Goal: Check status: Check status

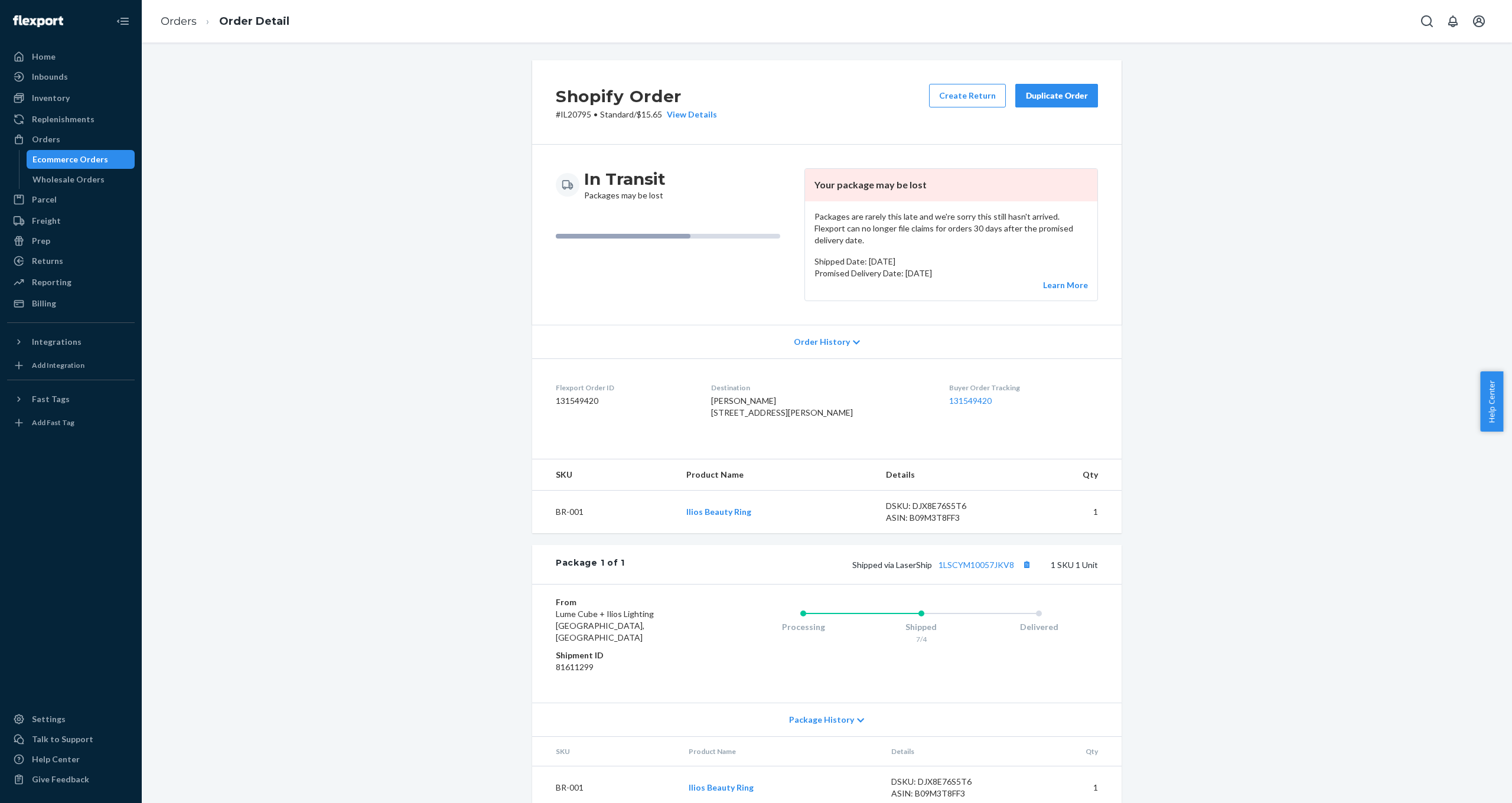
click at [304, 187] on div "Shopify Order # IL20795 • Standard / $15.65 View Details Create Return Duplicat…" at bounding box center [826, 441] width 1353 height 763
click at [88, 161] on div "Ecommerce Orders" at bounding box center [70, 160] width 76 height 12
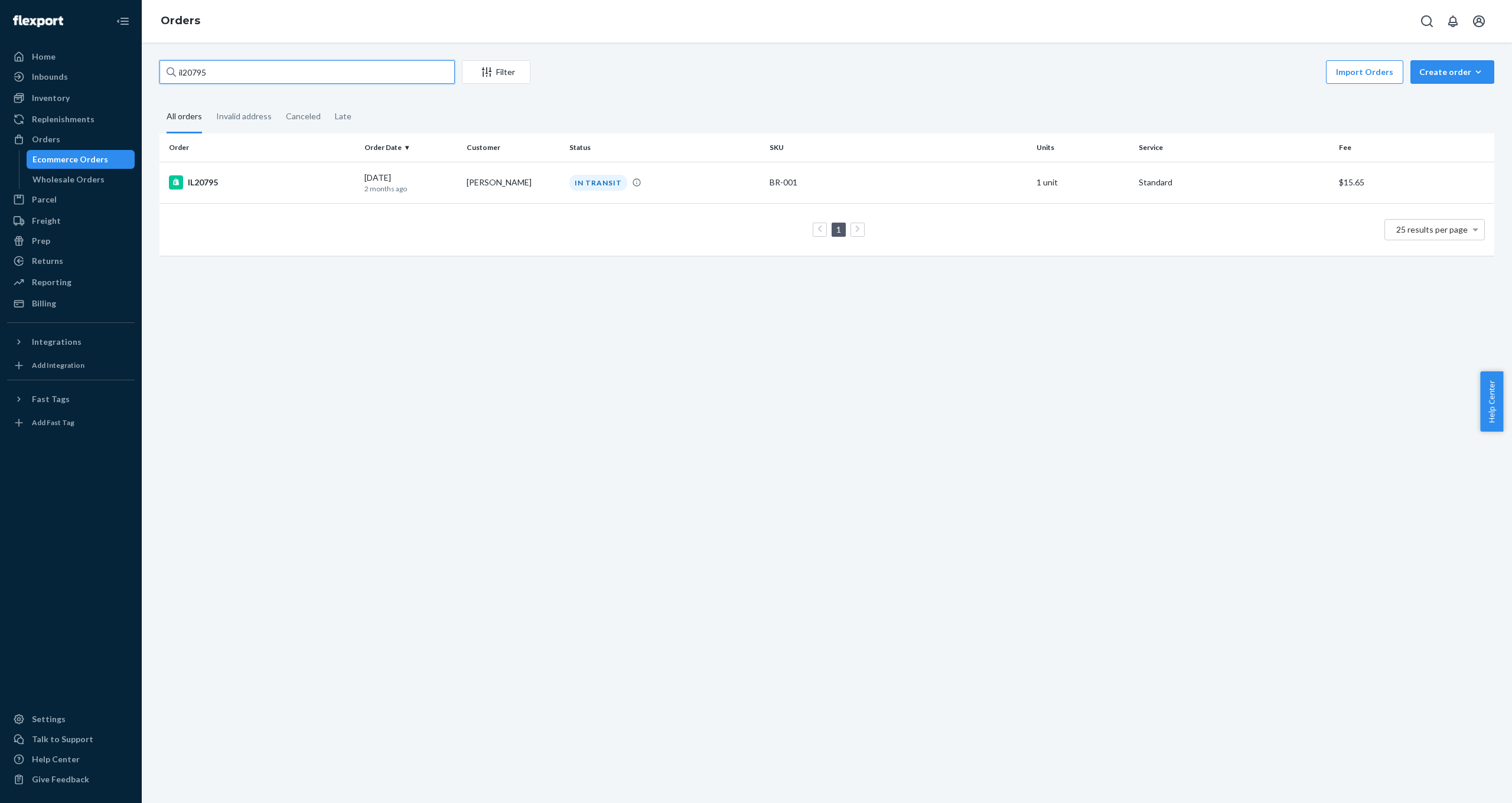
drag, startPoint x: 244, startPoint y: 69, endPoint x: 137, endPoint y: 74, distance: 107.1
click at [137, 74] on div "Home Inbounds Shipping Plans Problems Inventory Products Replenishments Orders …" at bounding box center [756, 401] width 1512 height 803
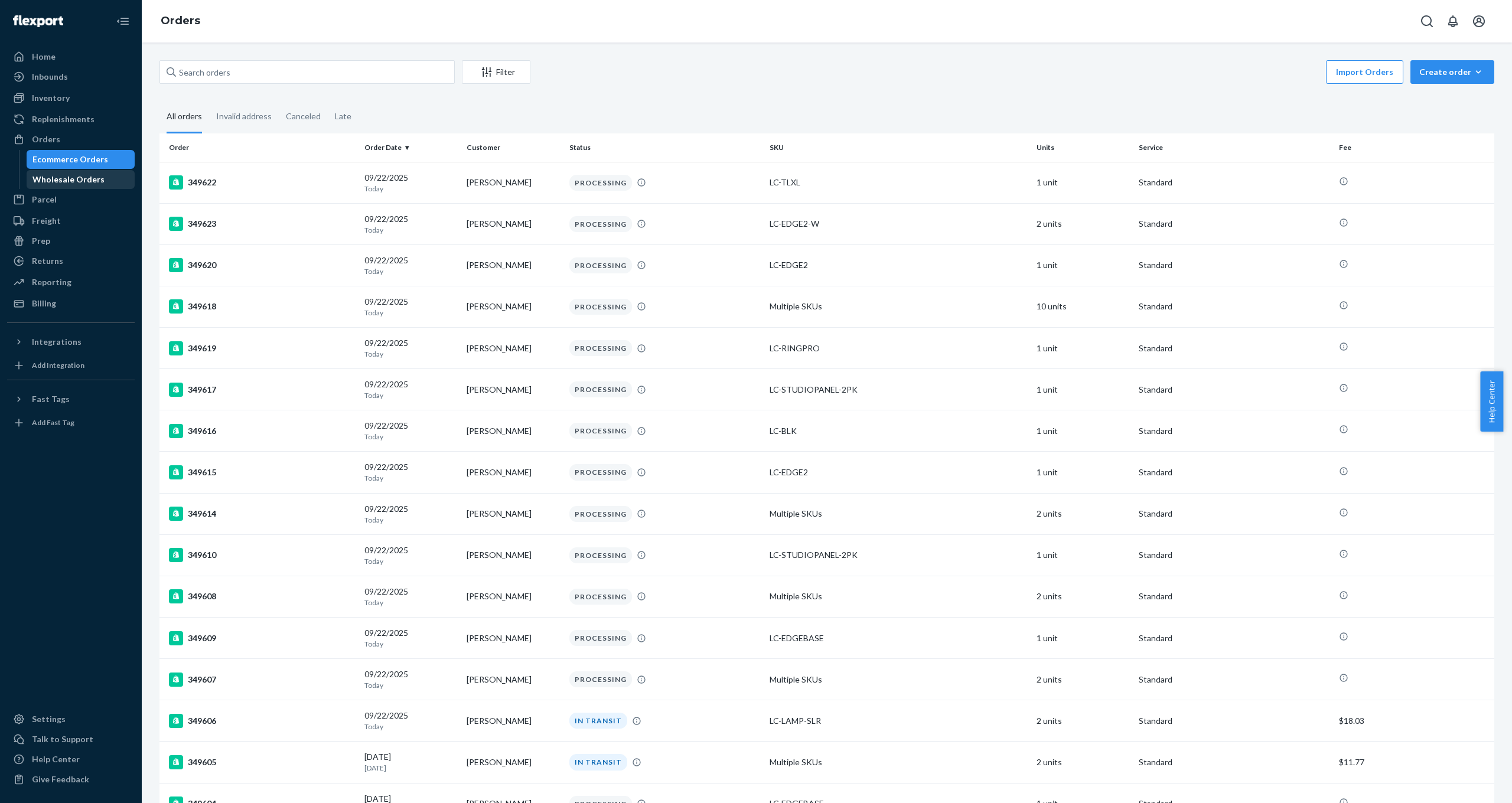
click at [58, 180] on div "Wholesale Orders" at bounding box center [68, 180] width 72 height 12
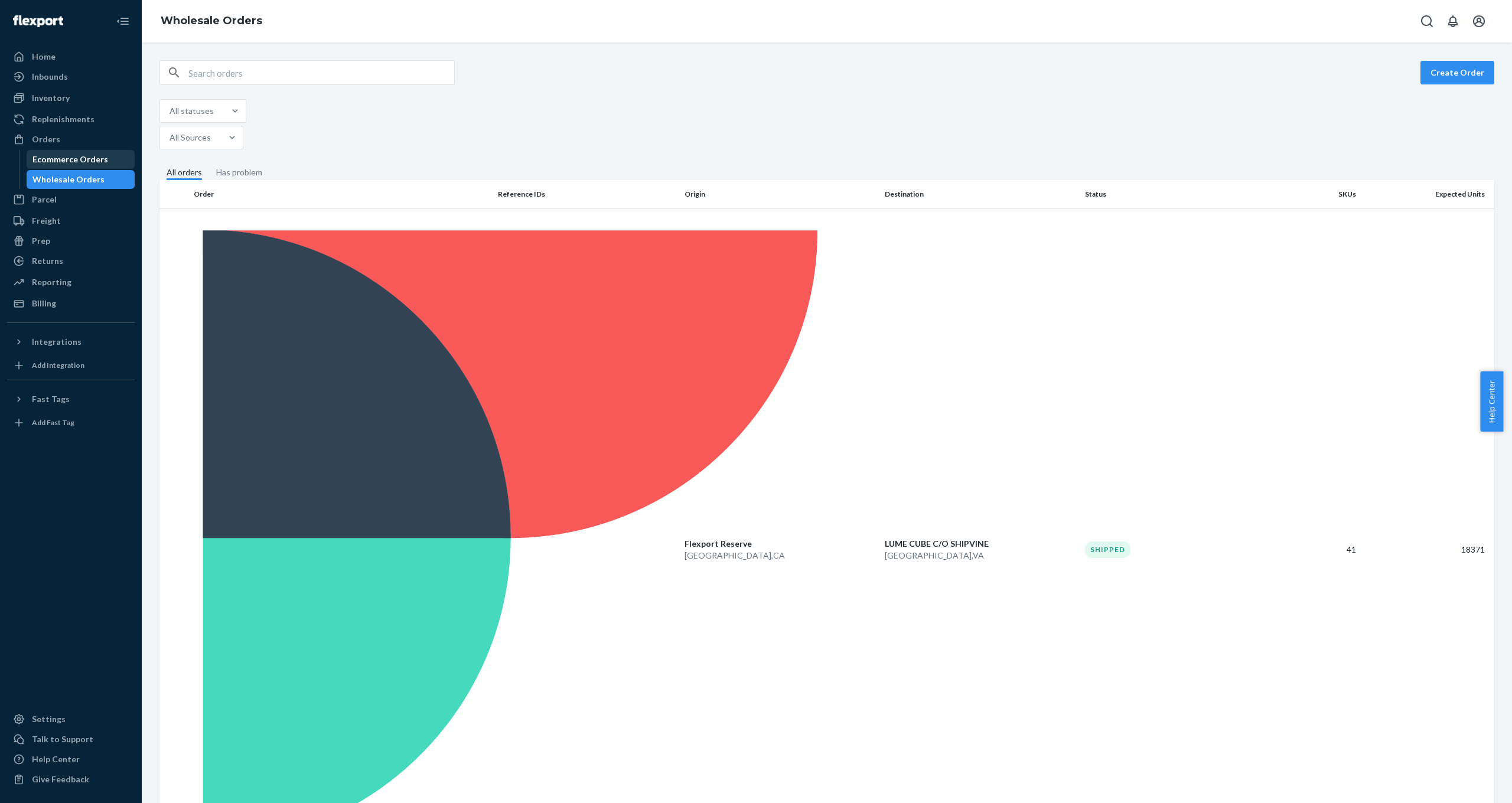
click at [113, 159] on div "Ecommerce Orders" at bounding box center [81, 159] width 106 height 17
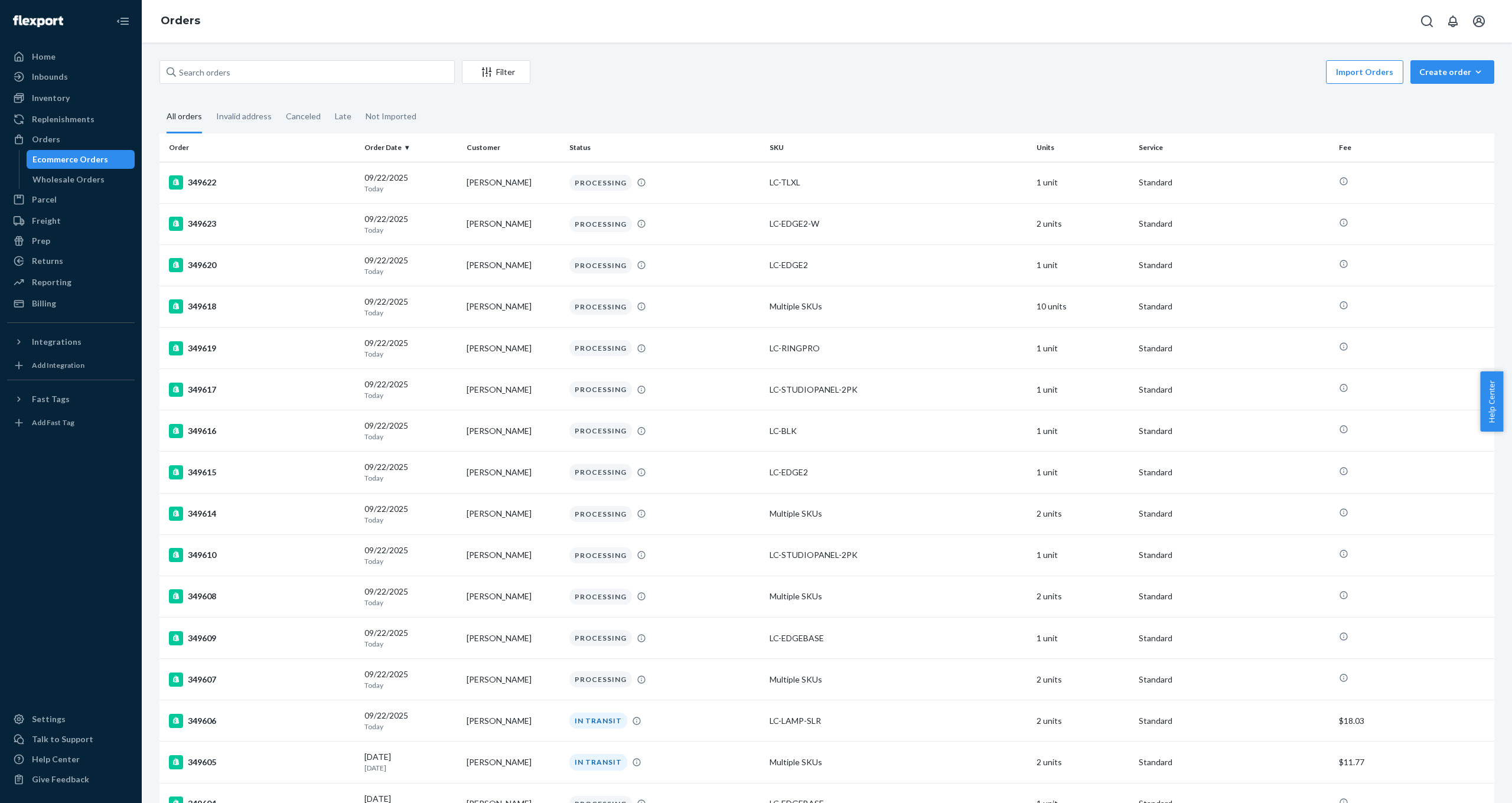
click at [903, 117] on fieldset "All orders Invalid address Canceled Late Not Imported" at bounding box center [826, 117] width 1335 height 32
click at [242, 73] on input "text" at bounding box center [307, 71] width 296 height 23
paste input "so22101925229"
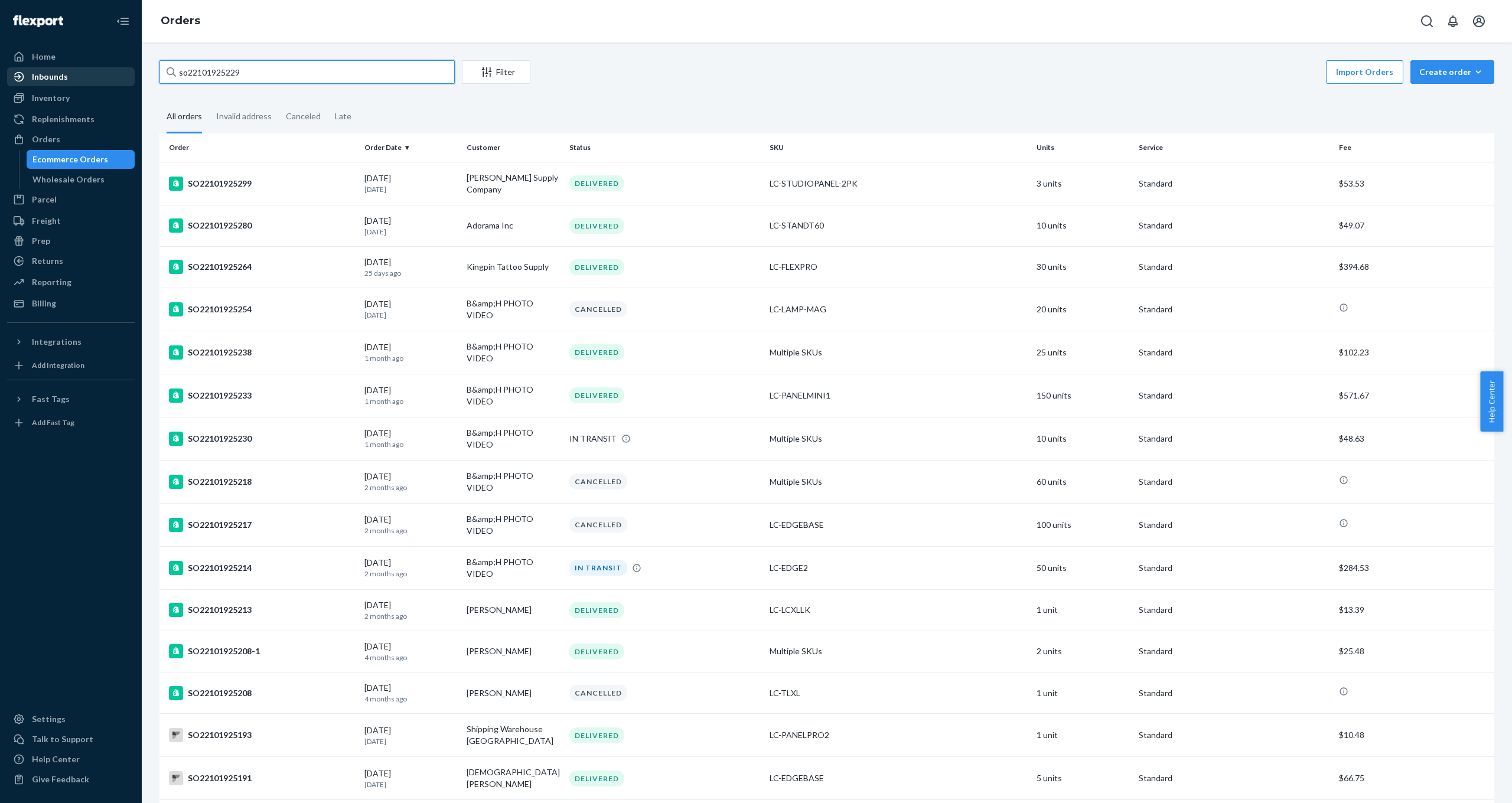
drag, startPoint x: 263, startPoint y: 74, endPoint x: 108, endPoint y: 78, distance: 155.1
click at [108, 78] on div "Home Inbounds Shipping Plans Problems Inventory Products Replenishments Orders …" at bounding box center [756, 401] width 1512 height 803
type input "s"
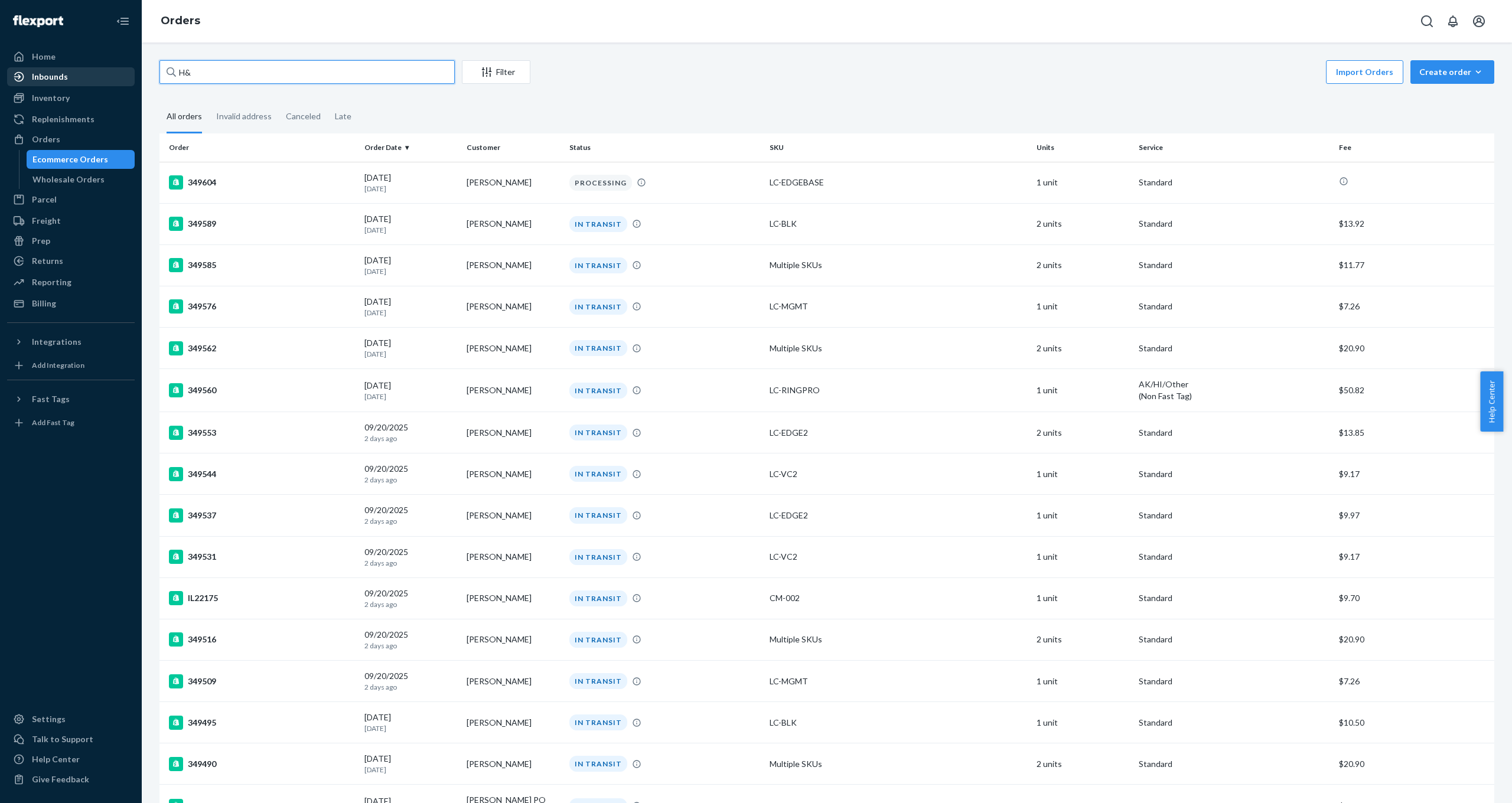
type input "H"
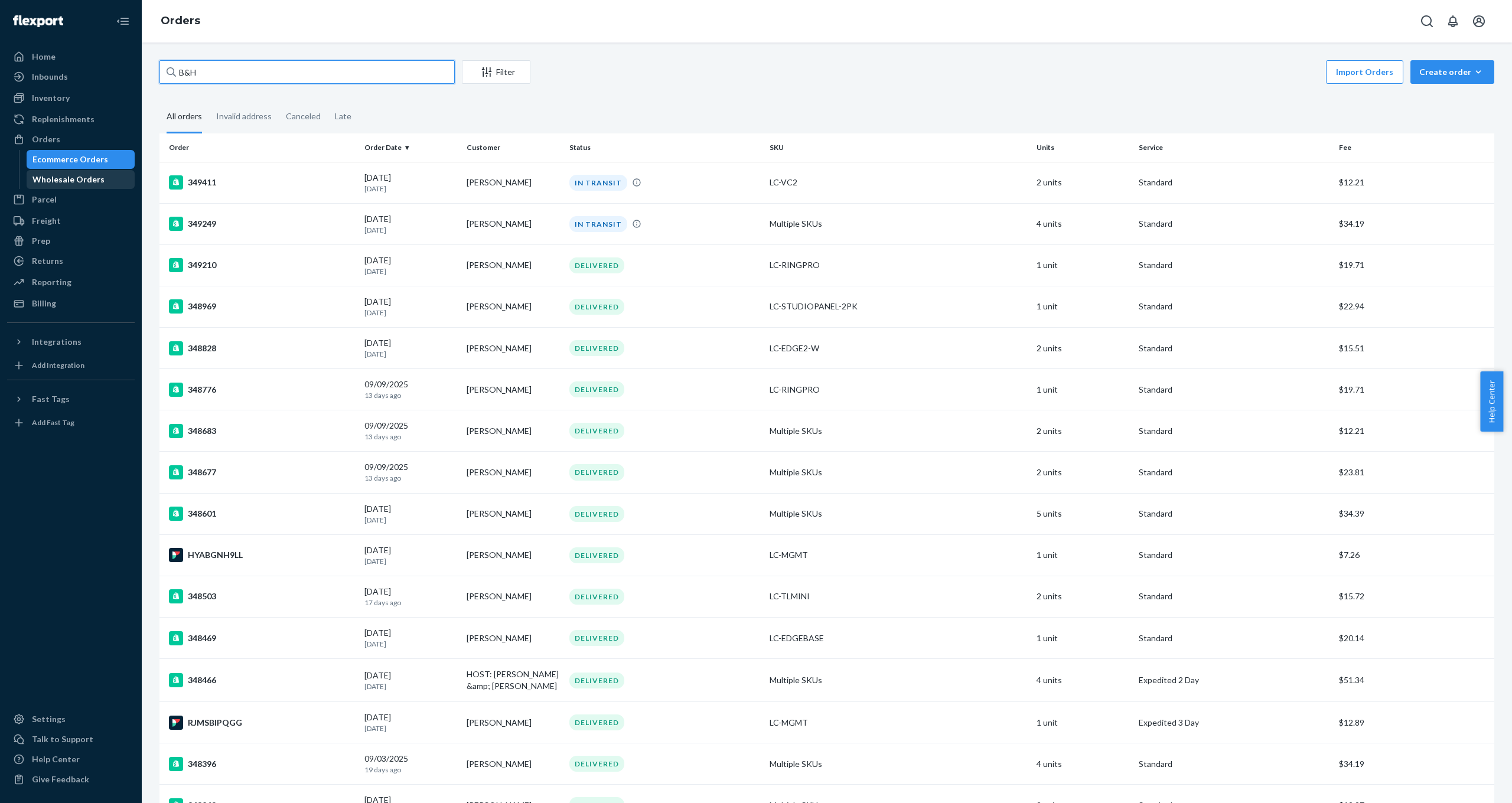
type input "B&H"
click at [92, 179] on div "Wholesale Orders" at bounding box center [68, 180] width 72 height 12
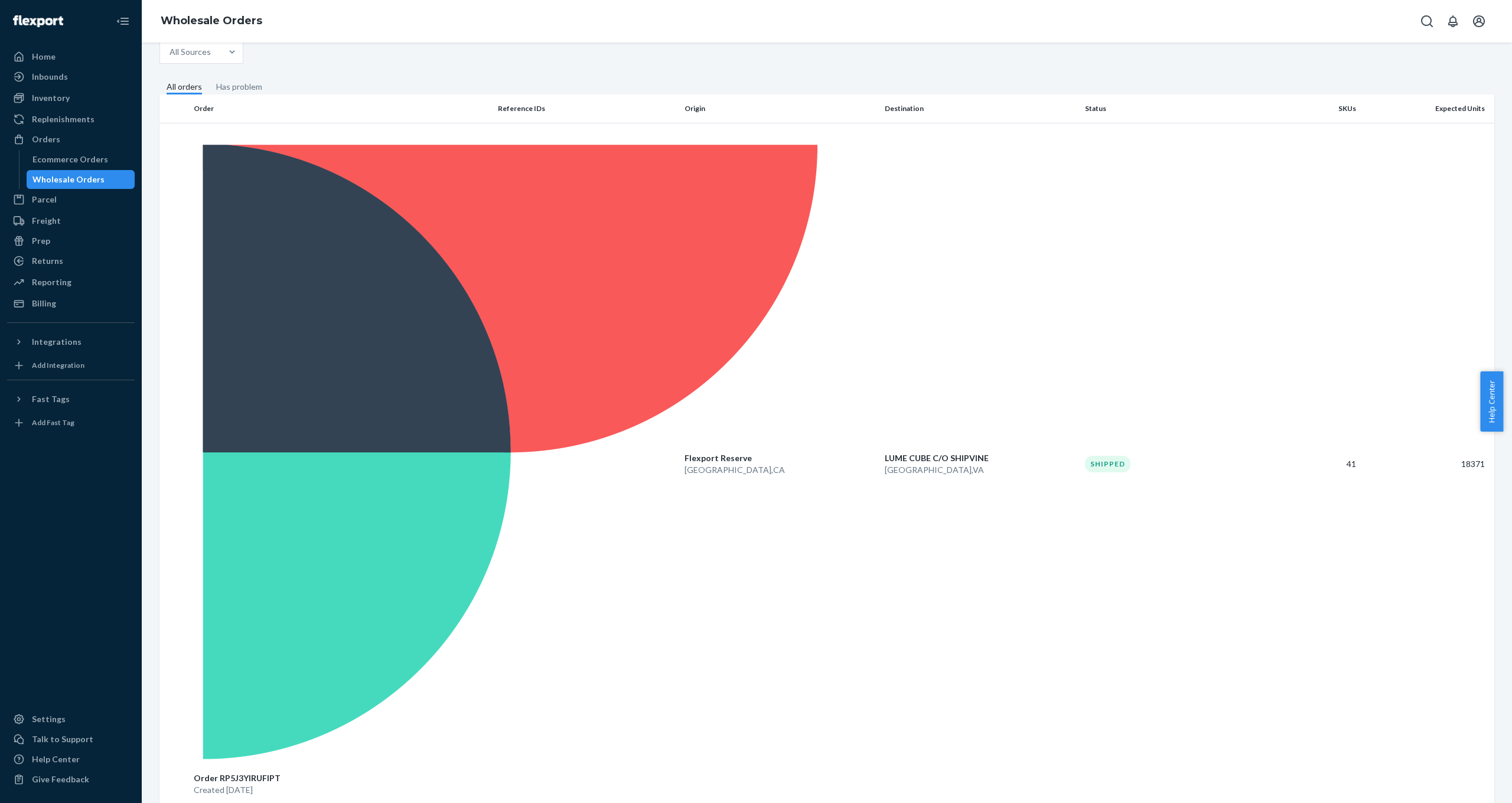
scroll to position [73, 0]
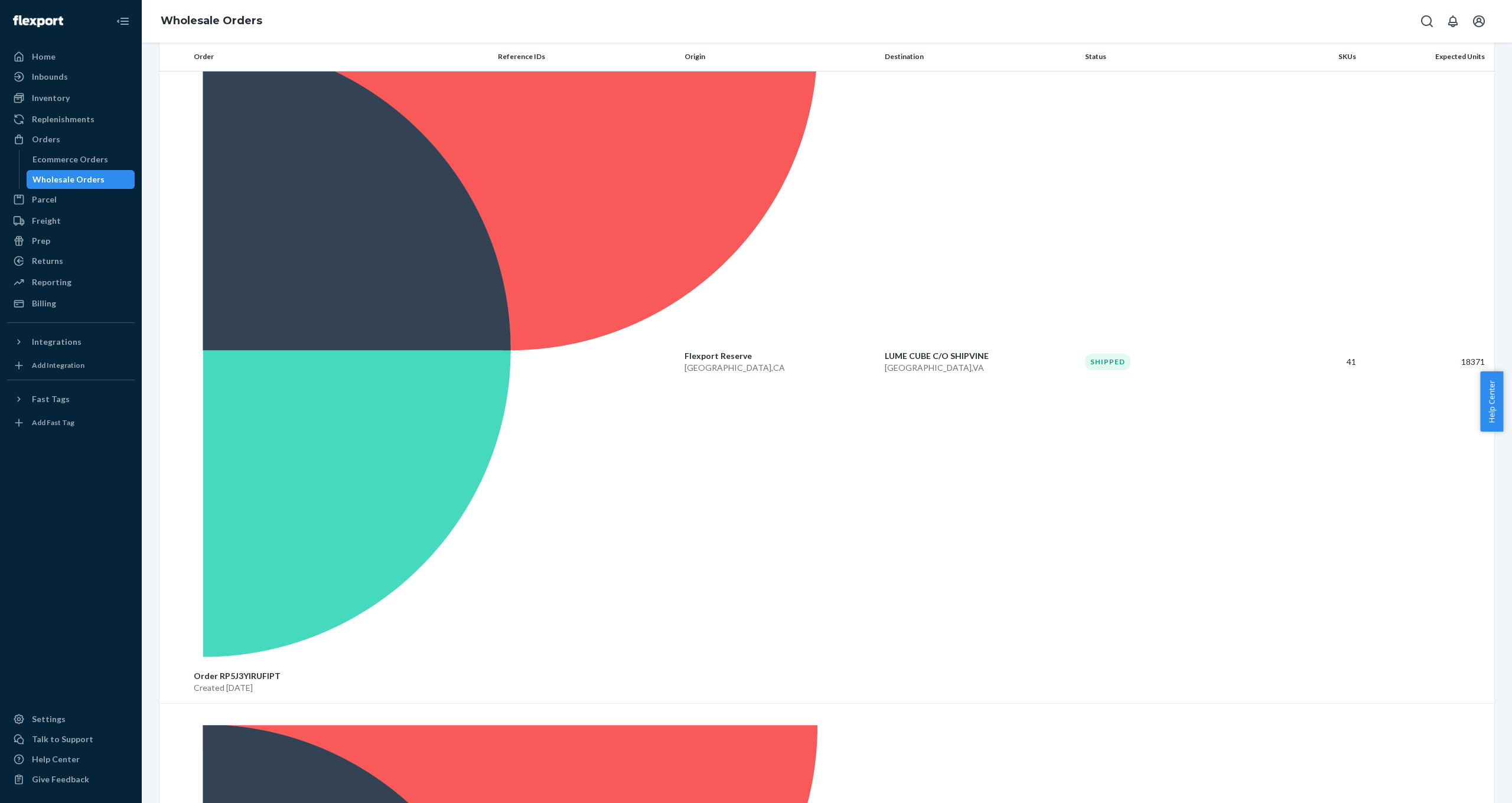
scroll to position [174, 0]
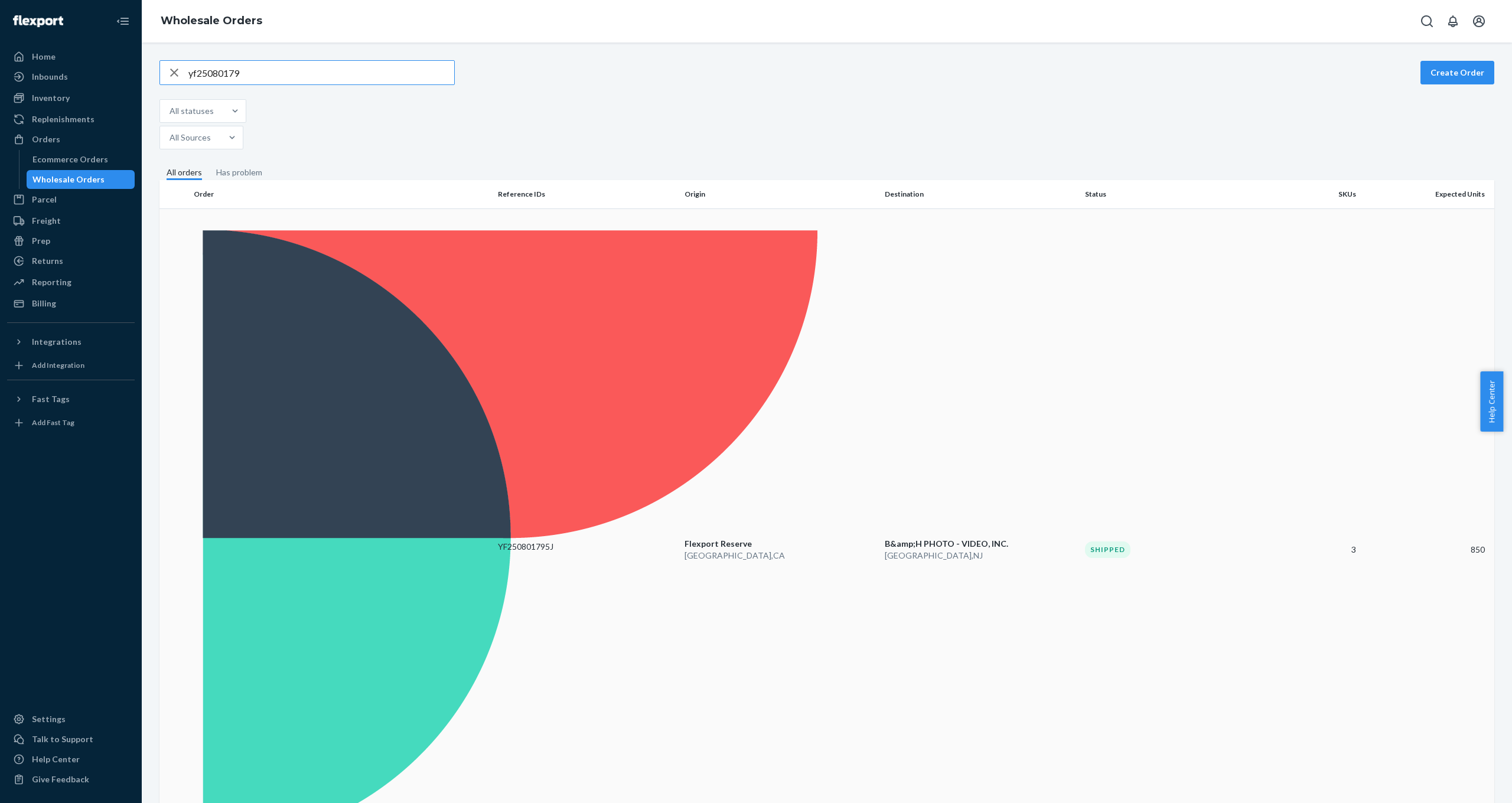
type input "yf25080179"
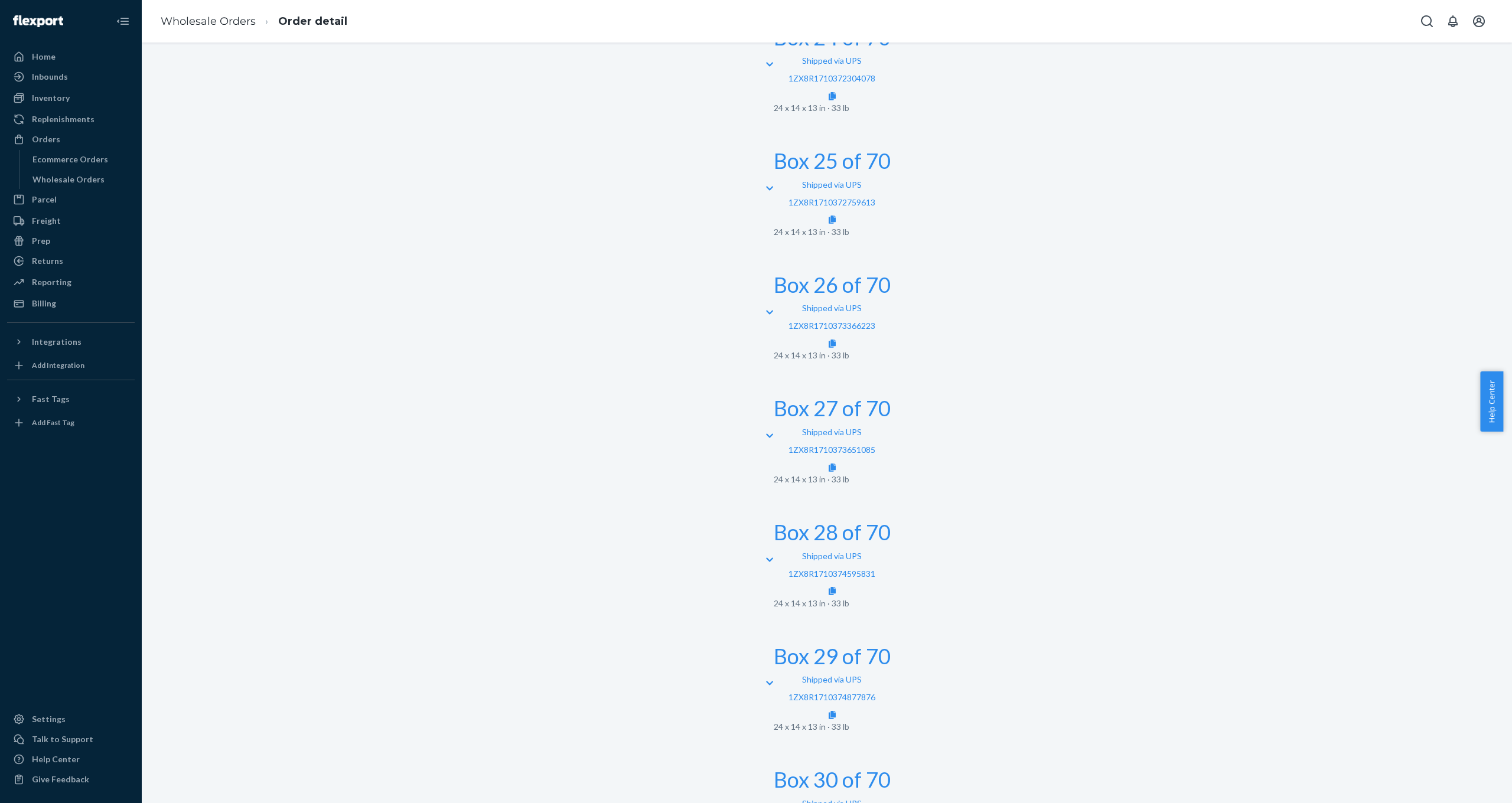
scroll to position [4094, 0]
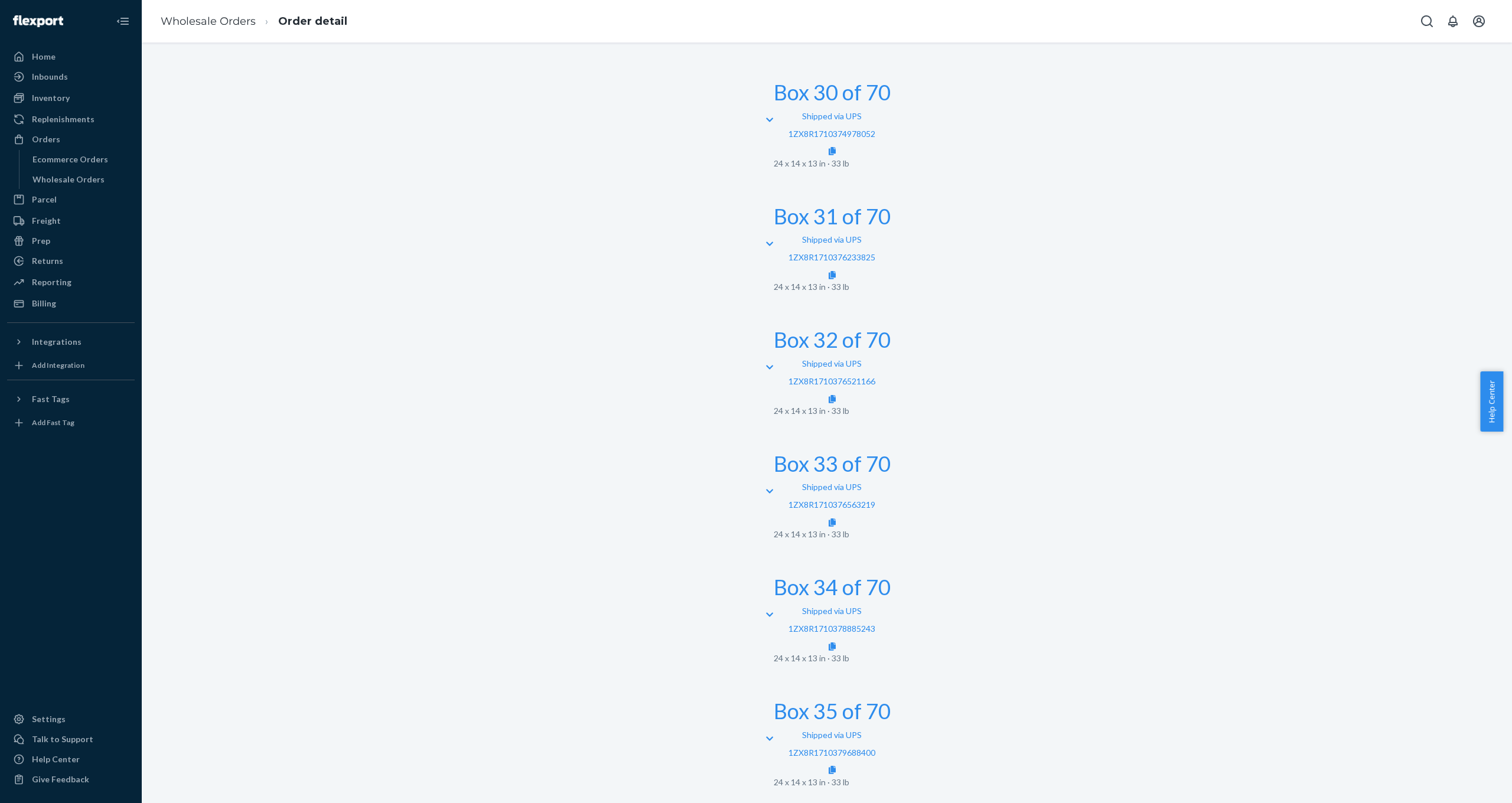
scroll to position [4171, 0]
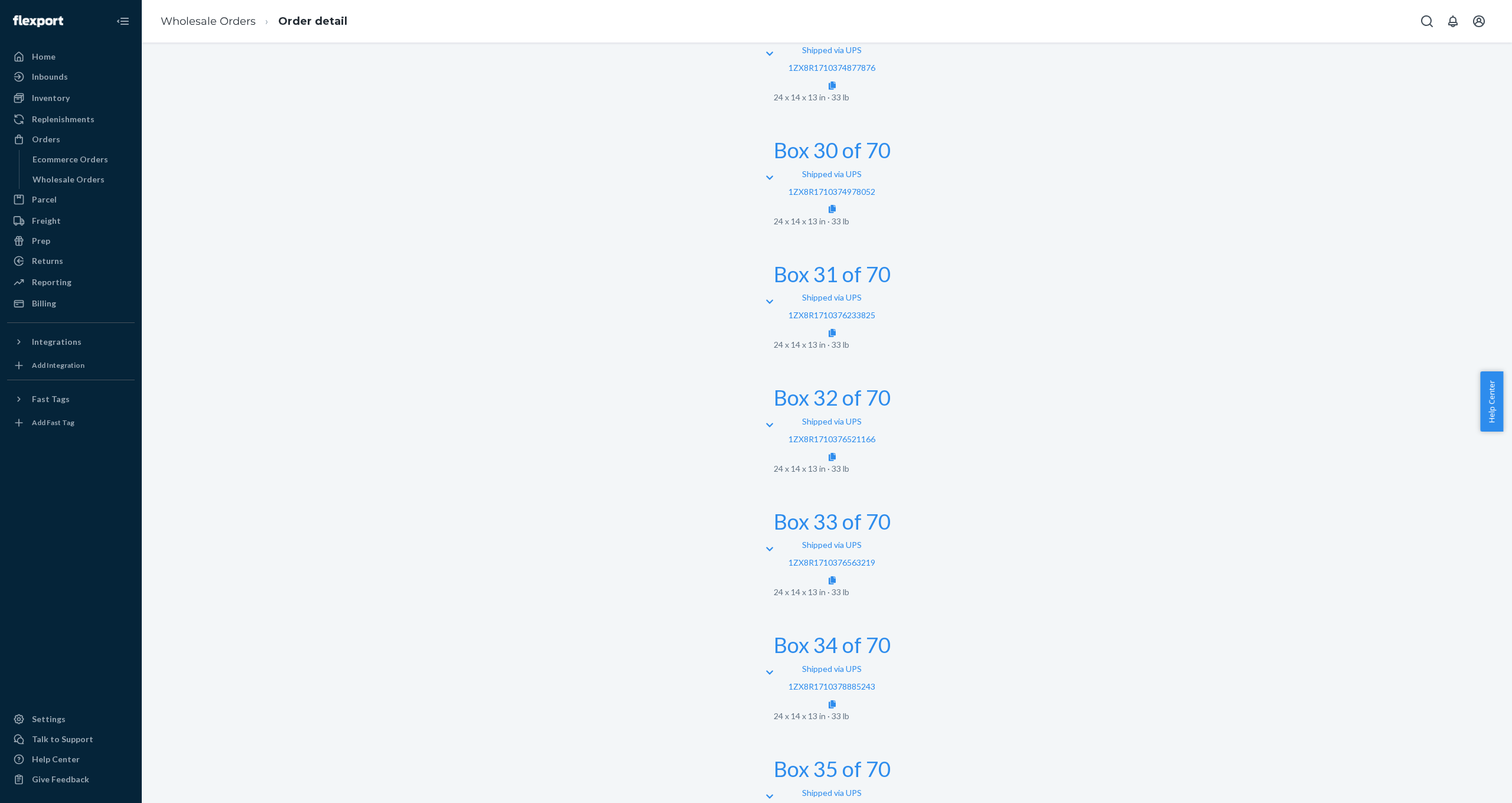
scroll to position [4108, 0]
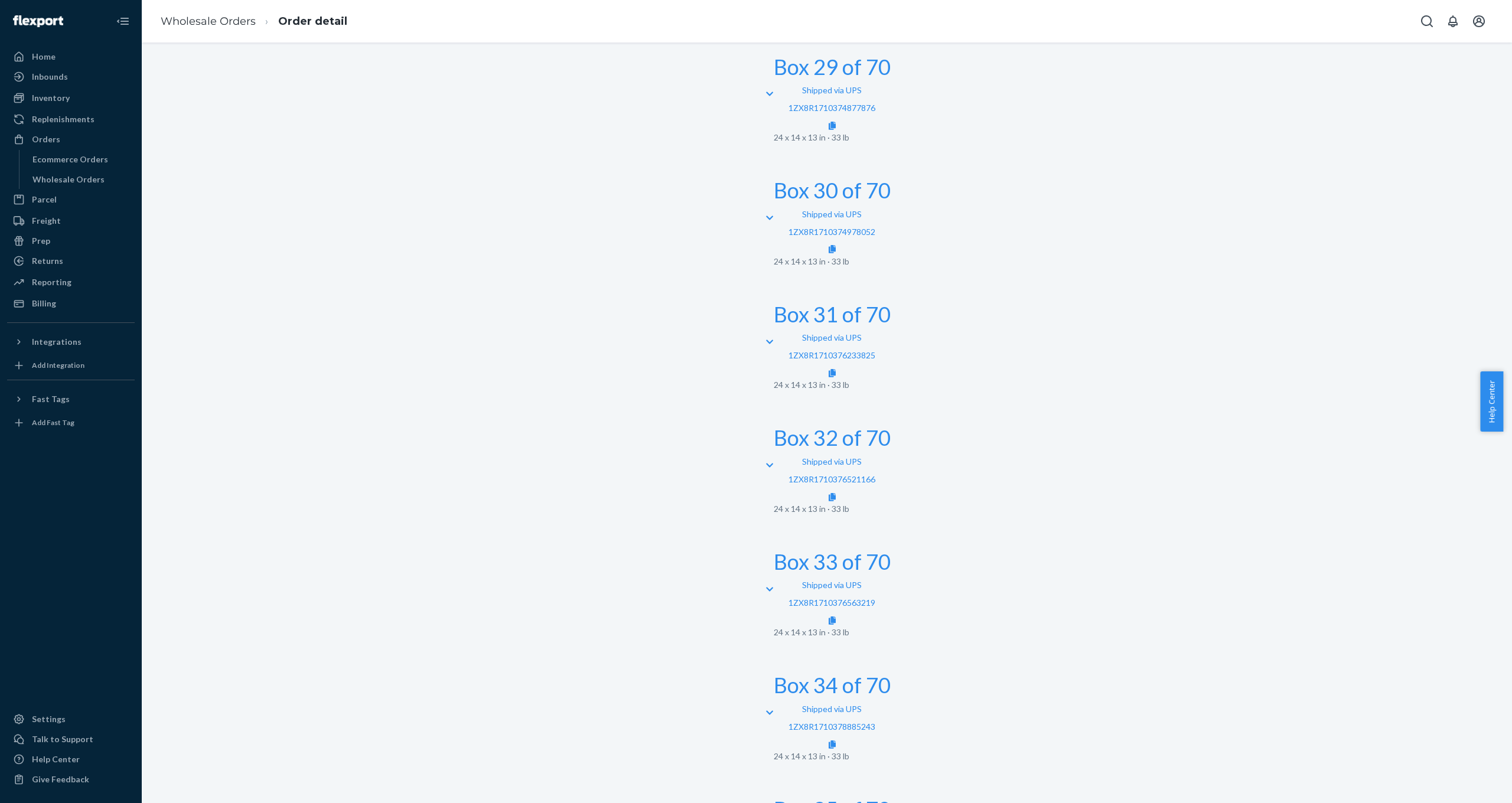
scroll to position [4070, 0]
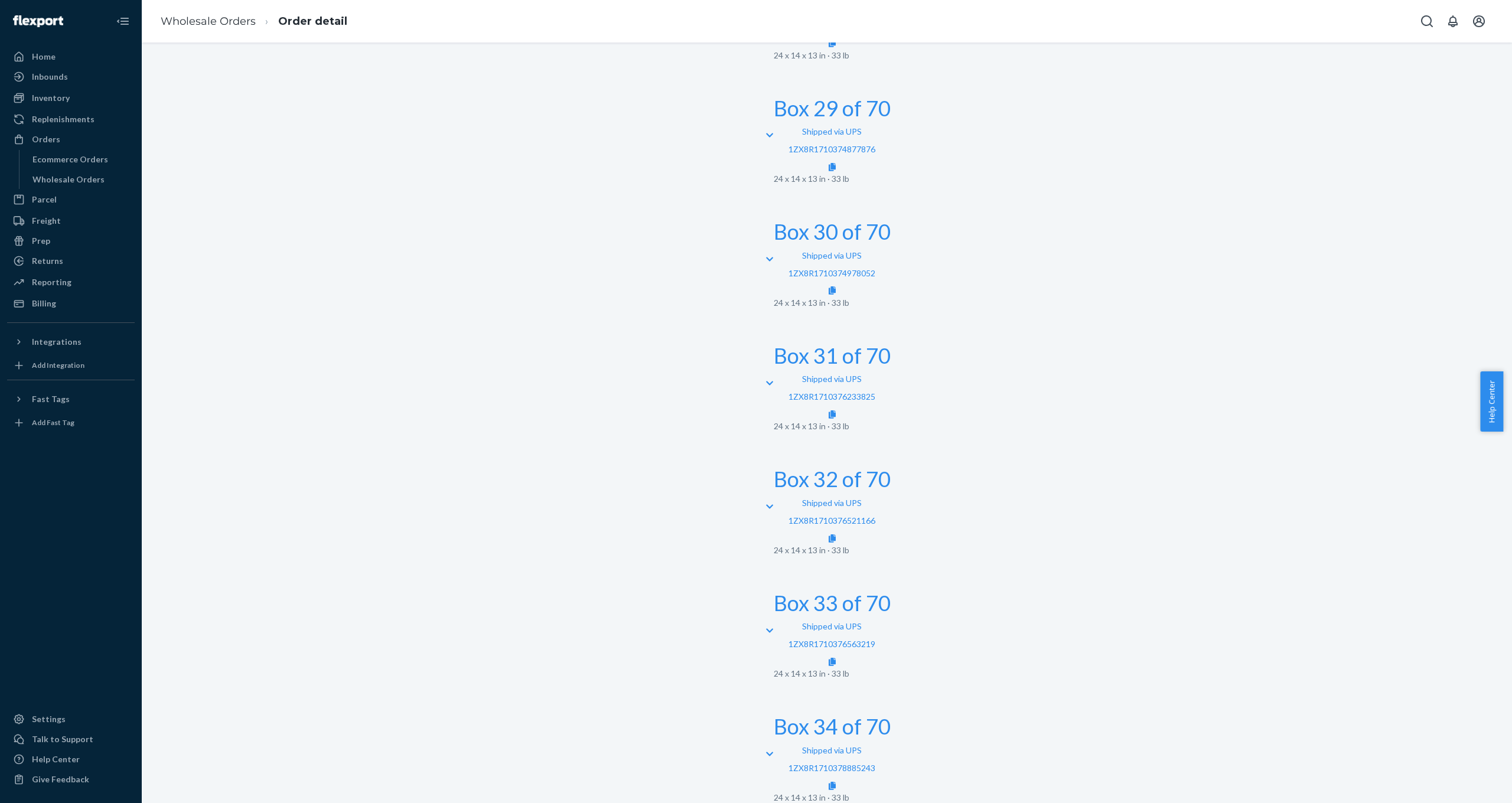
scroll to position [3954, 0]
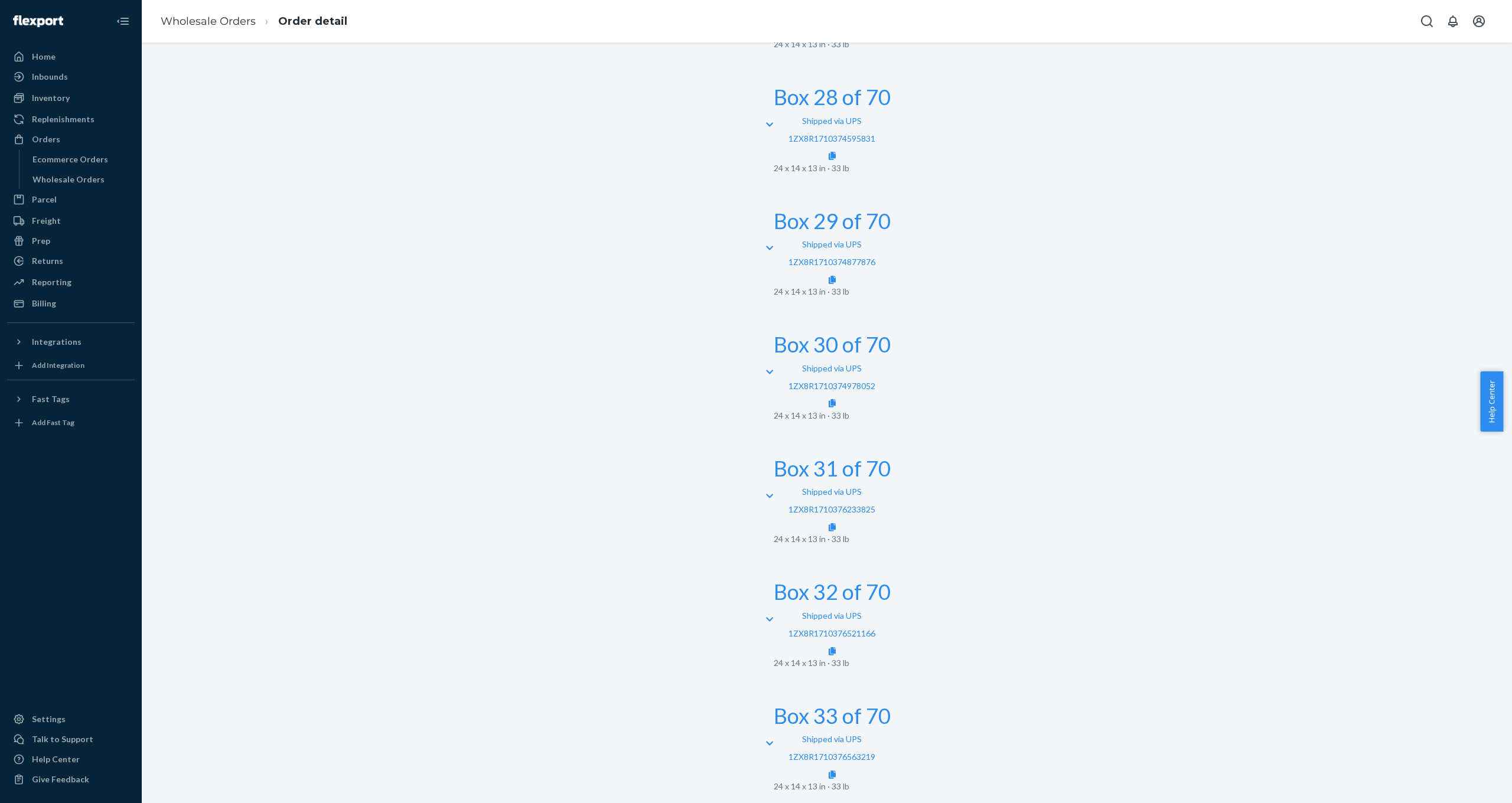
scroll to position [3918, 0]
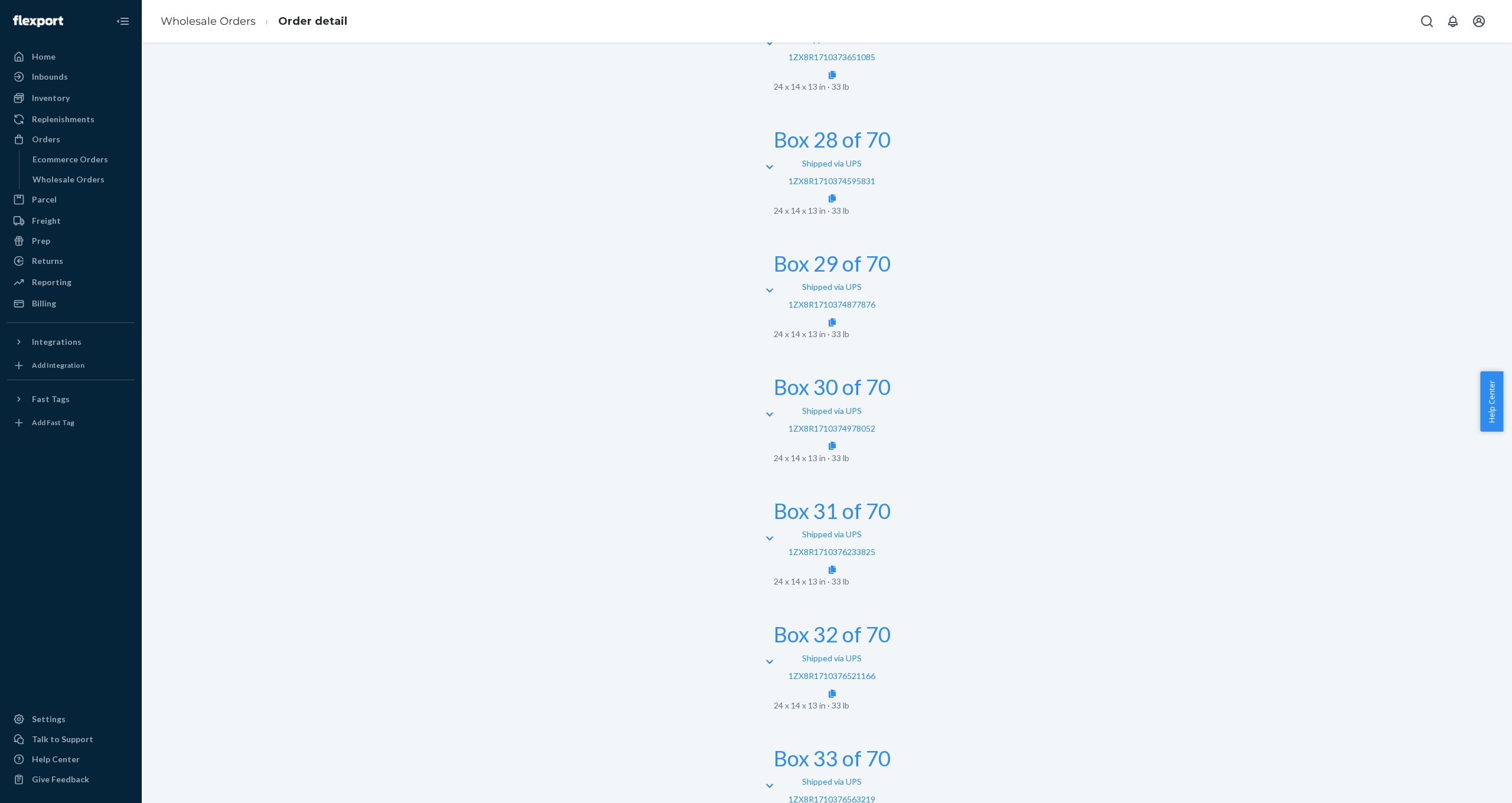
scroll to position [3882, 0]
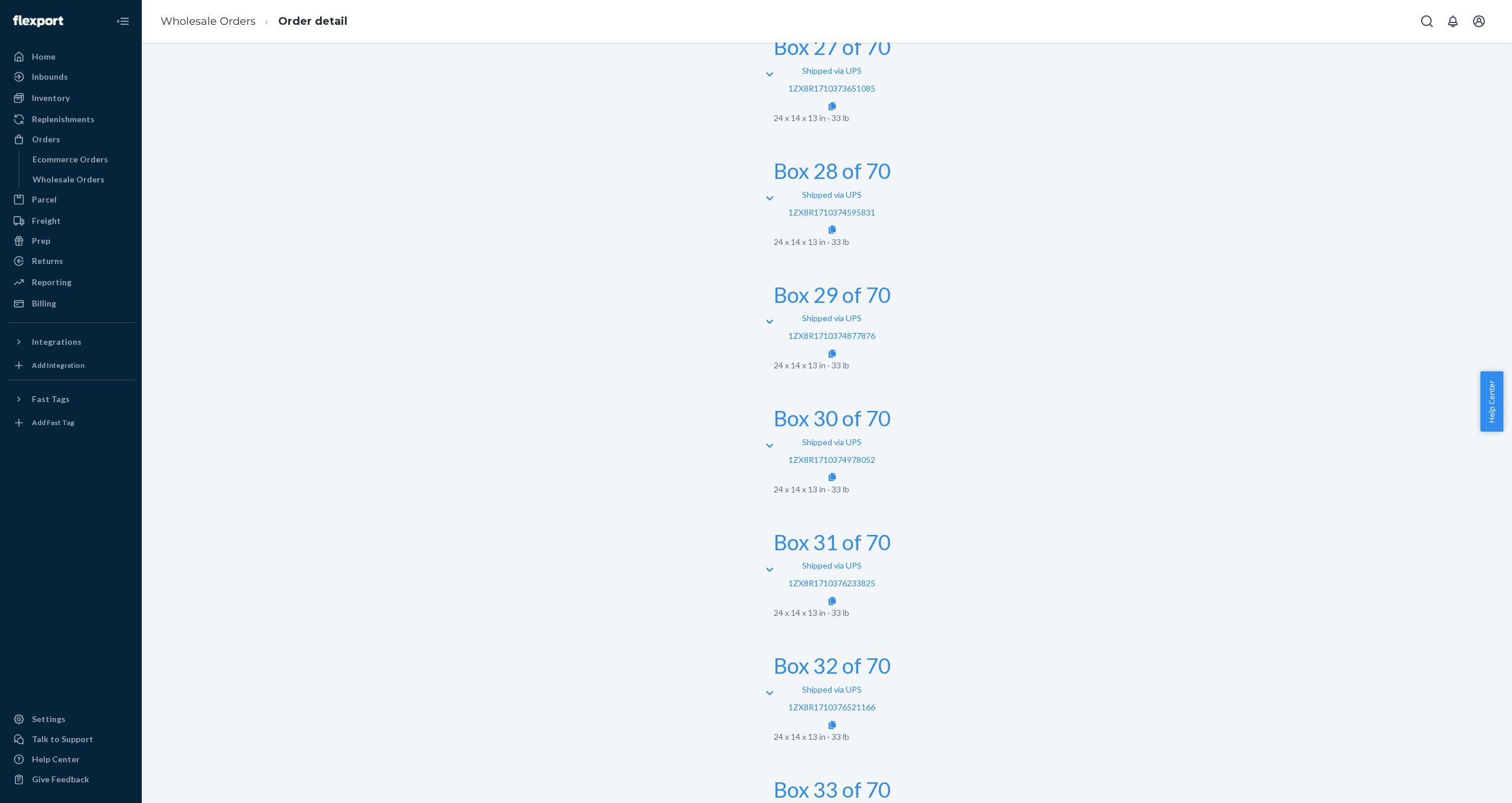
scroll to position [3831, 0]
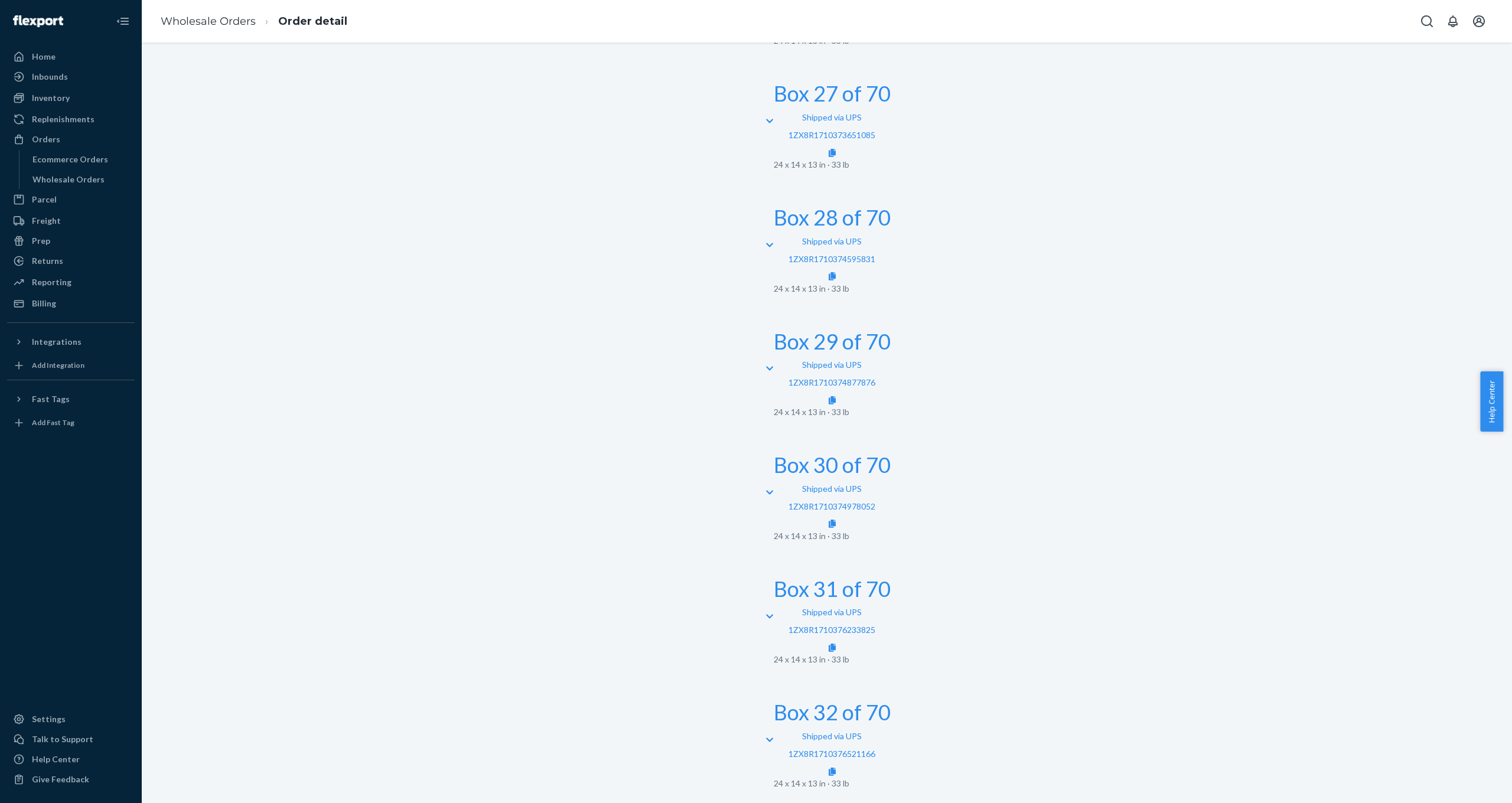
scroll to position [3797, 0]
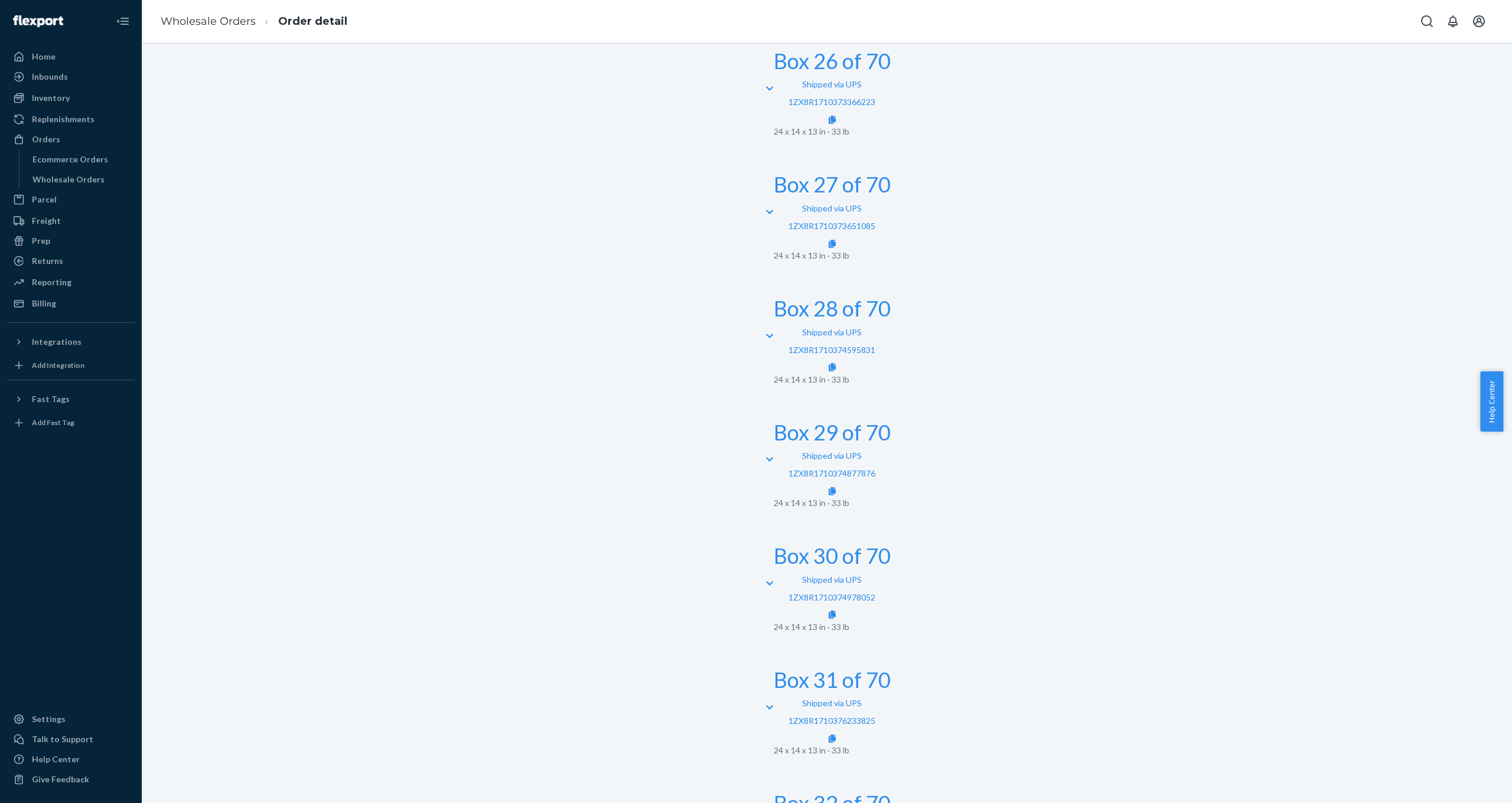
scroll to position [3720, 0]
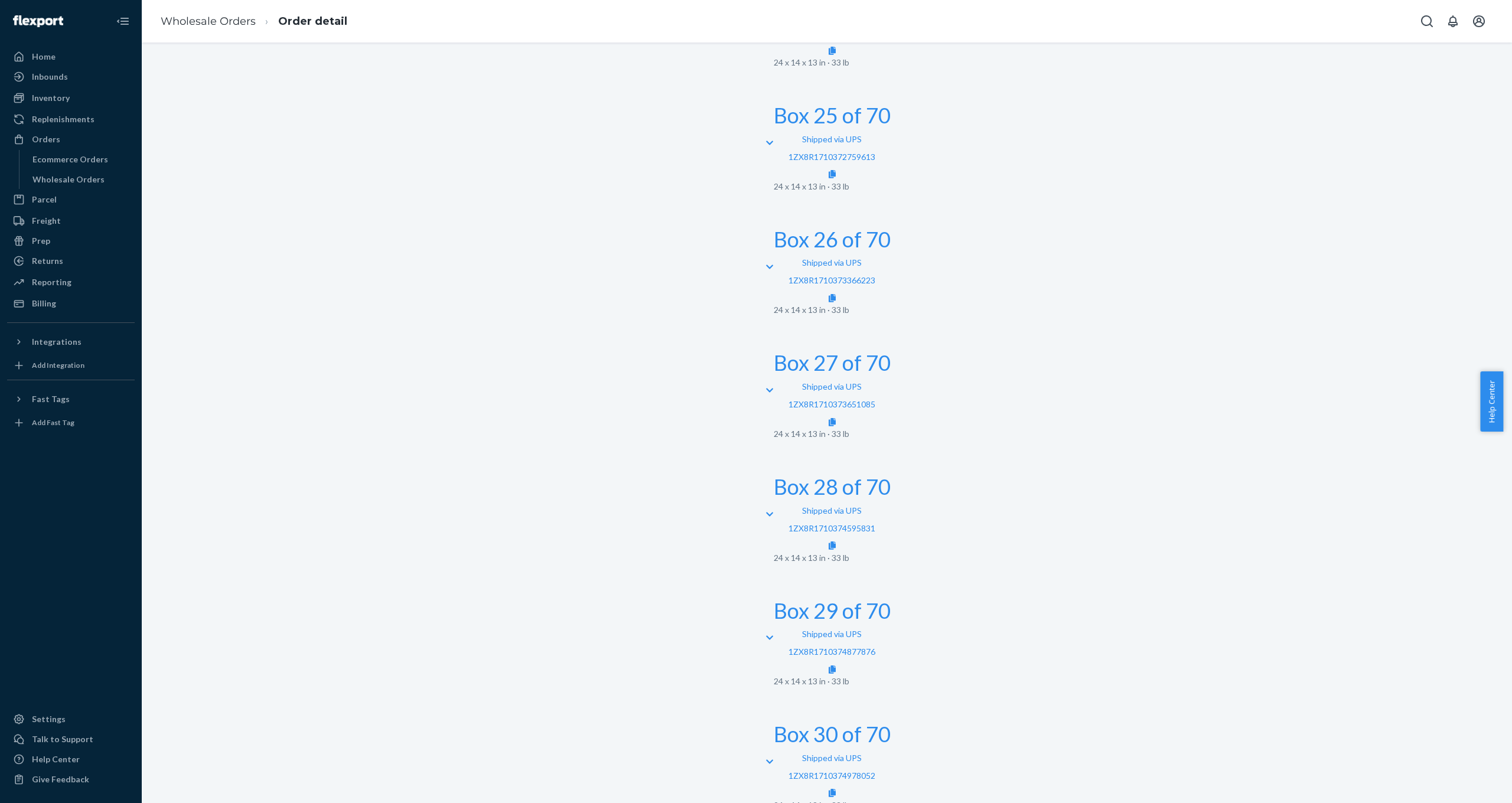
scroll to position [3533, 0]
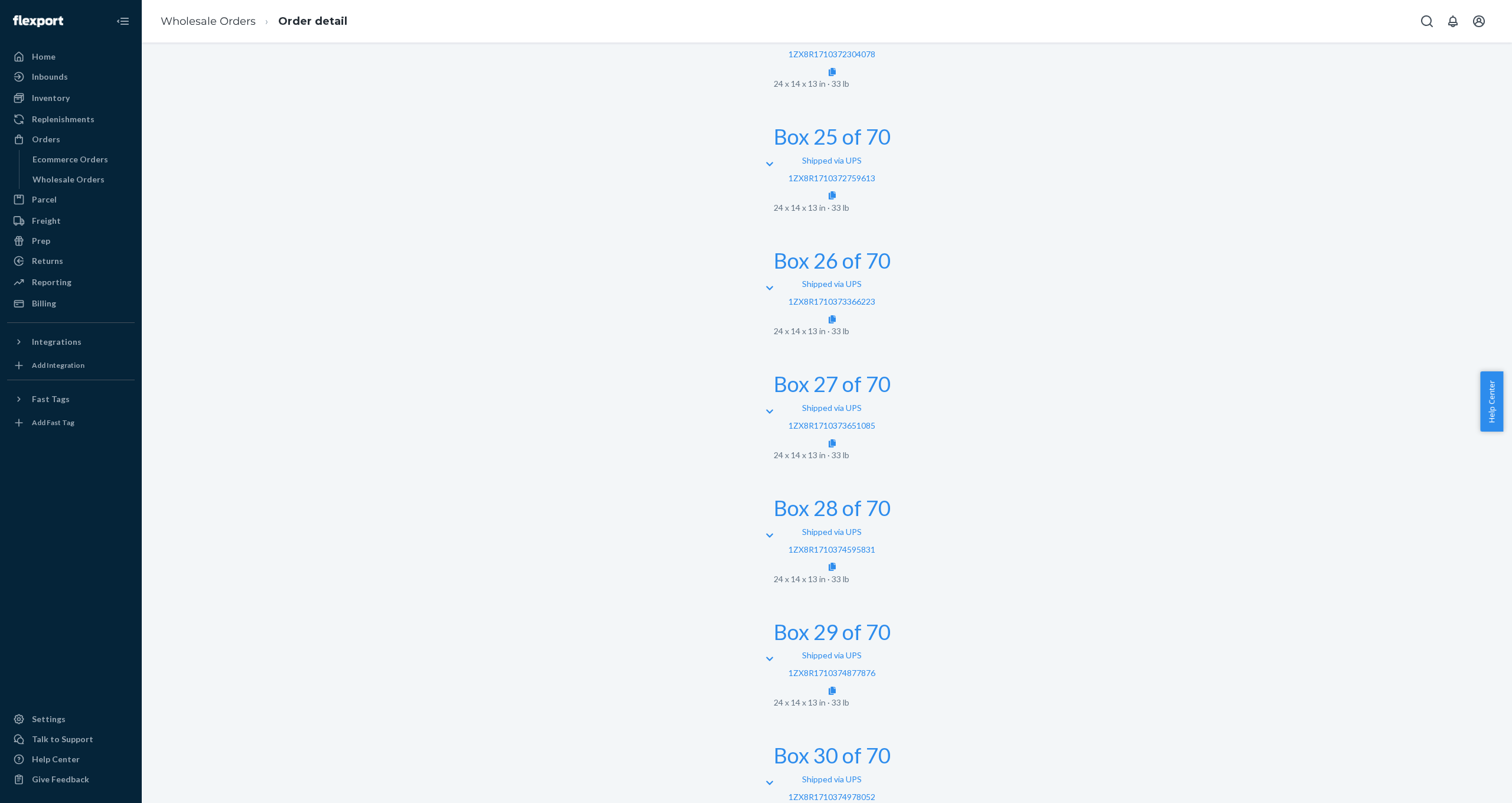
scroll to position [3525, 0]
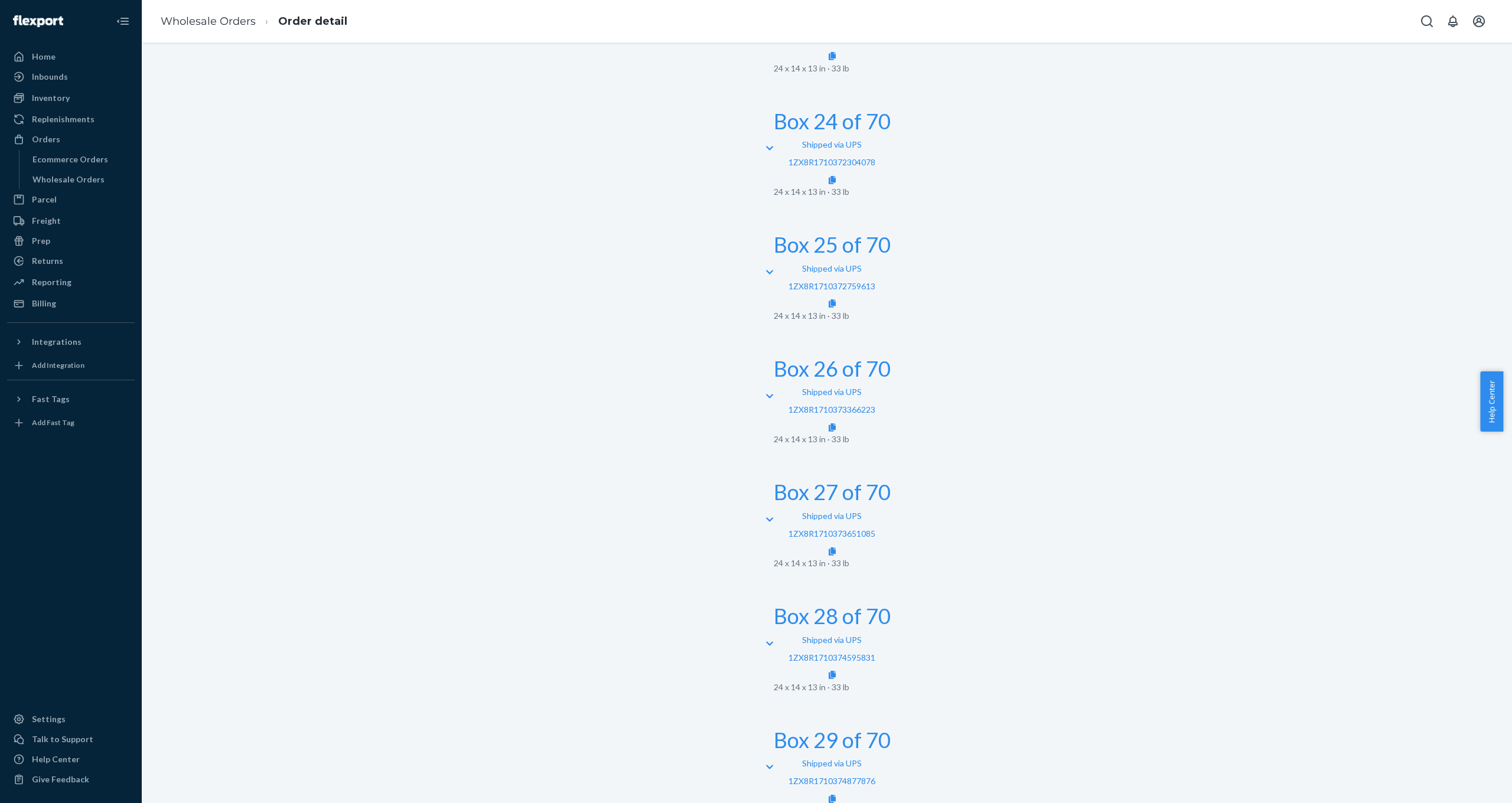
scroll to position [3350, 0]
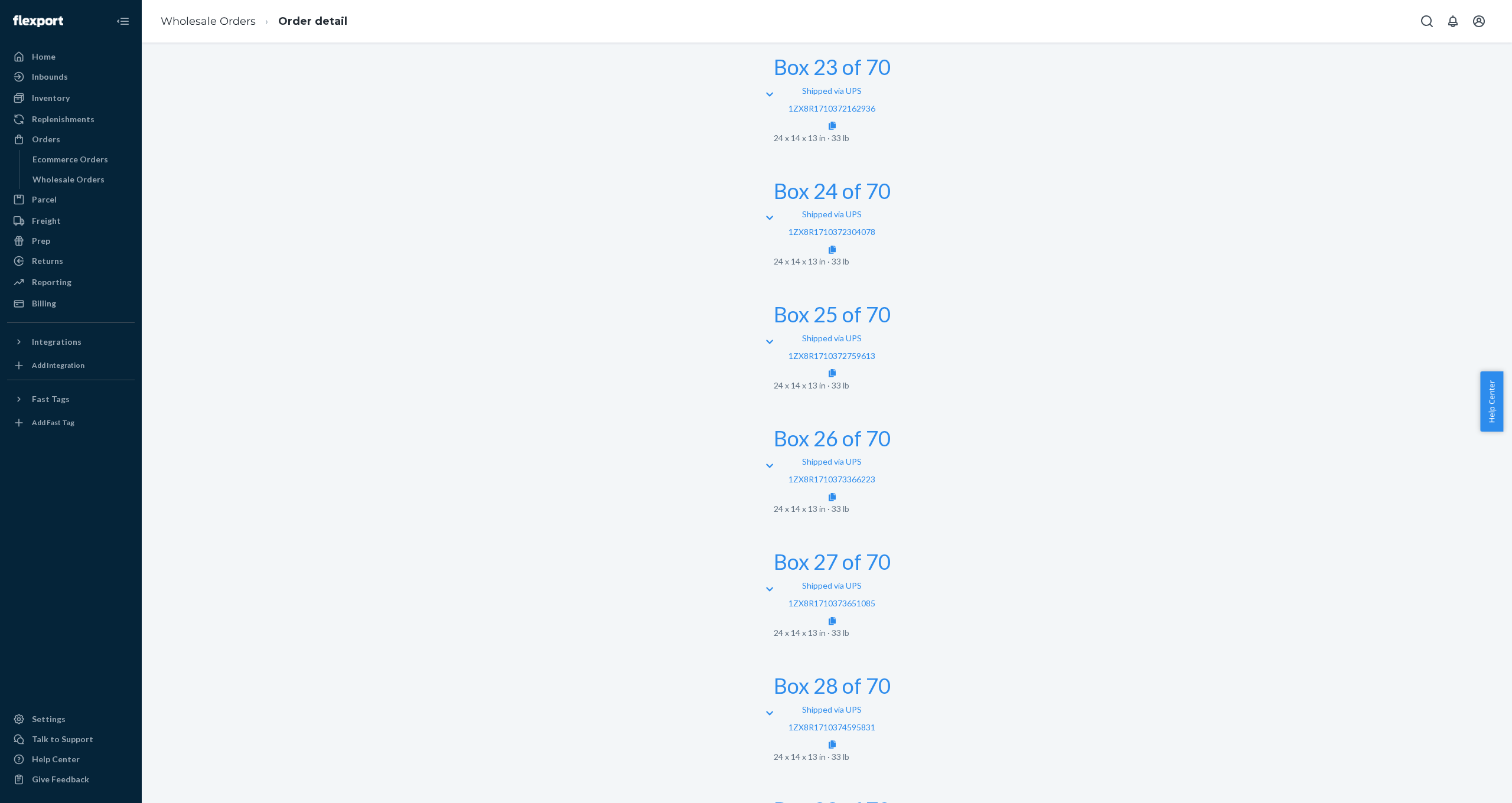
scroll to position [3243, 0]
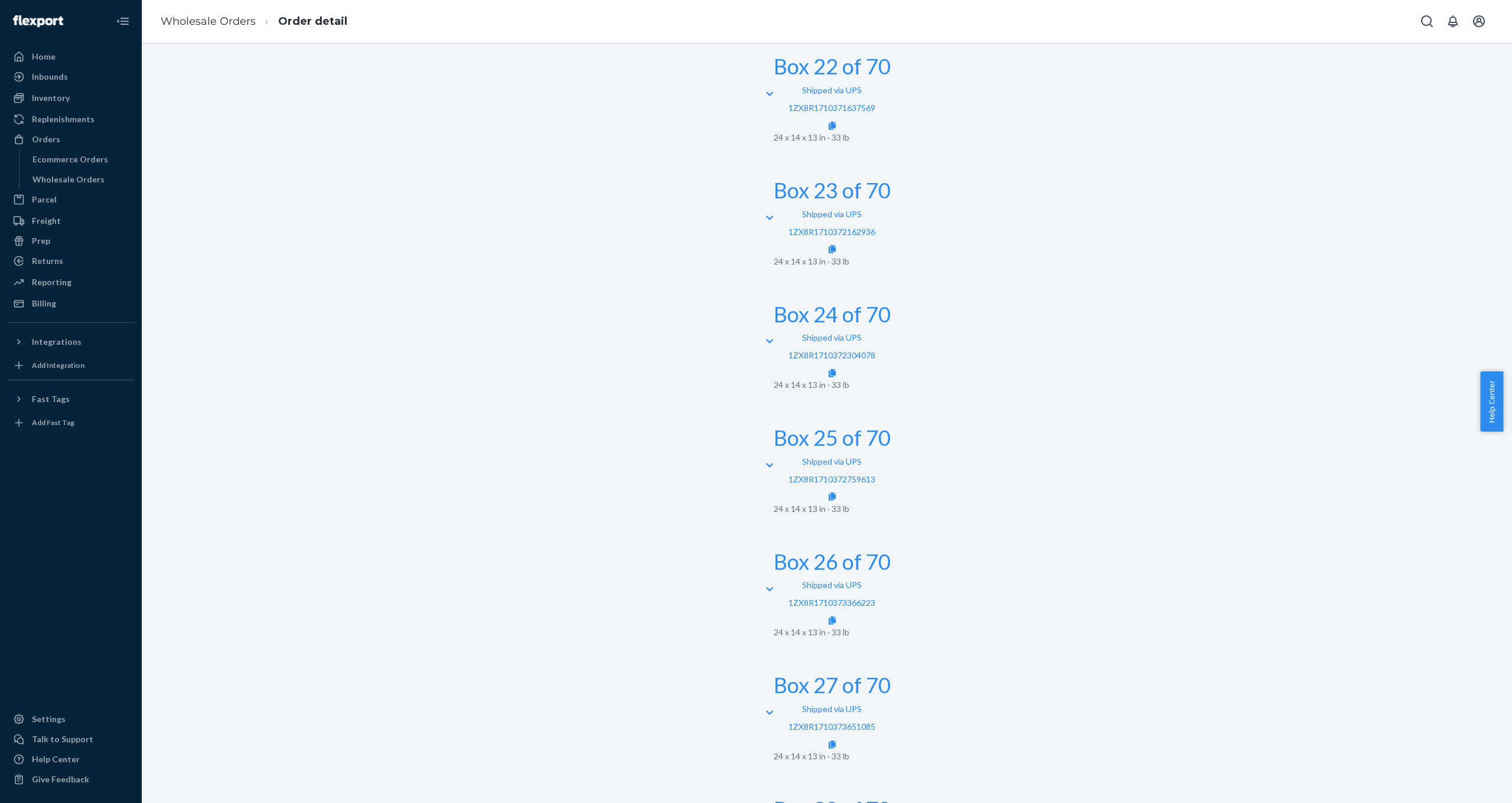
scroll to position [3142, 0]
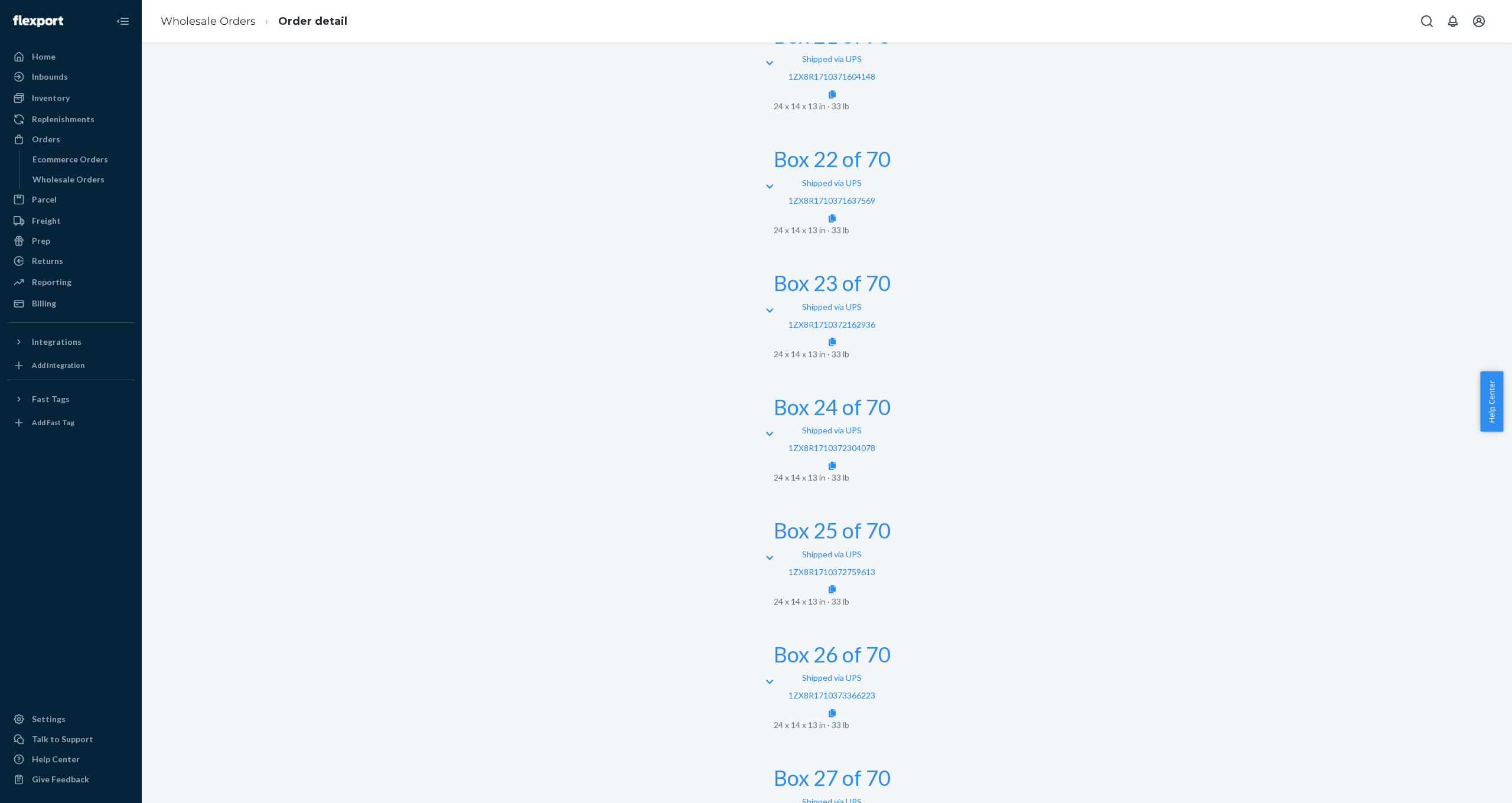
scroll to position [3131, 0]
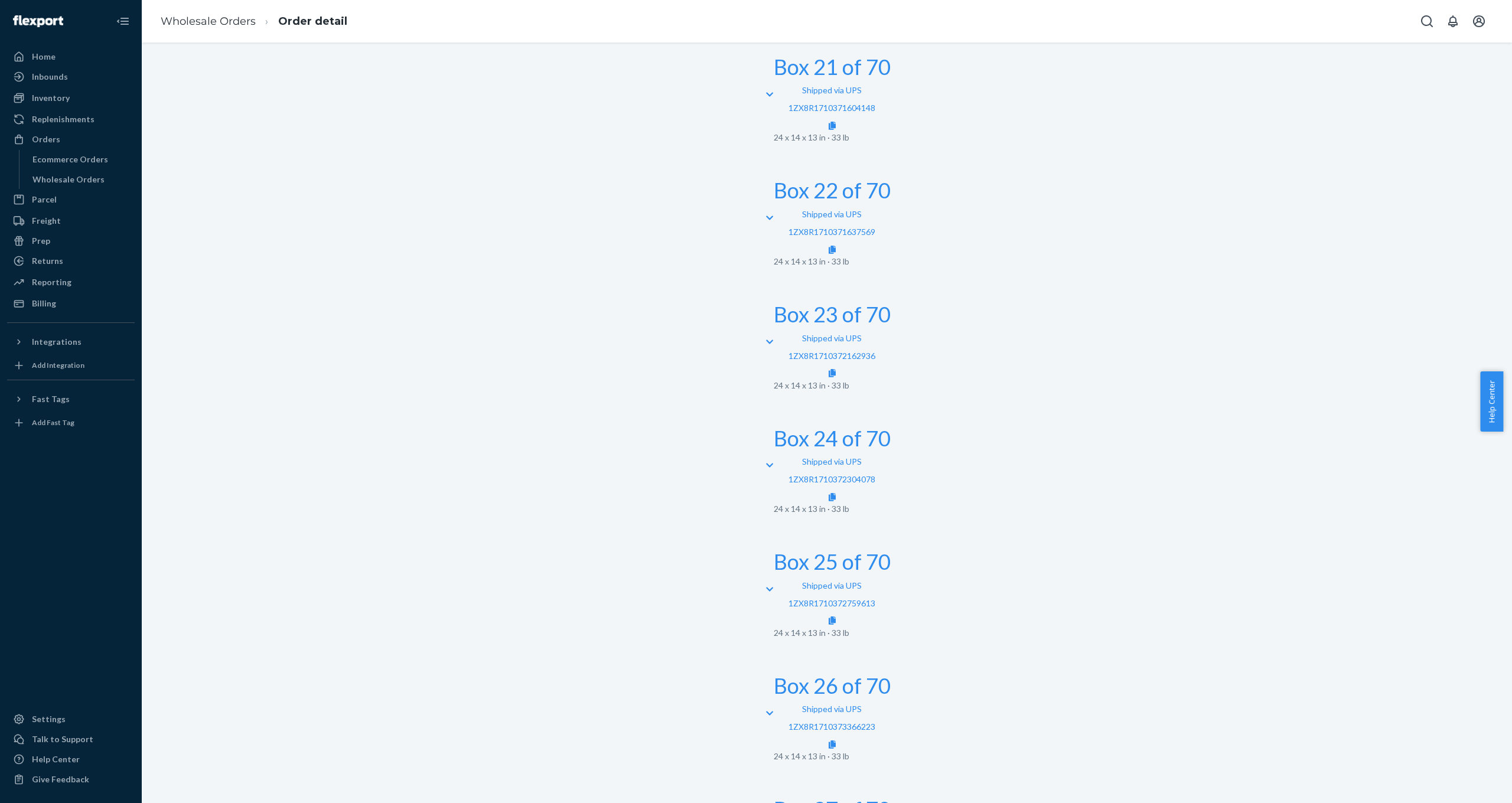
scroll to position [3082, 0]
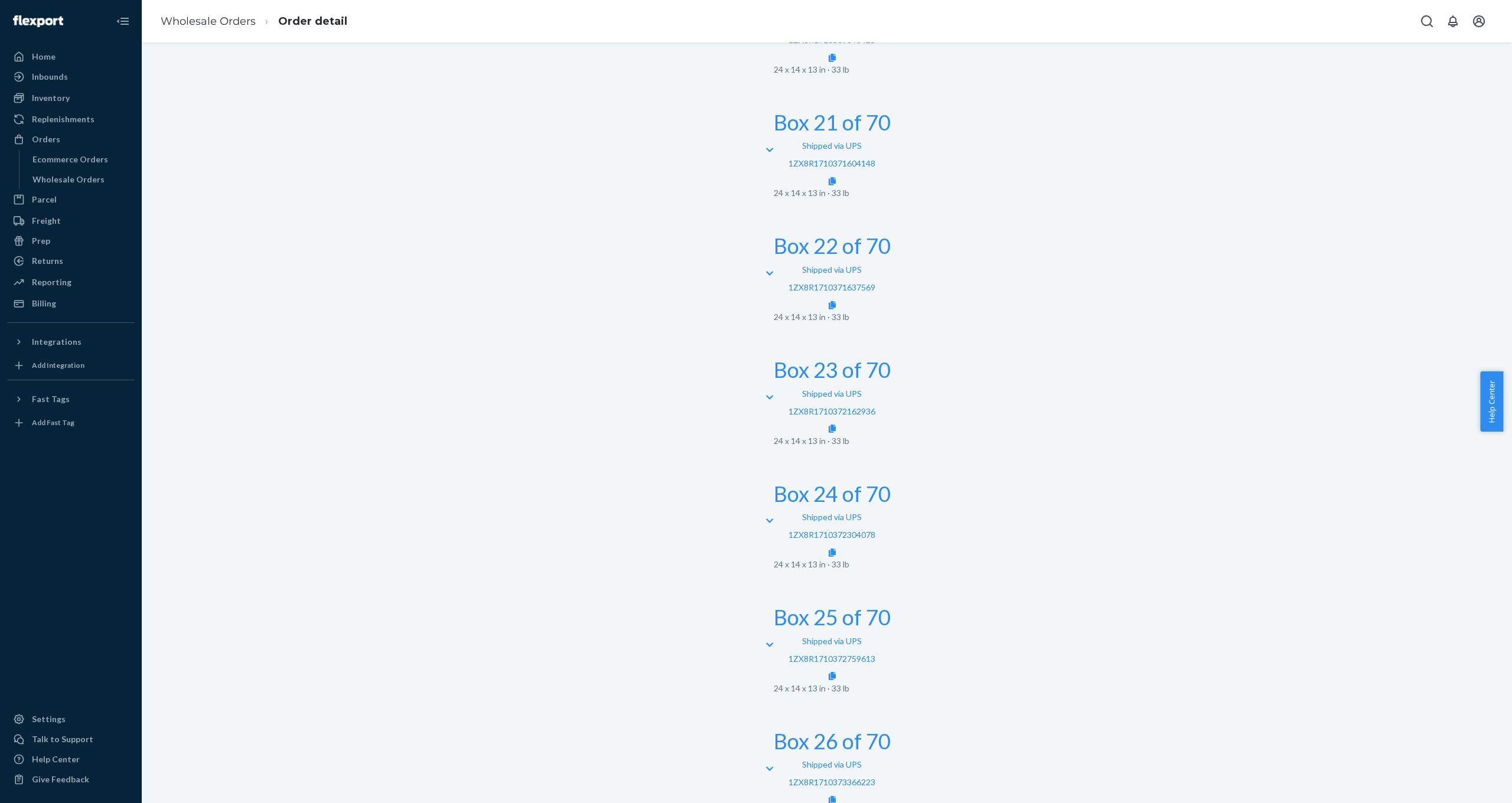
scroll to position [3045, 0]
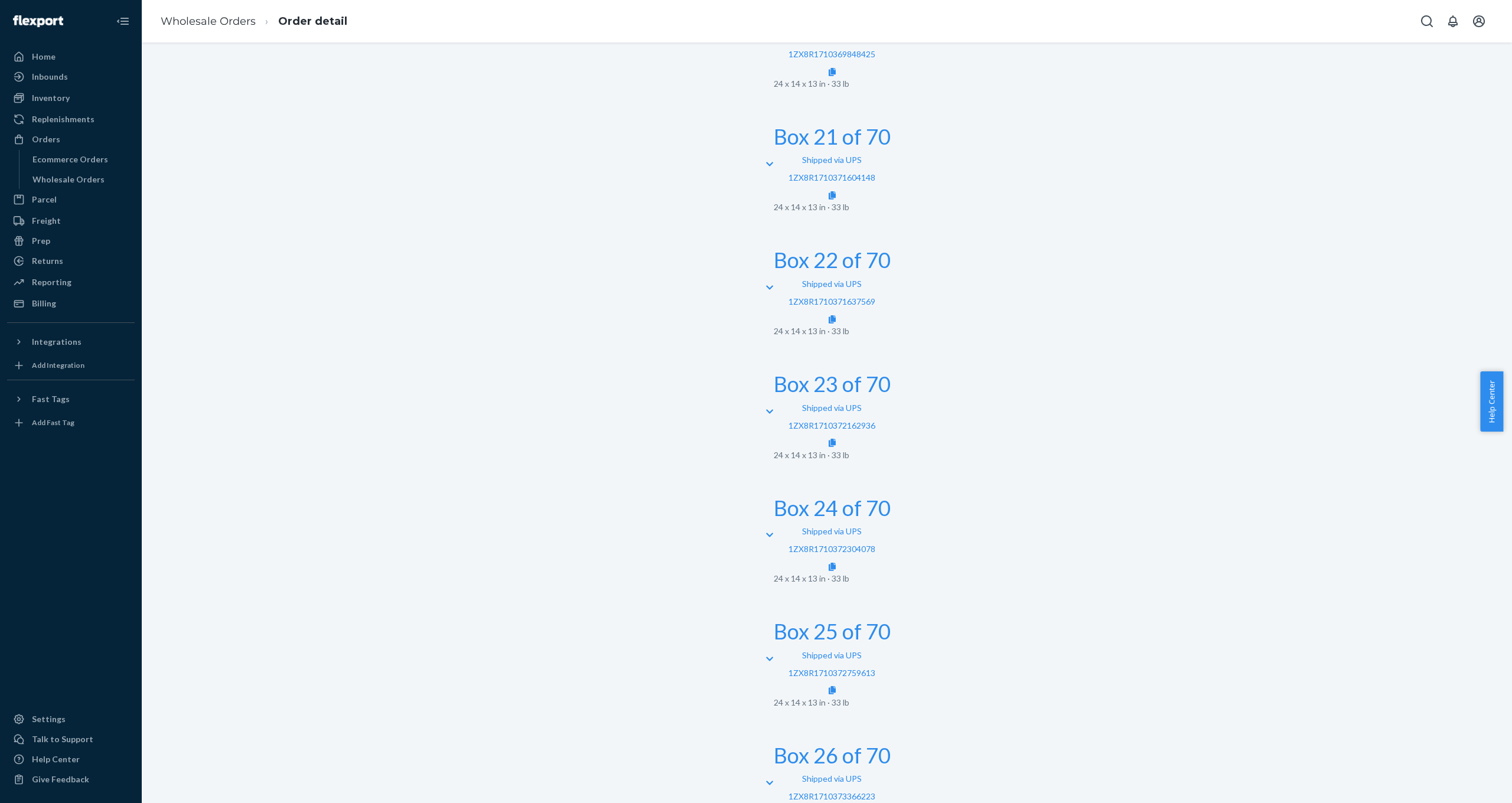
scroll to position [3020, 0]
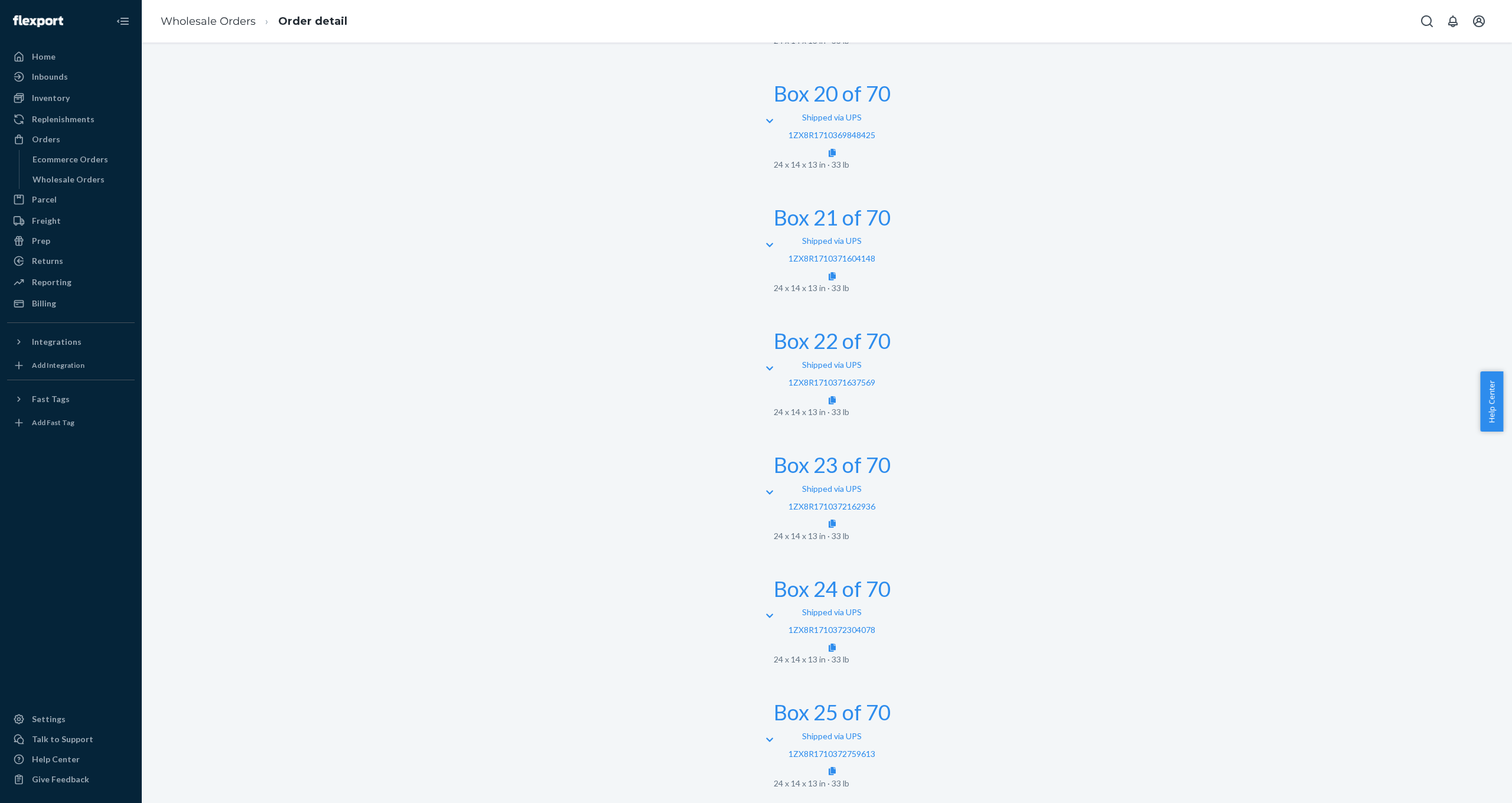
scroll to position [2901, 0]
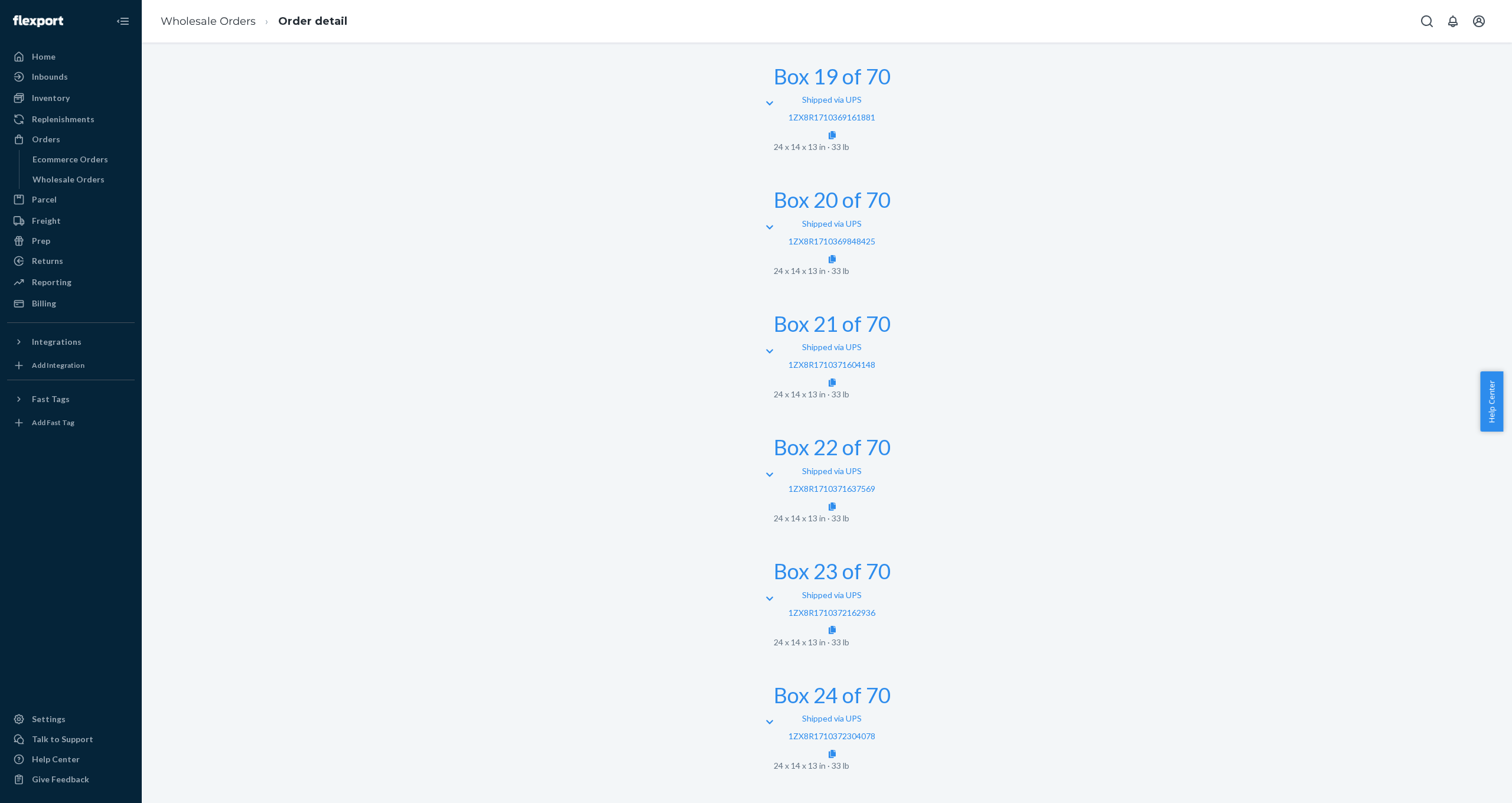
scroll to position [2843, 0]
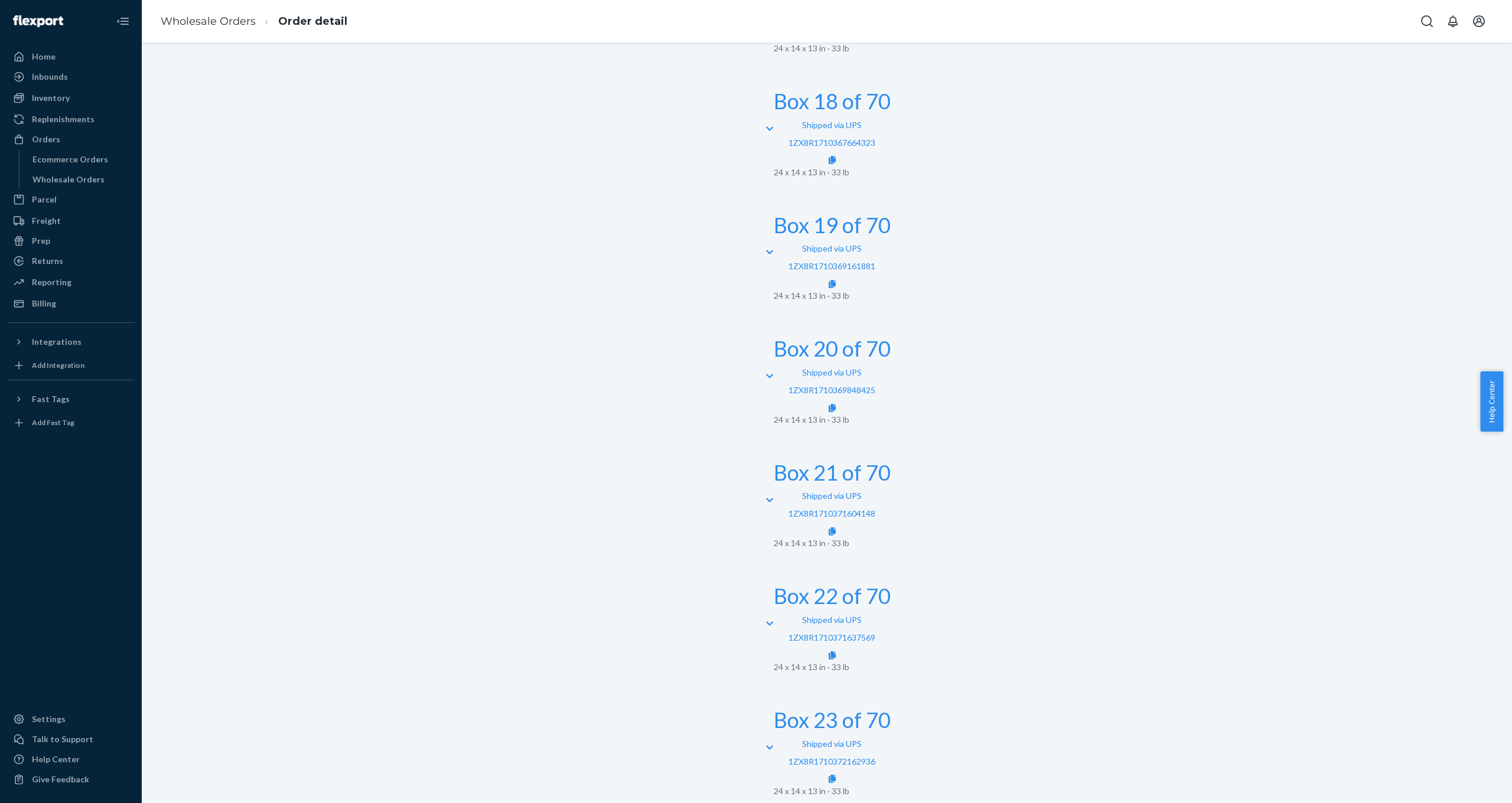
scroll to position [2652, 0]
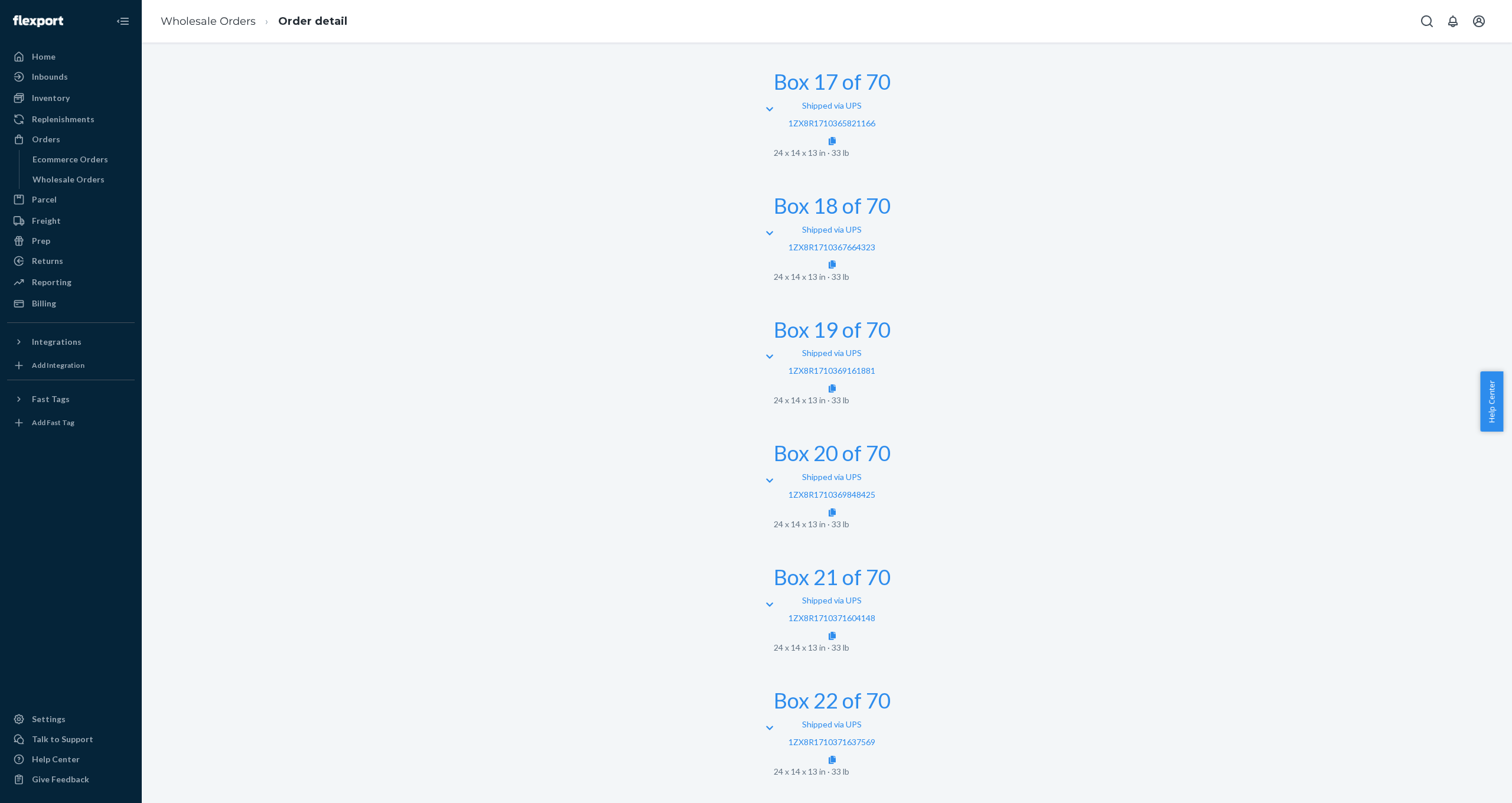
scroll to position [2559, 0]
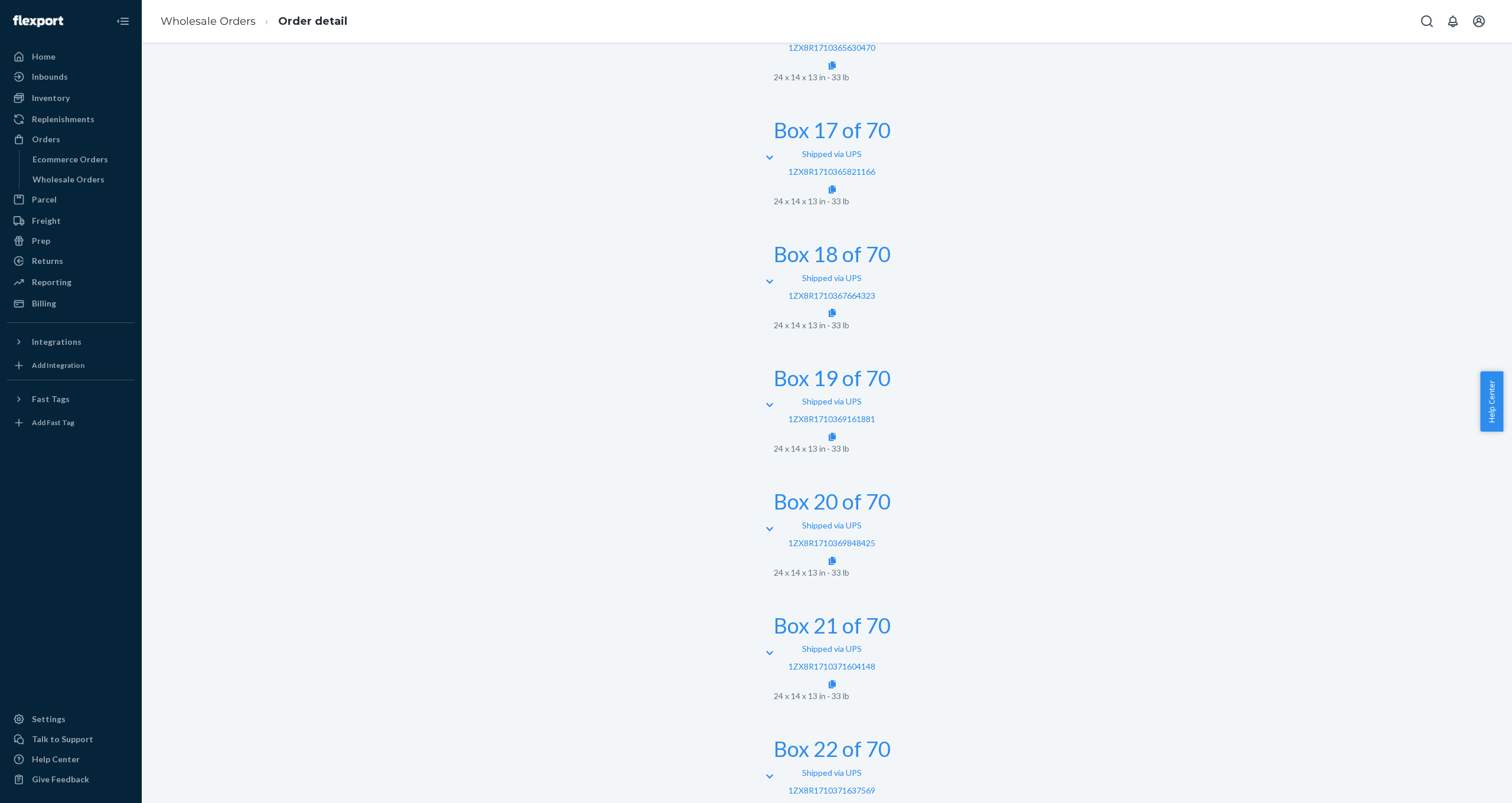
scroll to position [2526, 0]
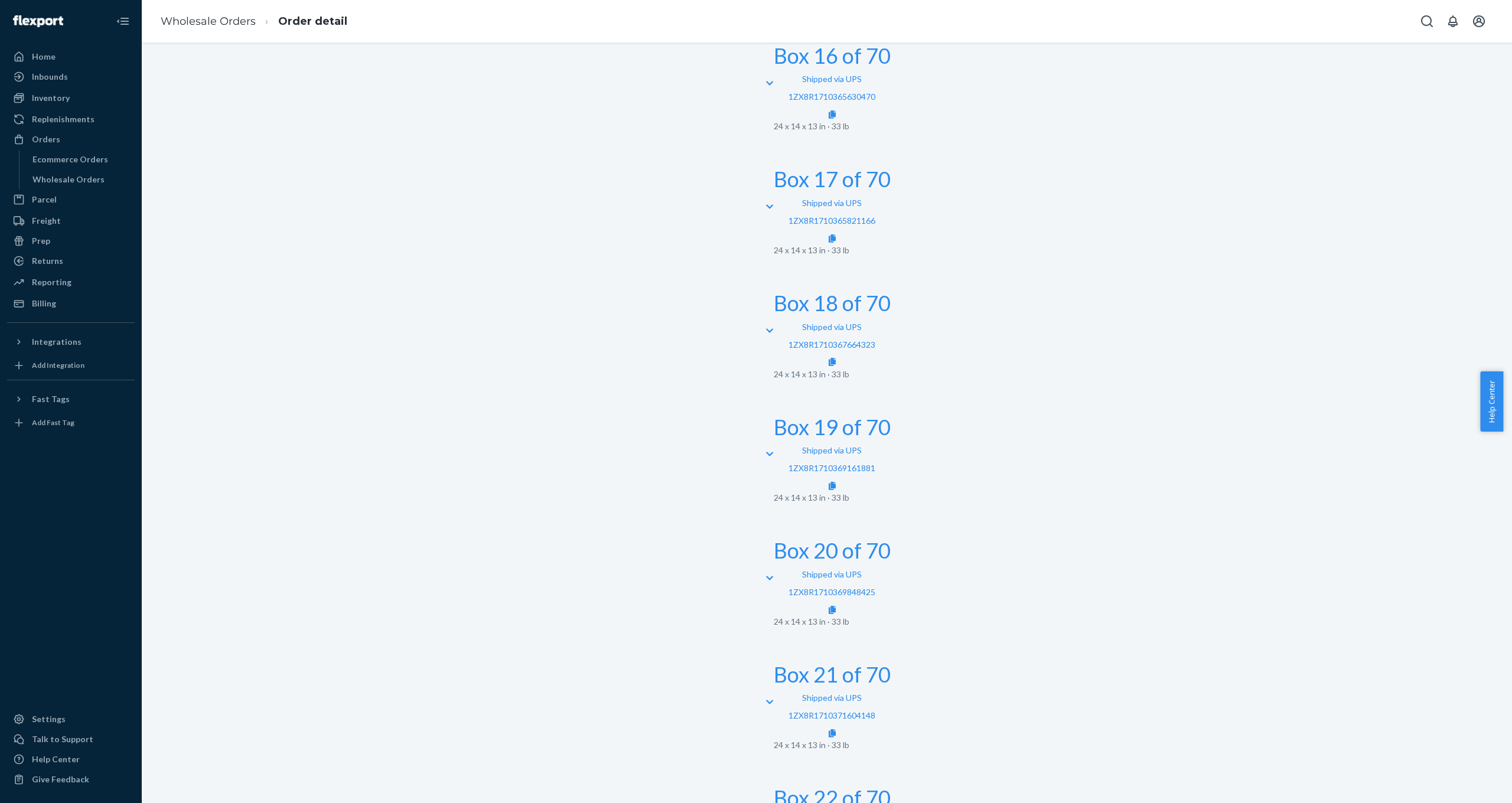
scroll to position [2493, 0]
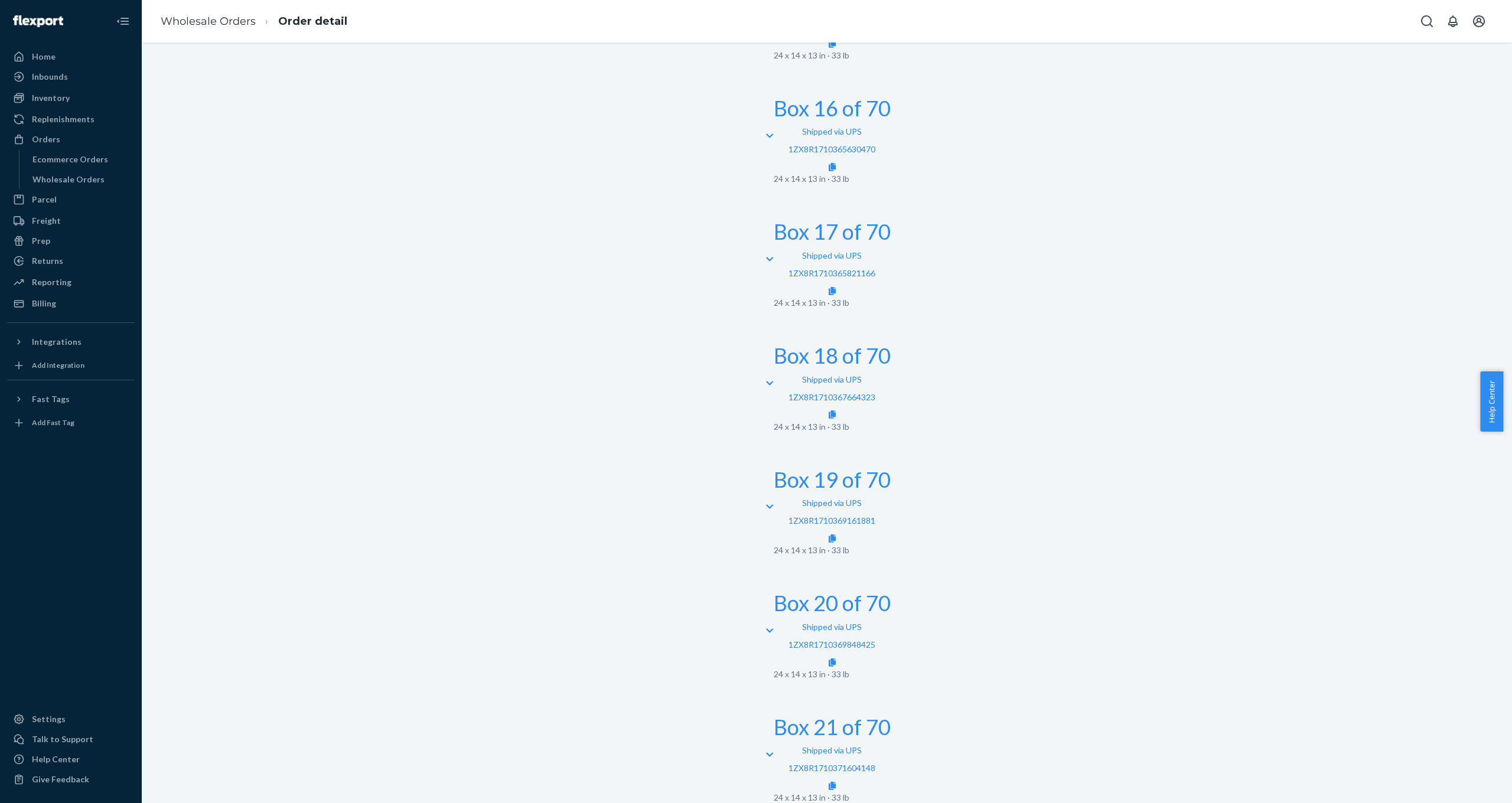
scroll to position [2393, 0]
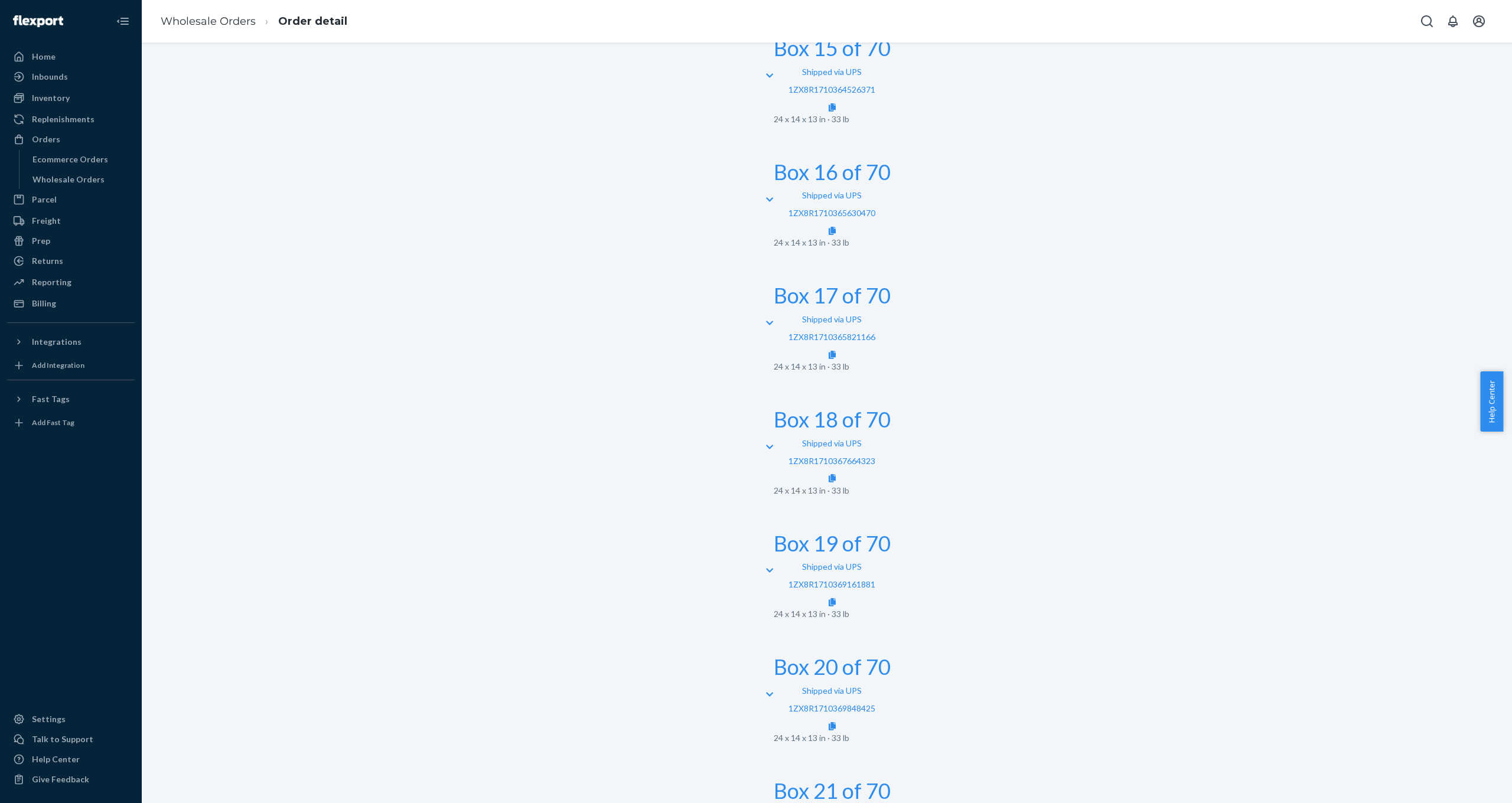
scroll to position [2317, 0]
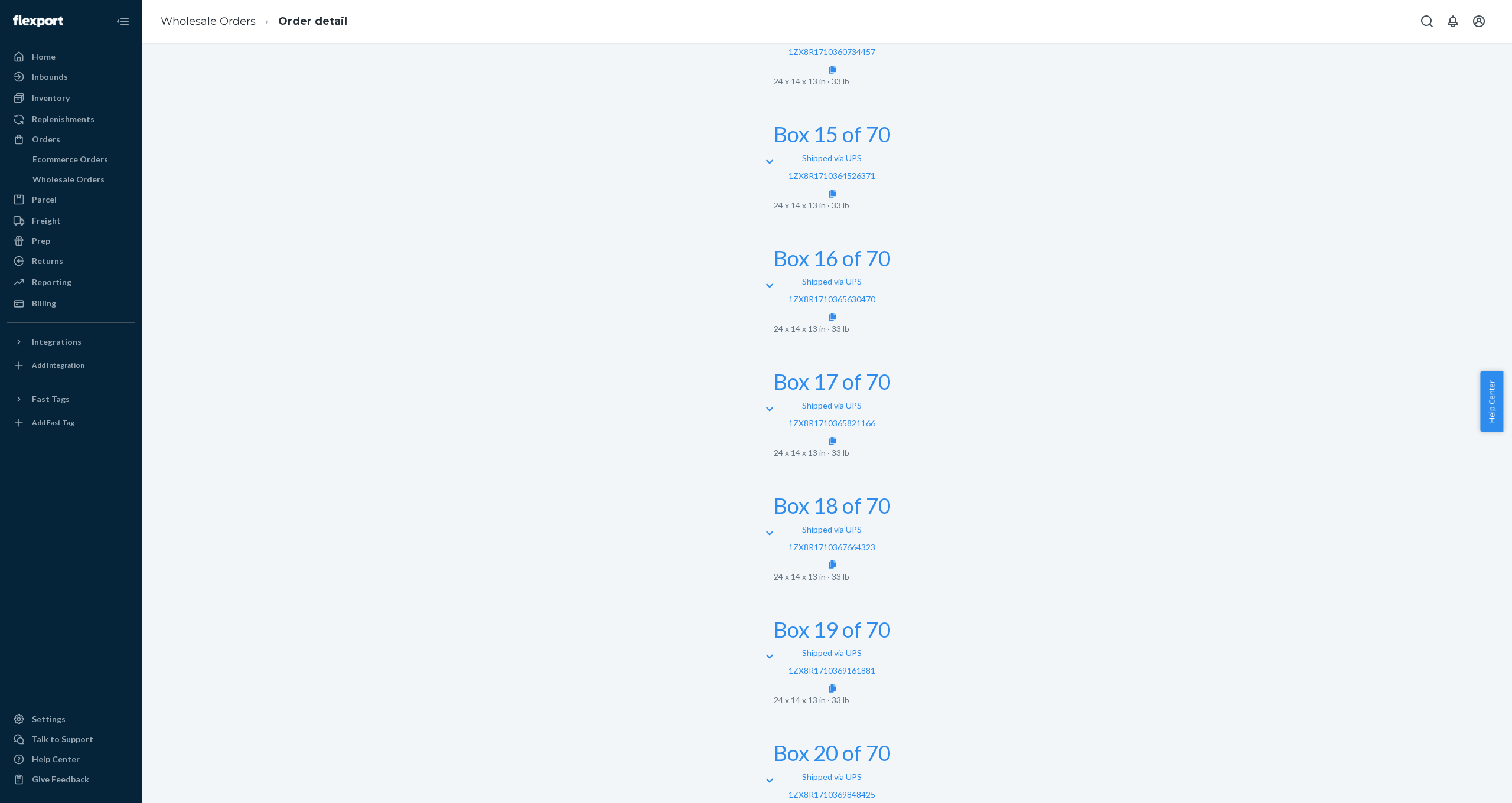
scroll to position [2232, 0]
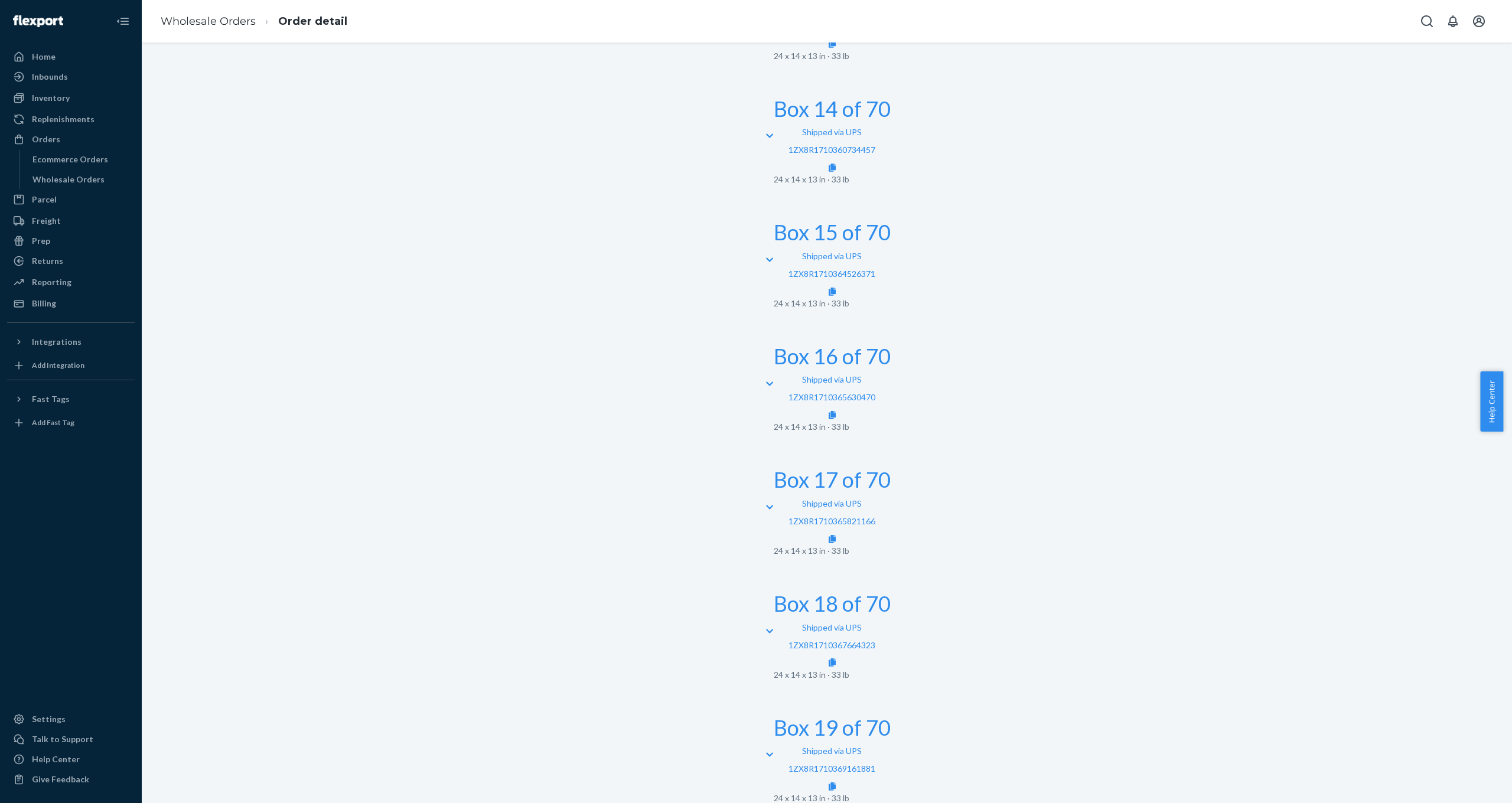
scroll to position [2171, 0]
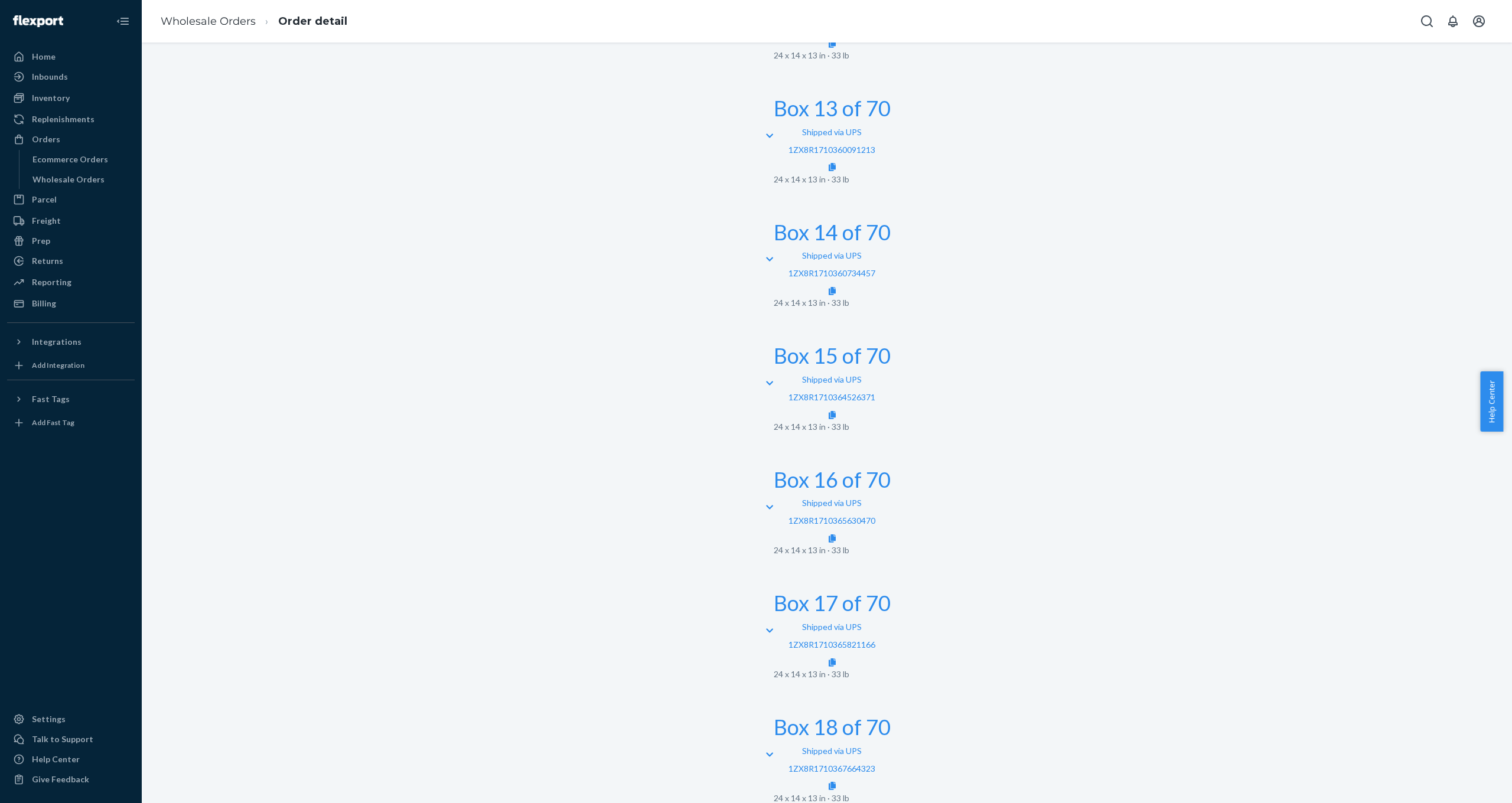
scroll to position [2051, 0]
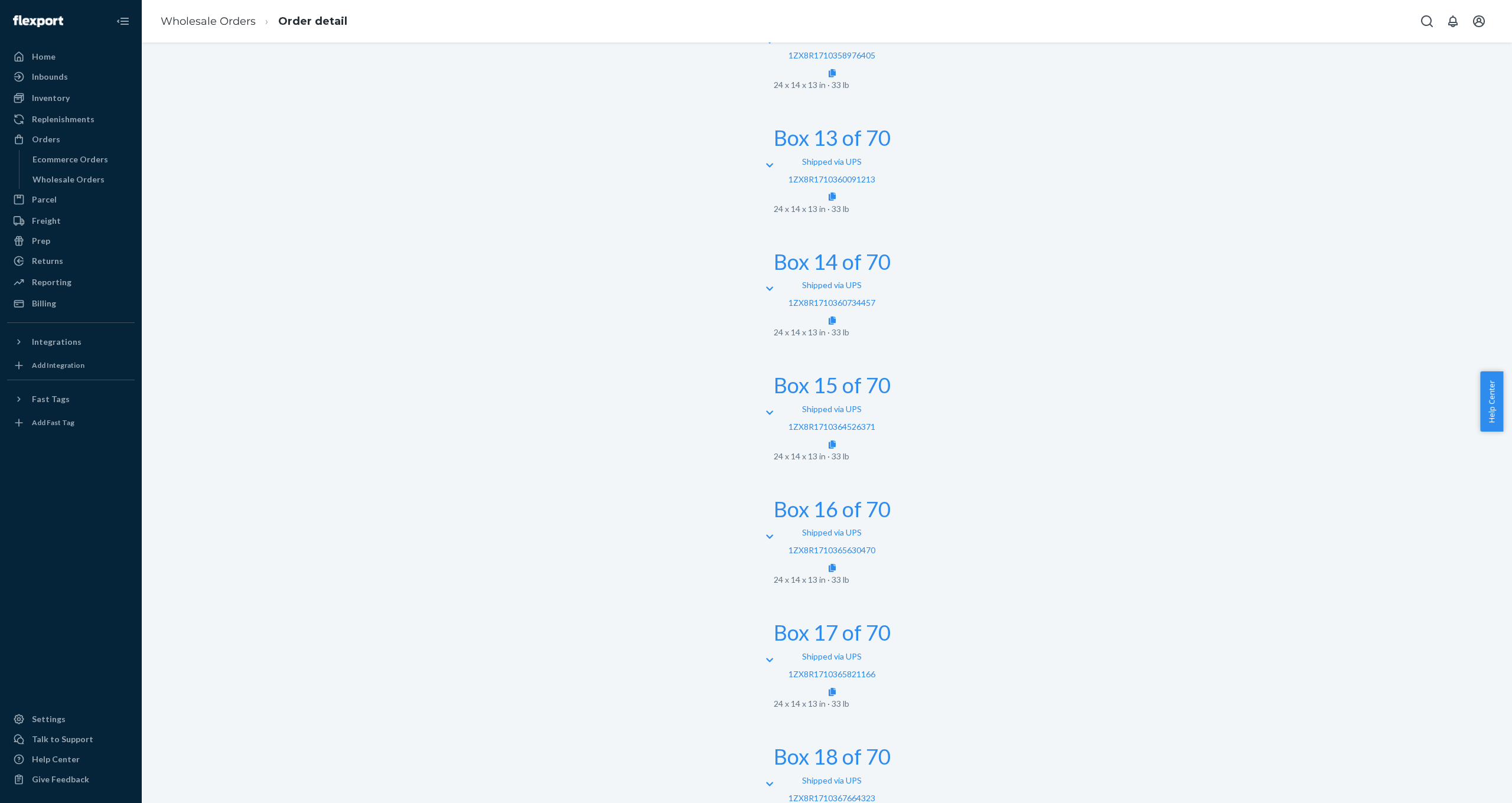
scroll to position [2007, 0]
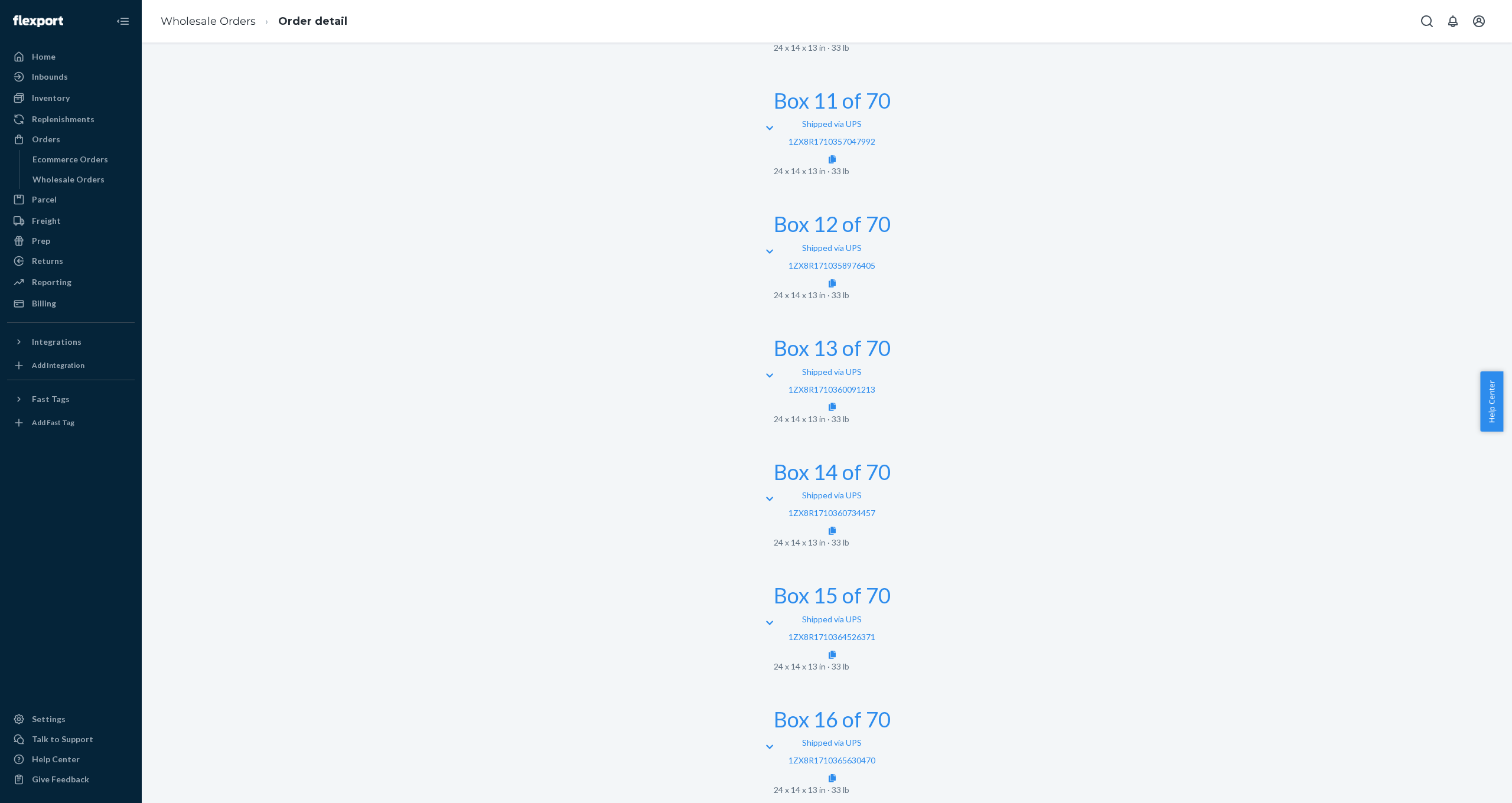
scroll to position [1817, 0]
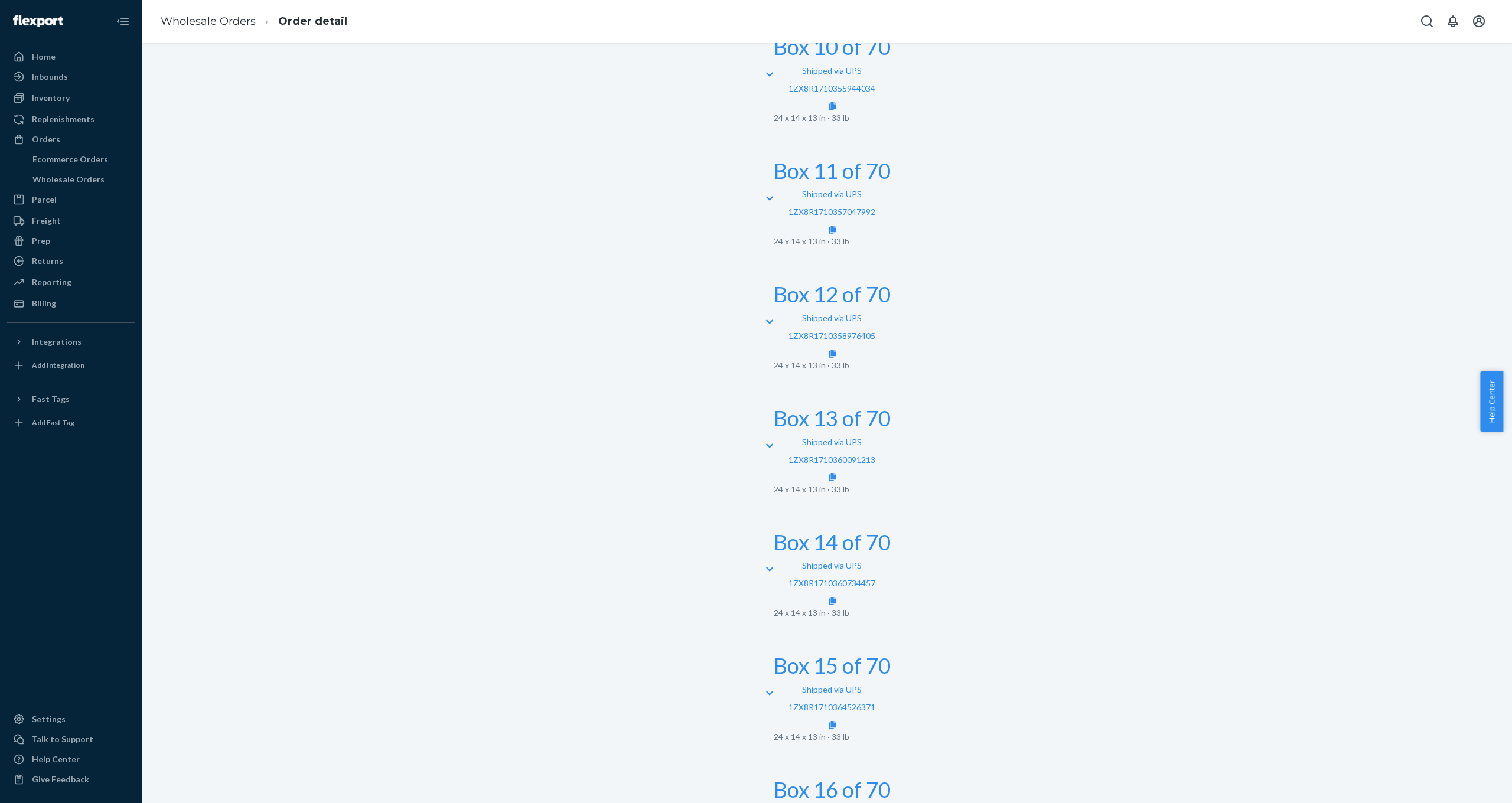
scroll to position [1669, 0]
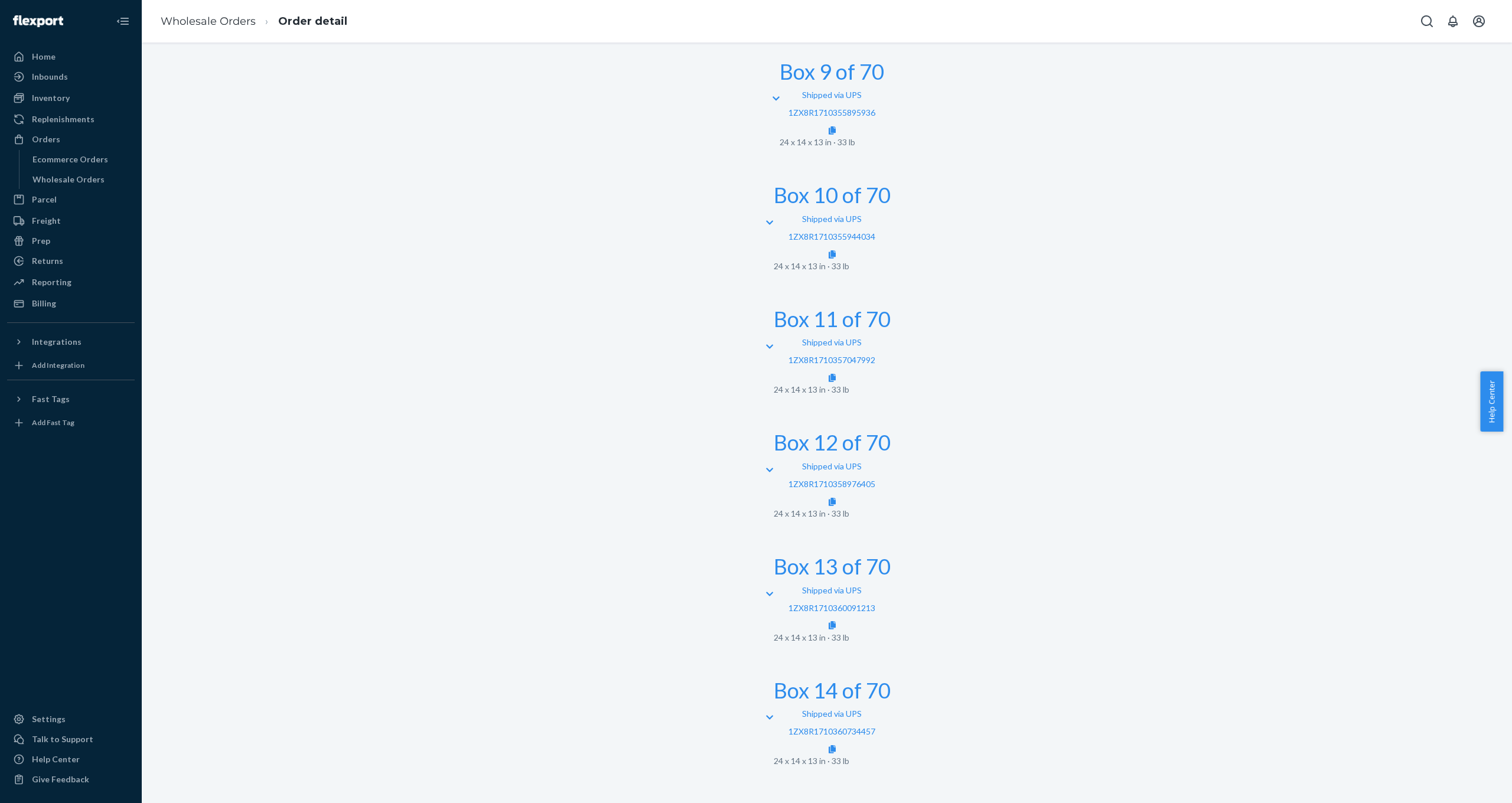
scroll to position [1569, 0]
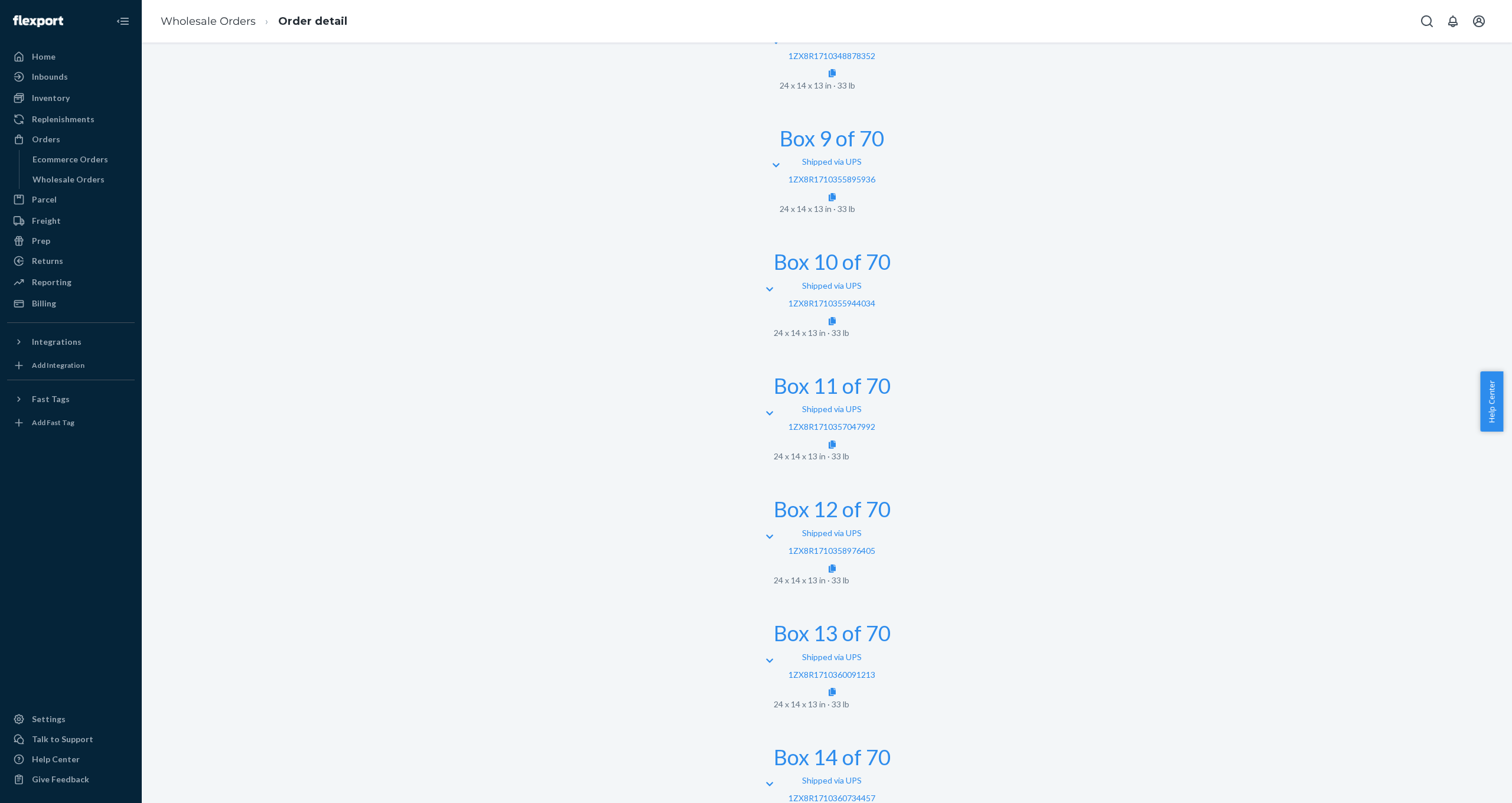
scroll to position [1533, 0]
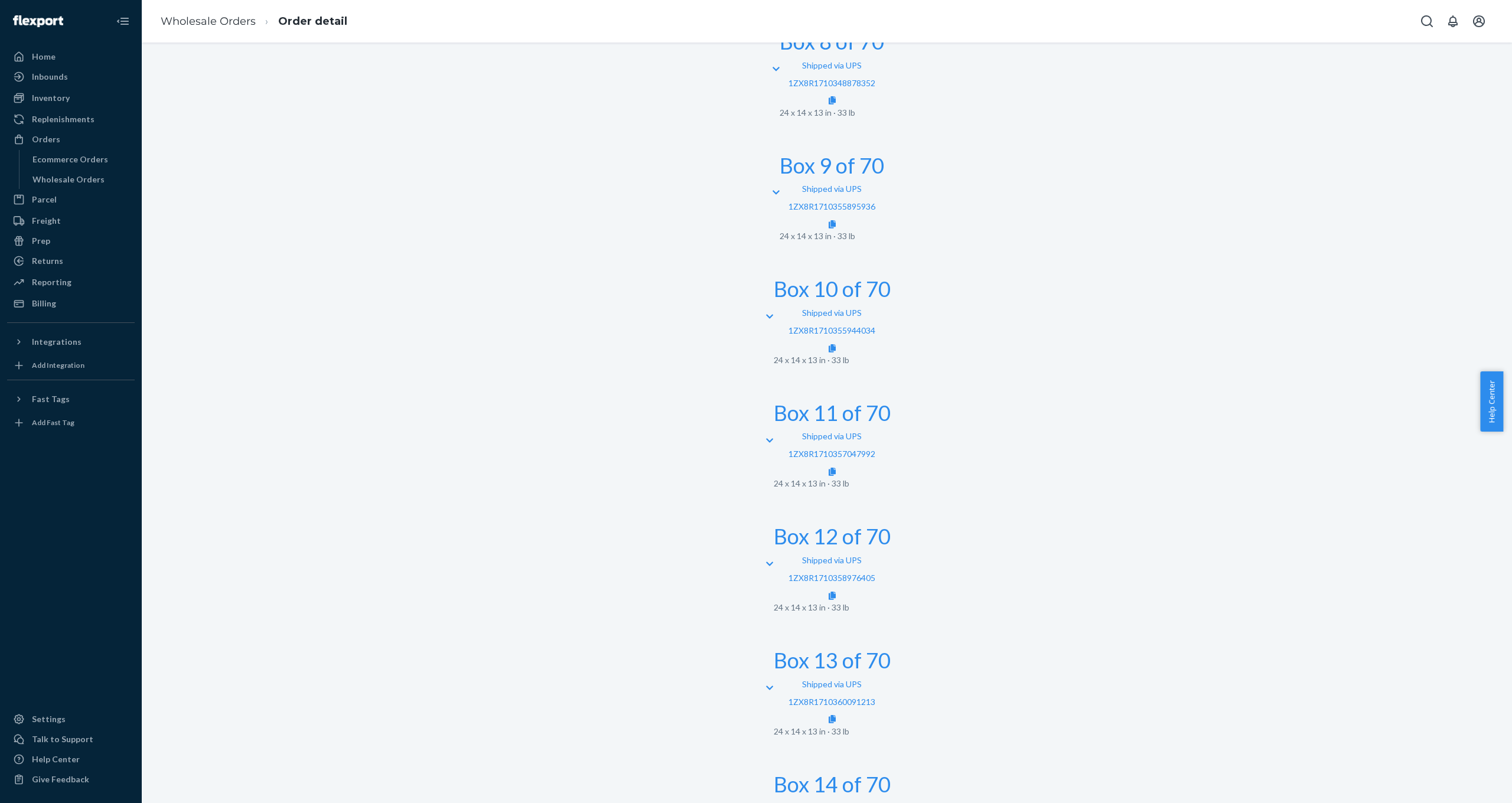
scroll to position [1491, 0]
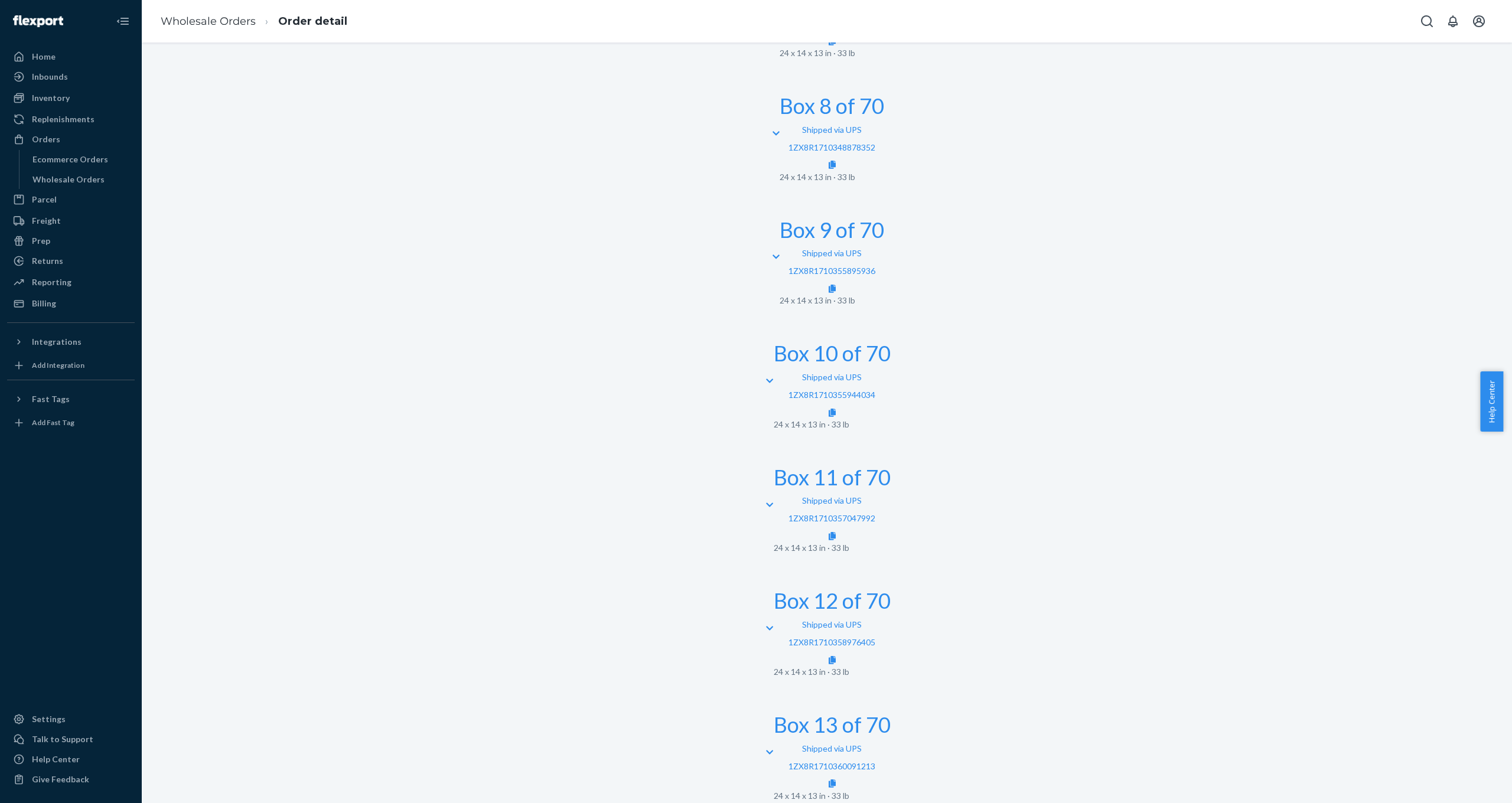
scroll to position [1435, 0]
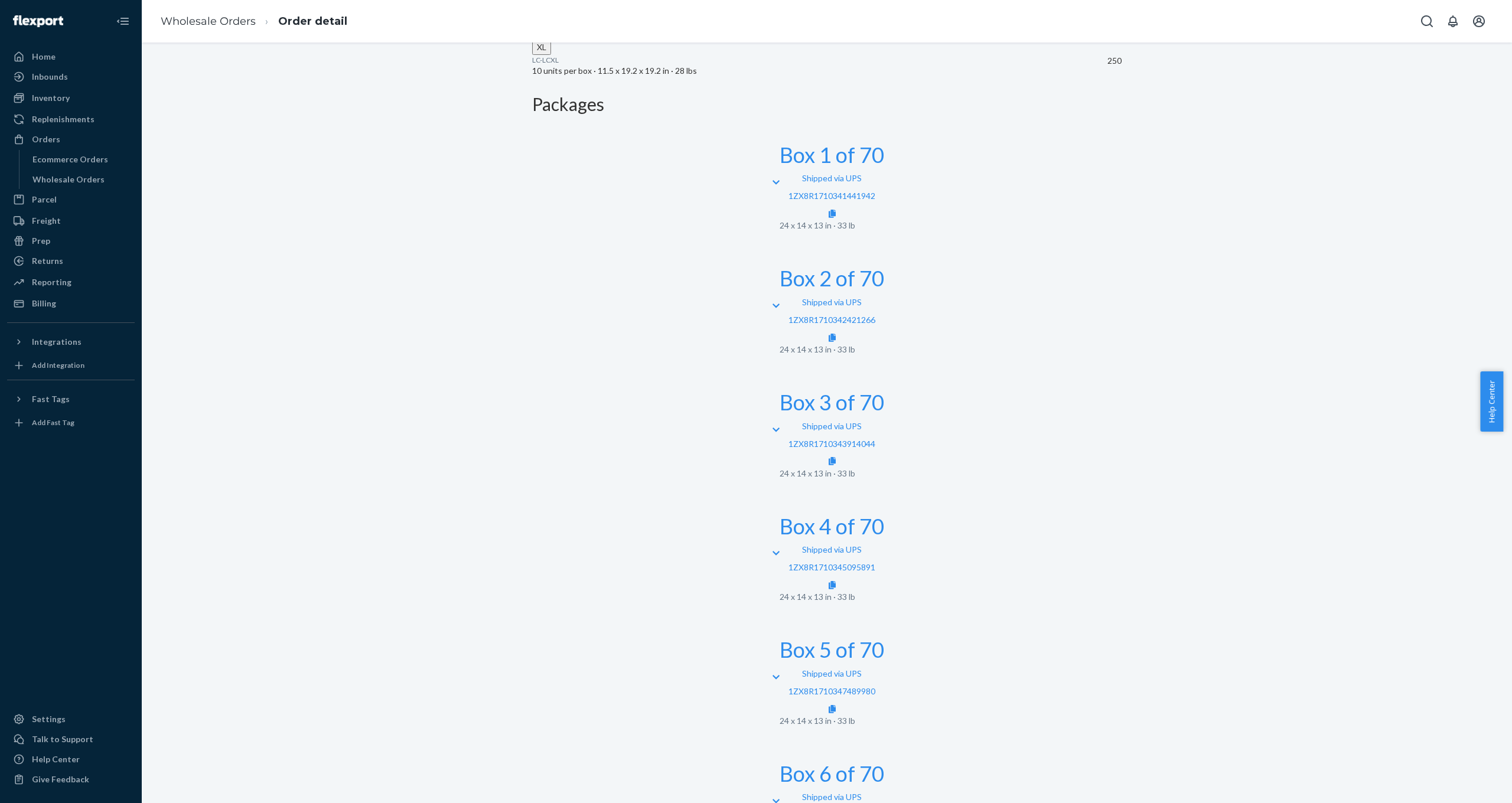
scroll to position [519, 0]
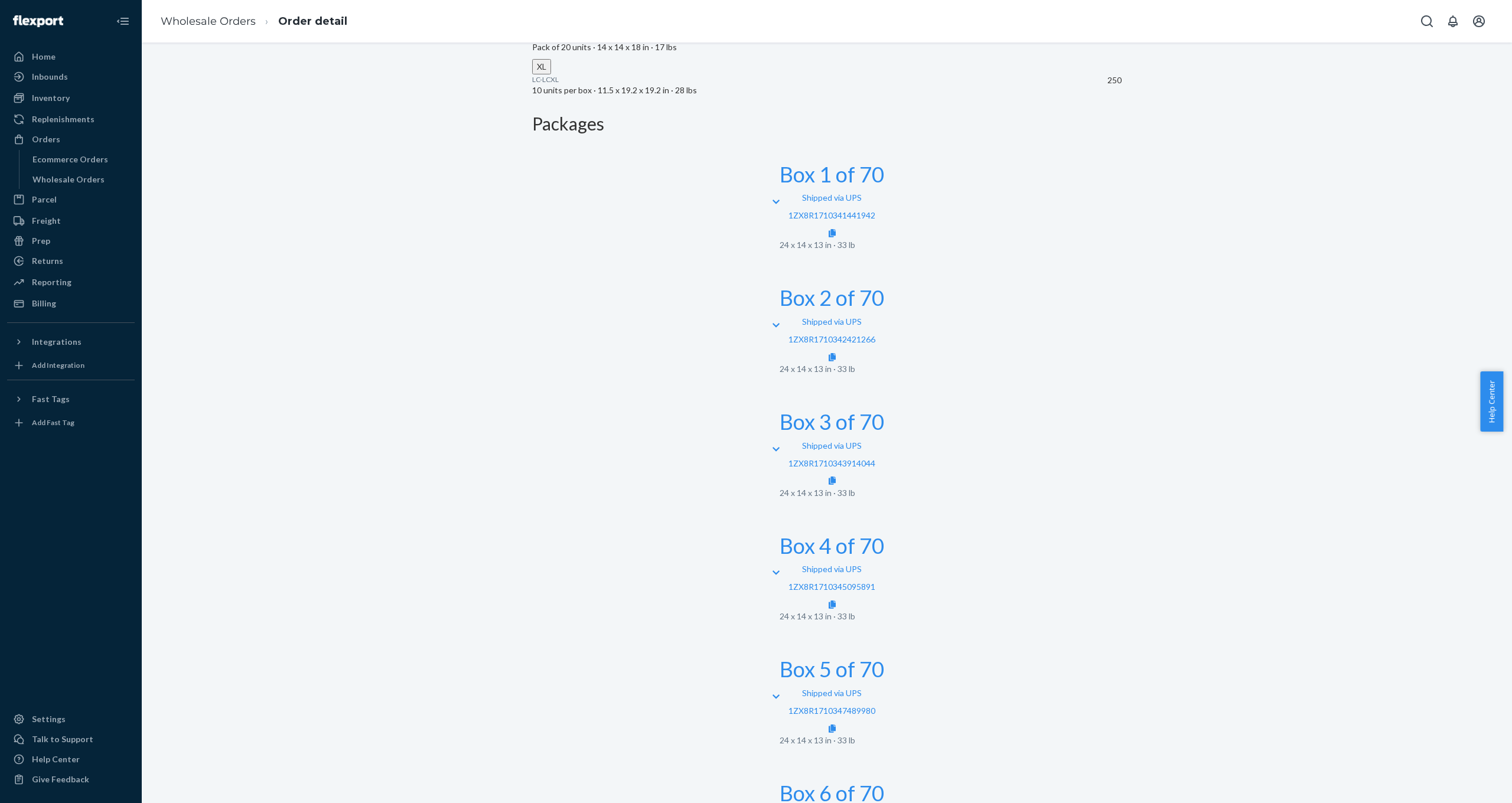
click at [773, 197] on icon at bounding box center [776, 202] width 7 height 9
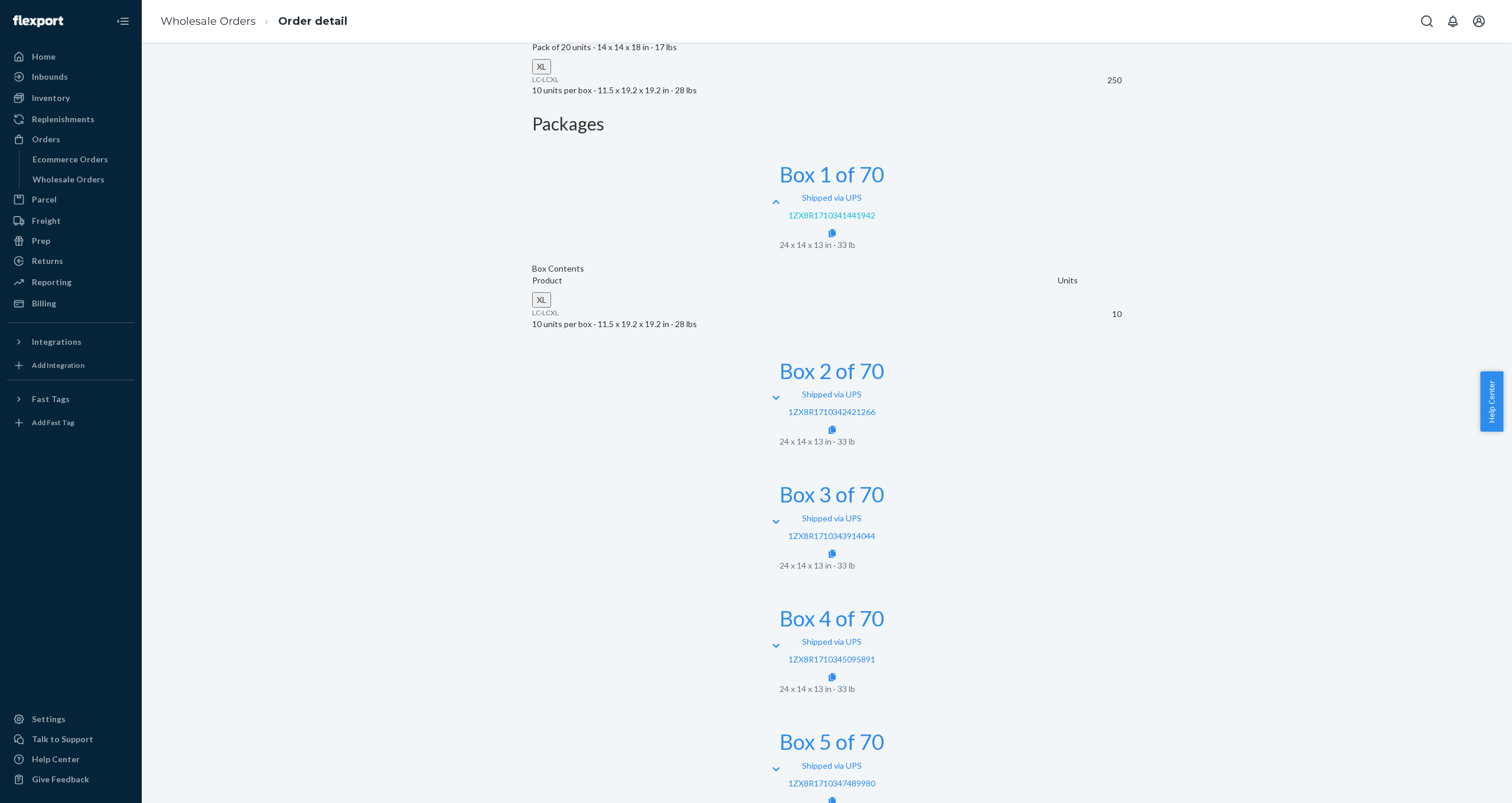
click at [875, 211] on link "1ZX8R1710341441942" at bounding box center [832, 216] width 87 height 10
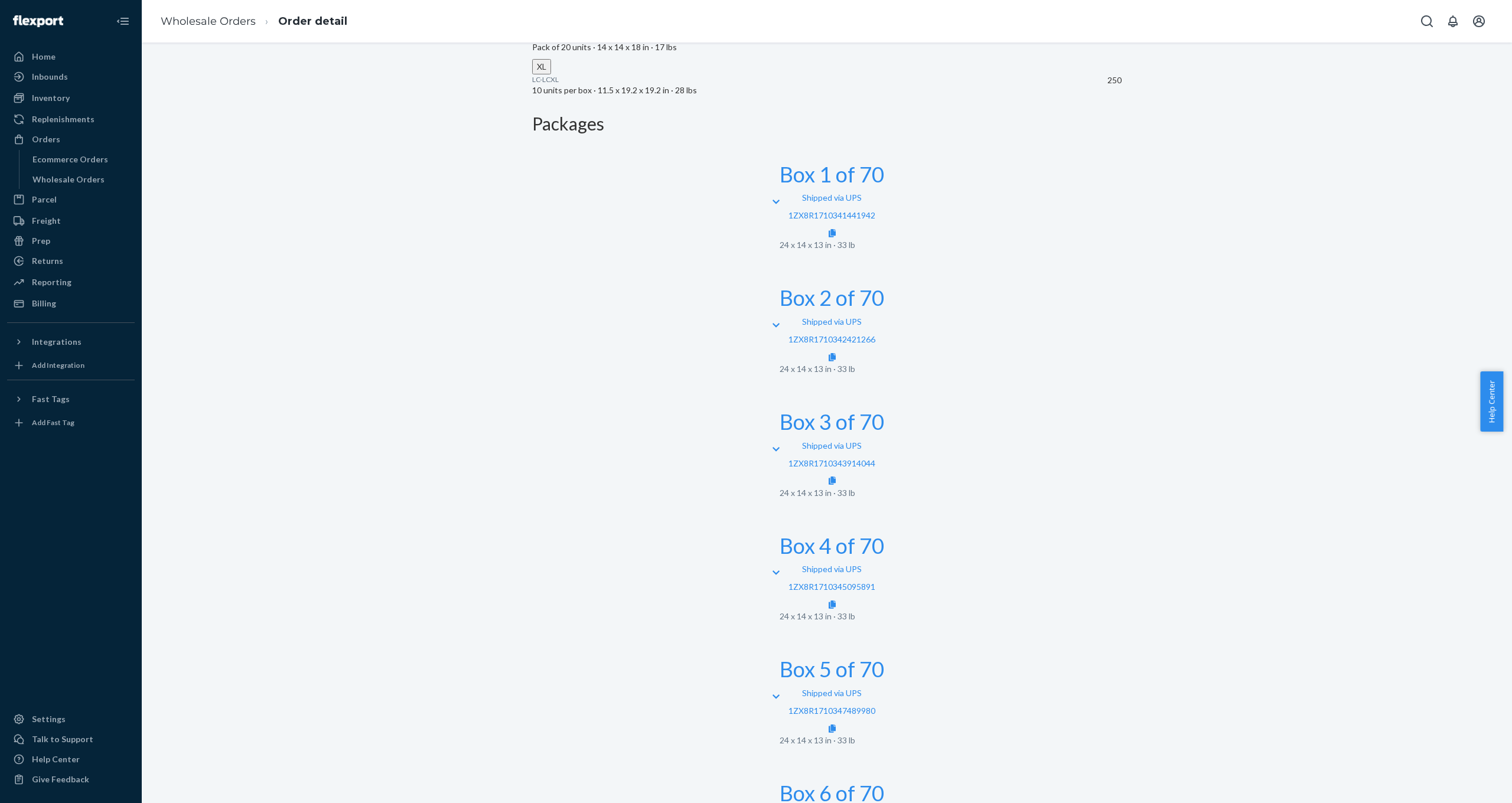
click at [562, 263] on div "Box 2 of 70 Shipped via UPS 1ZX8R1710342421266 24 x 14 x 13 in · 33 lb" at bounding box center [827, 325] width 590 height 124
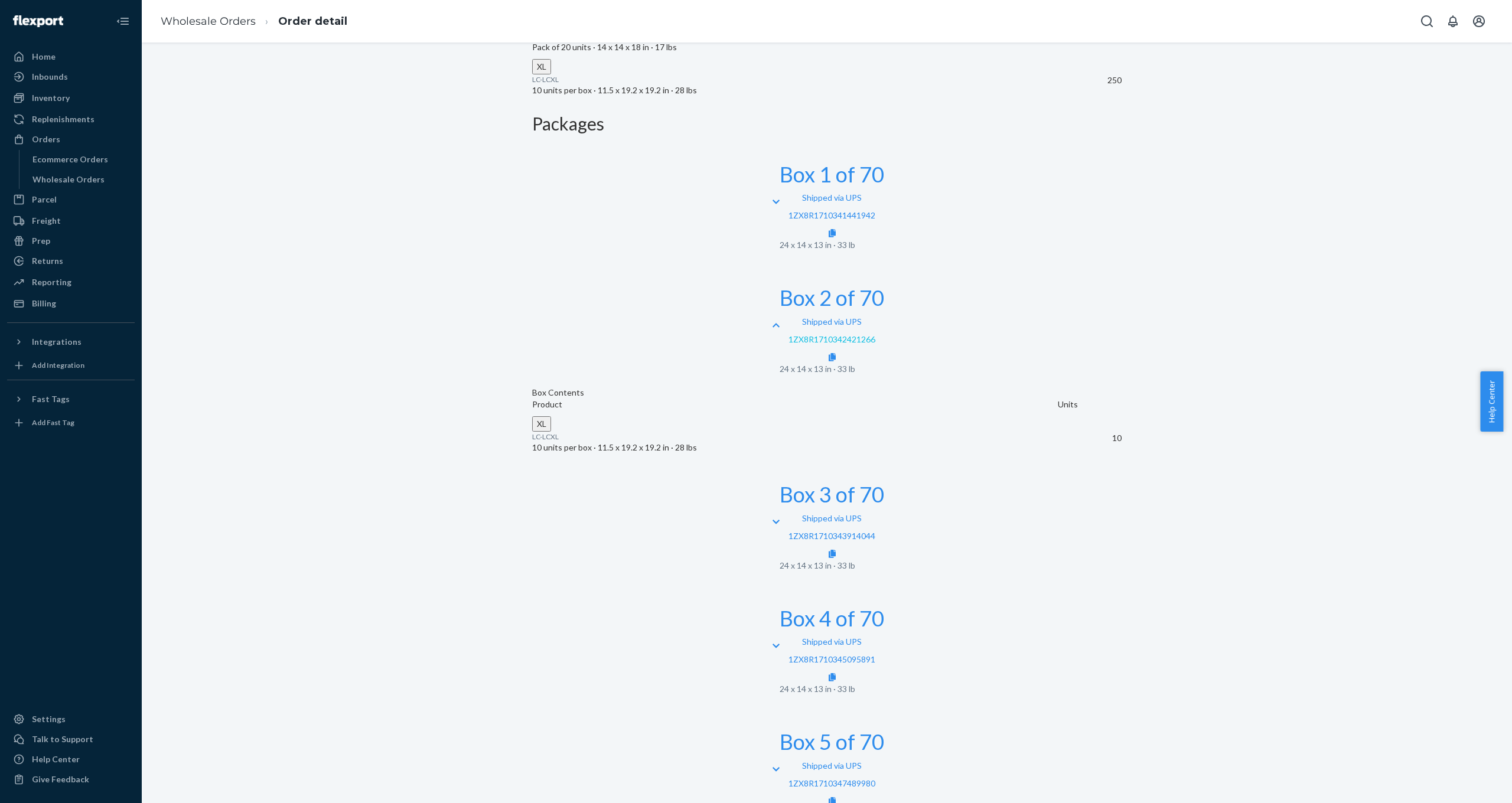
click at [875, 334] on link "1ZX8R1710342421266" at bounding box center [832, 339] width 87 height 10
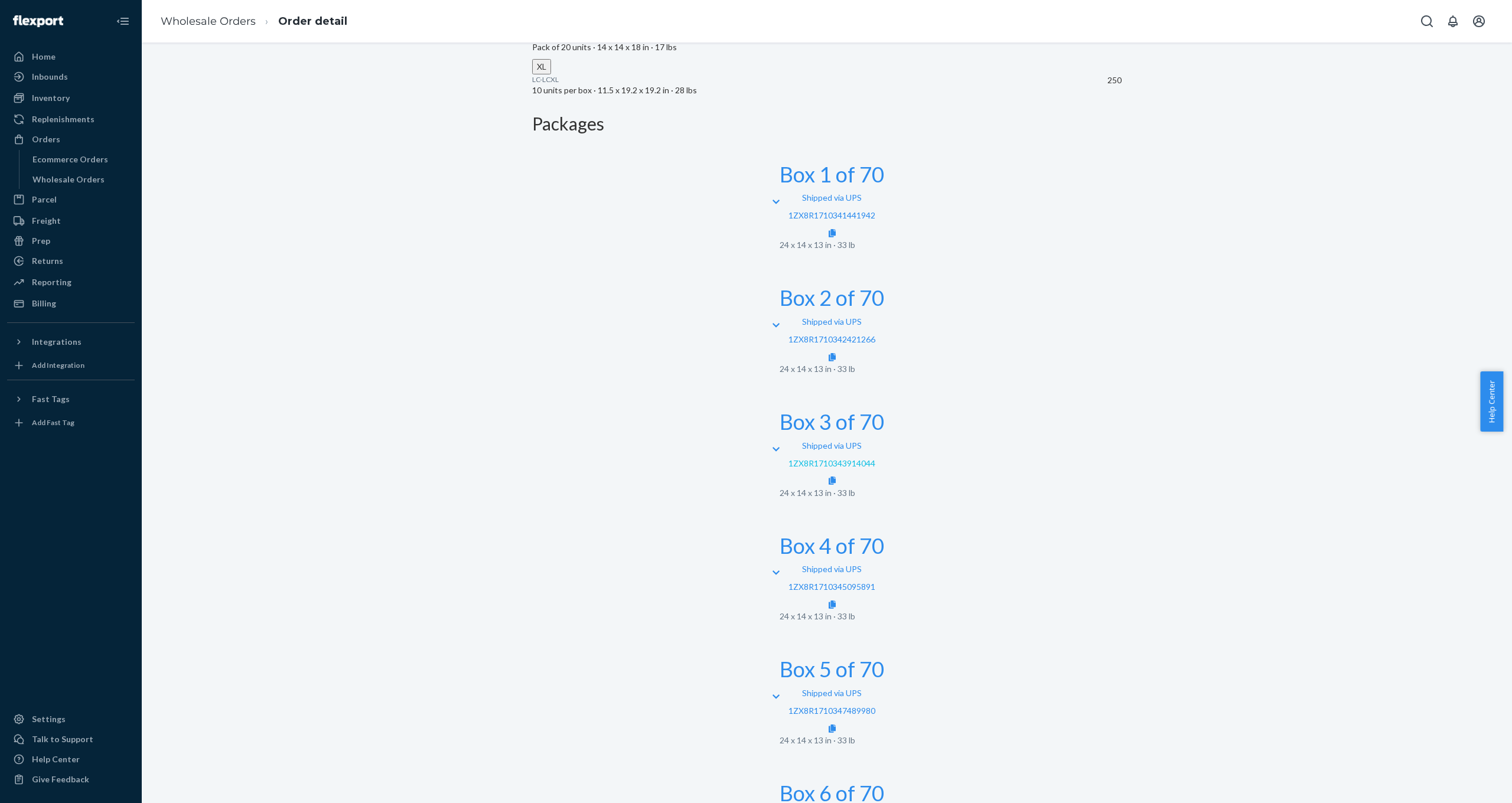
click at [875, 458] on link "1ZX8R1710343914044" at bounding box center [832, 464] width 87 height 10
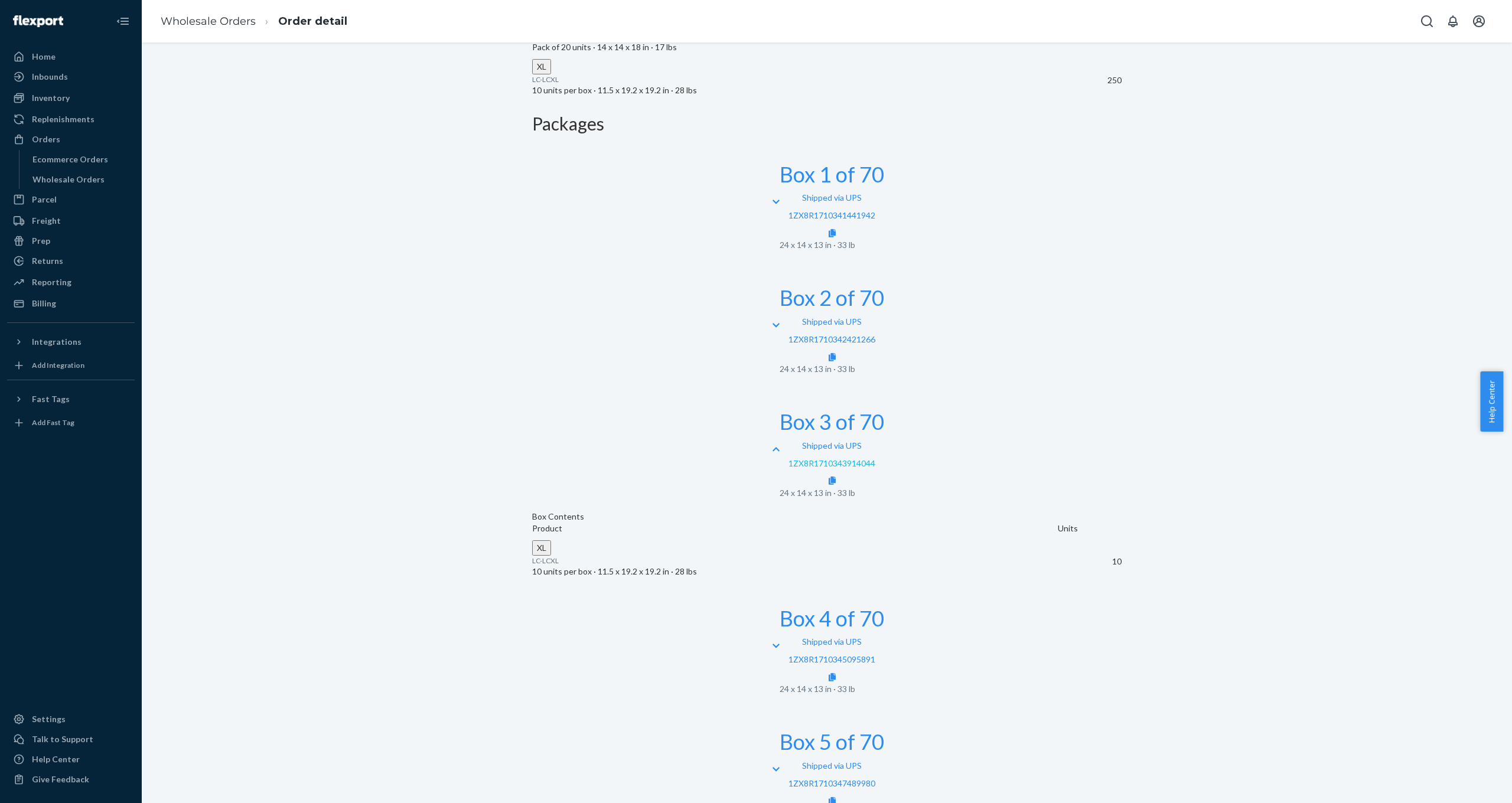
click at [875, 458] on link "1ZX8R1710343914044" at bounding box center [832, 464] width 87 height 10
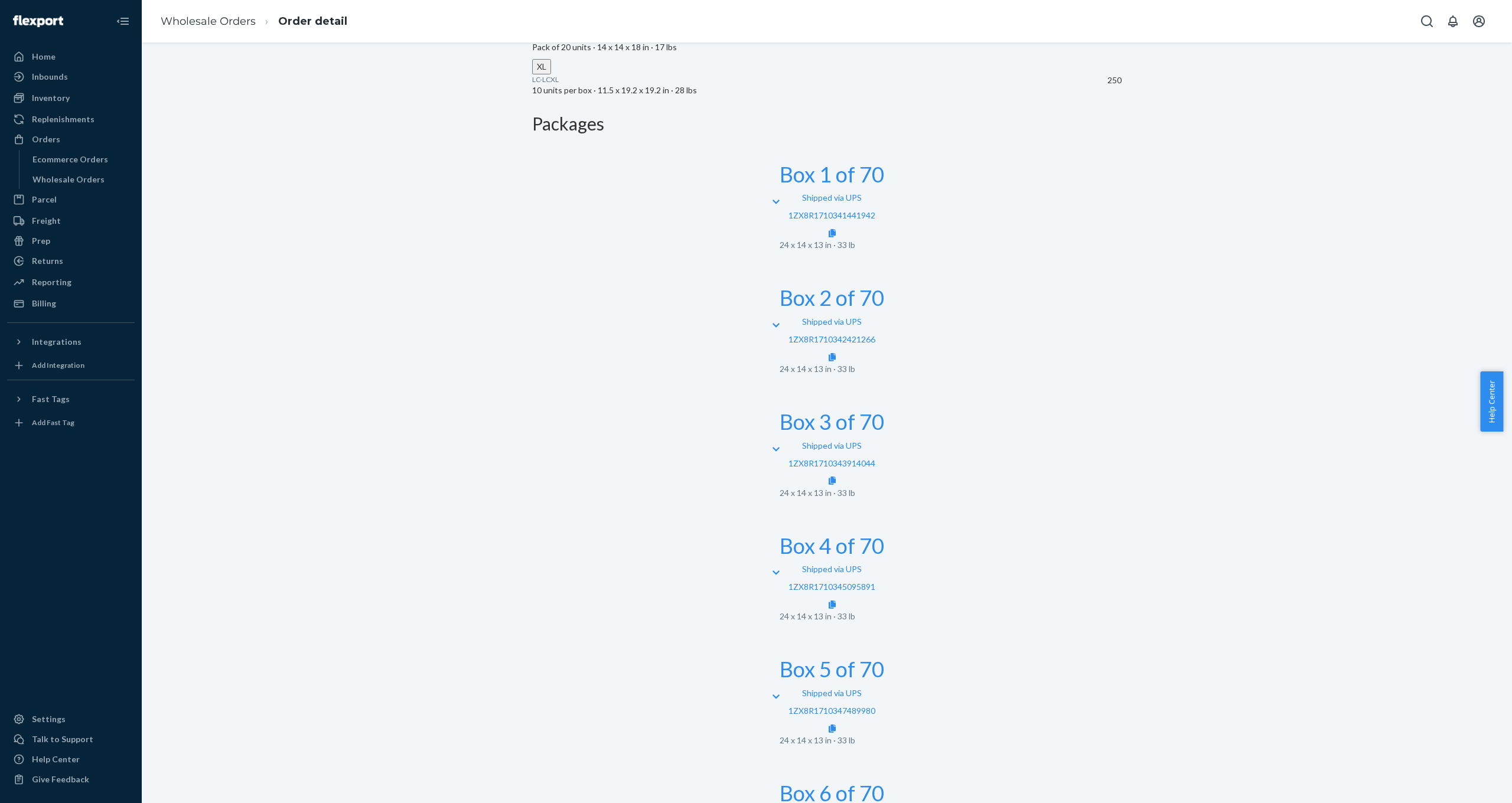
click at [773, 569] on icon at bounding box center [776, 573] width 7 height 9
click at [875, 582] on link "1ZX8R1710345095891" at bounding box center [832, 587] width 87 height 10
click at [875, 211] on link "1ZX8R1710341441942" at bounding box center [832, 216] width 87 height 10
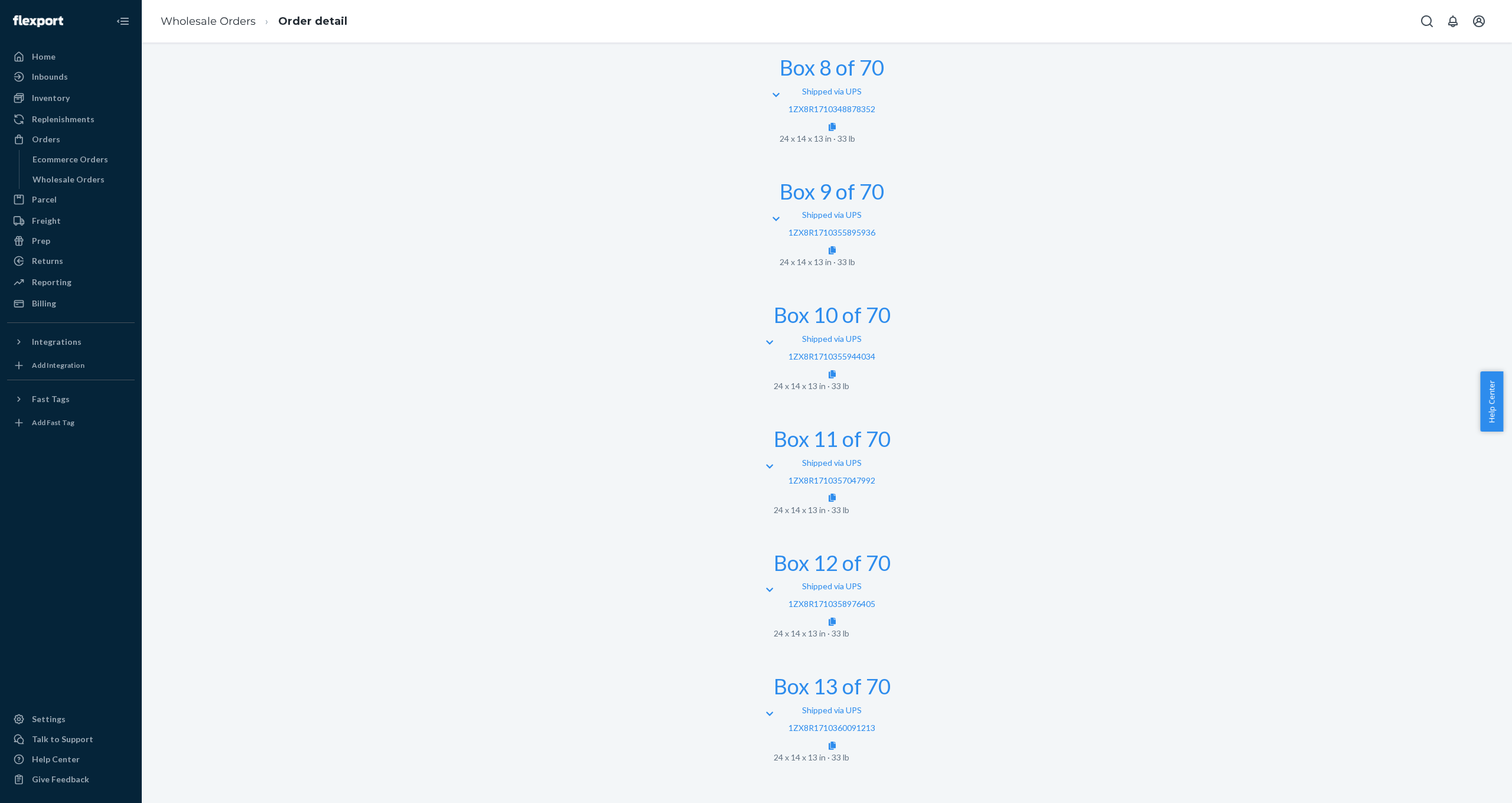
scroll to position [1585, 0]
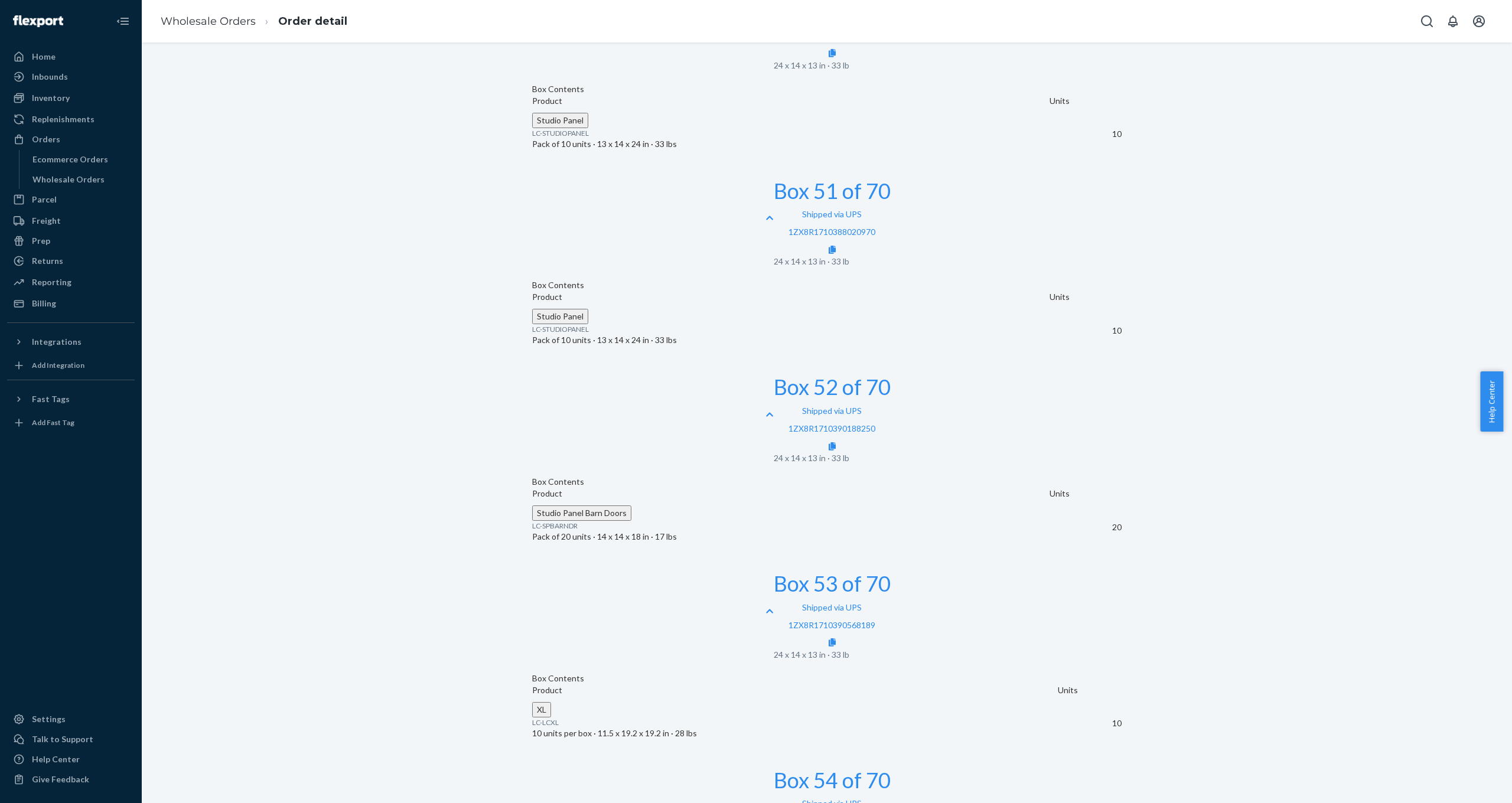
scroll to position [8902, 0]
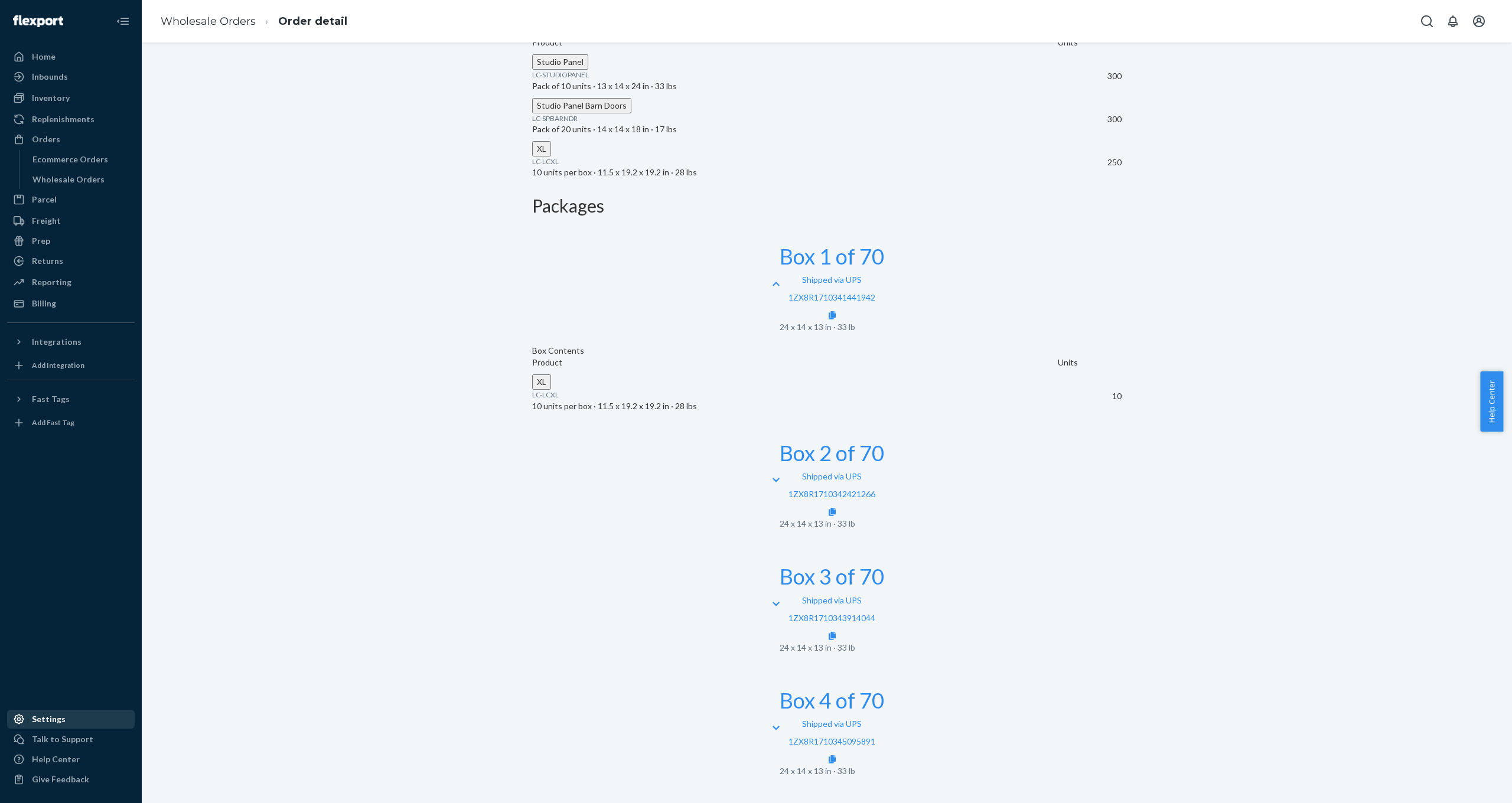
scroll to position [0, 0]
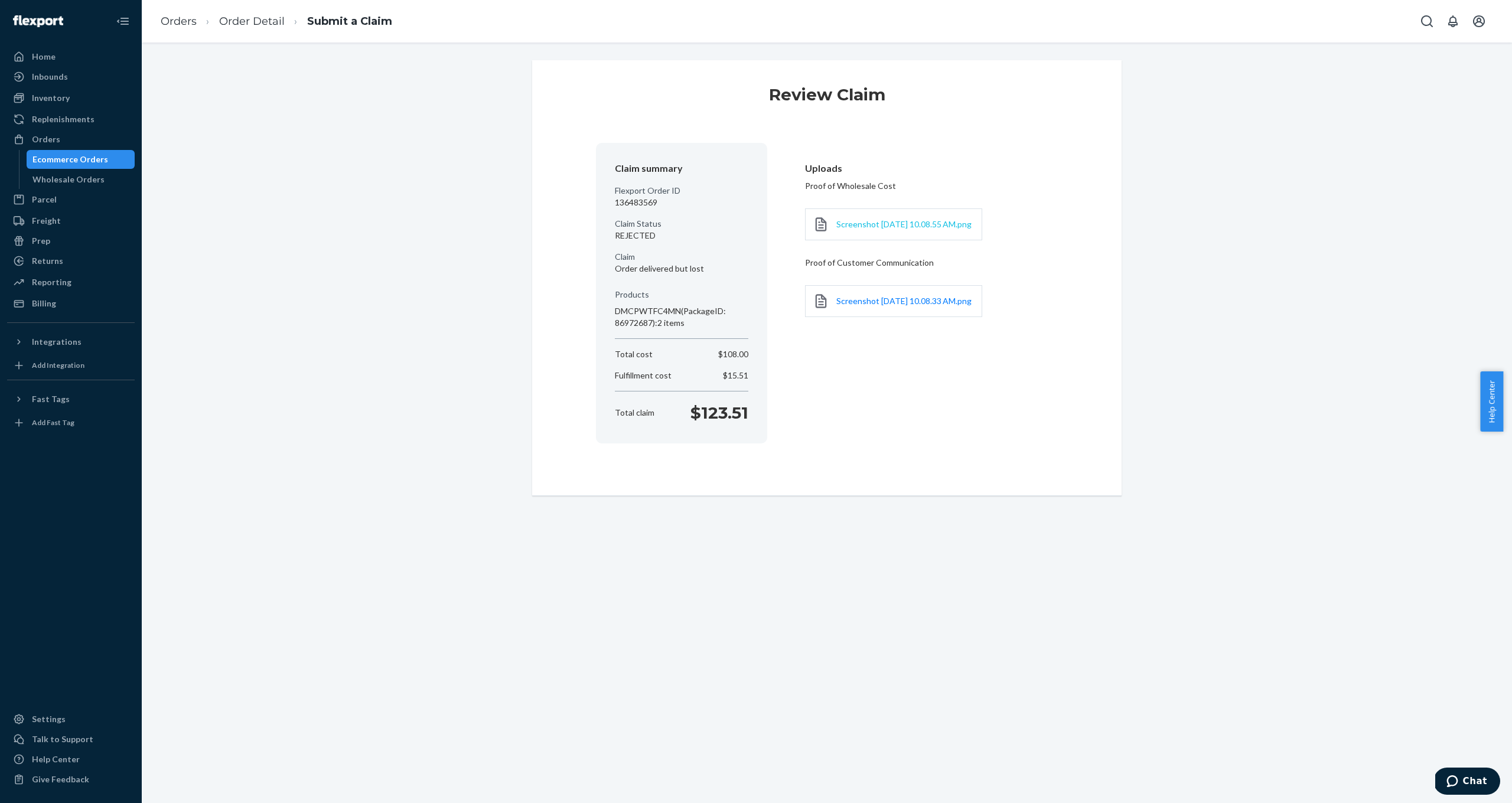
click at [858, 220] on span "Screenshot 2025-09-22 at 10.08.55 AM.png" at bounding box center [903, 224] width 135 height 10
click at [493, 259] on div "Review Claim Claim summary Flexport Order ID 136483569 Claim Status REJECTED Cl…" at bounding box center [826, 278] width 1353 height 436
